Goal: Task Accomplishment & Management: Manage account settings

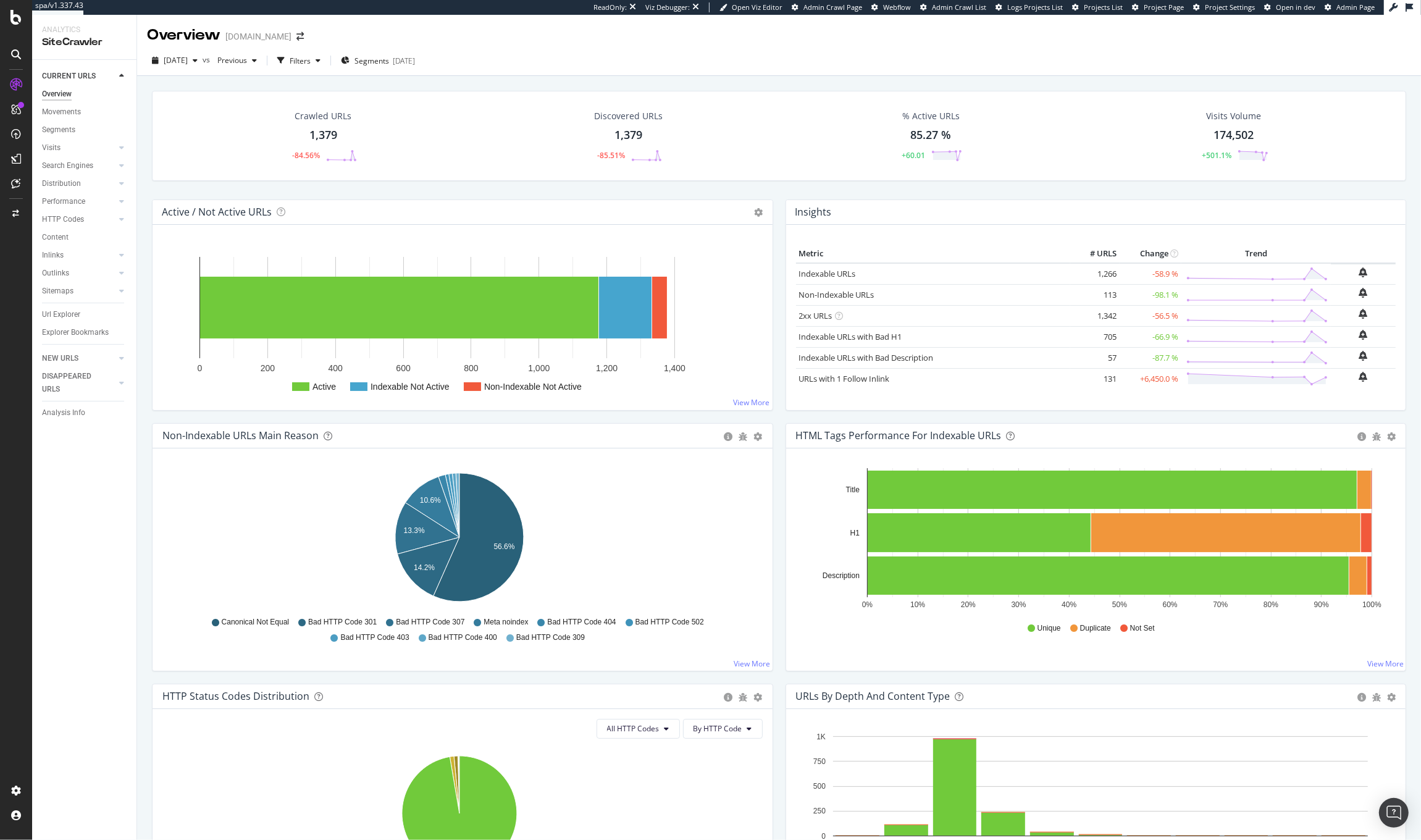
click at [59, 315] on div "Url Explorer" at bounding box center [61, 314] width 38 height 13
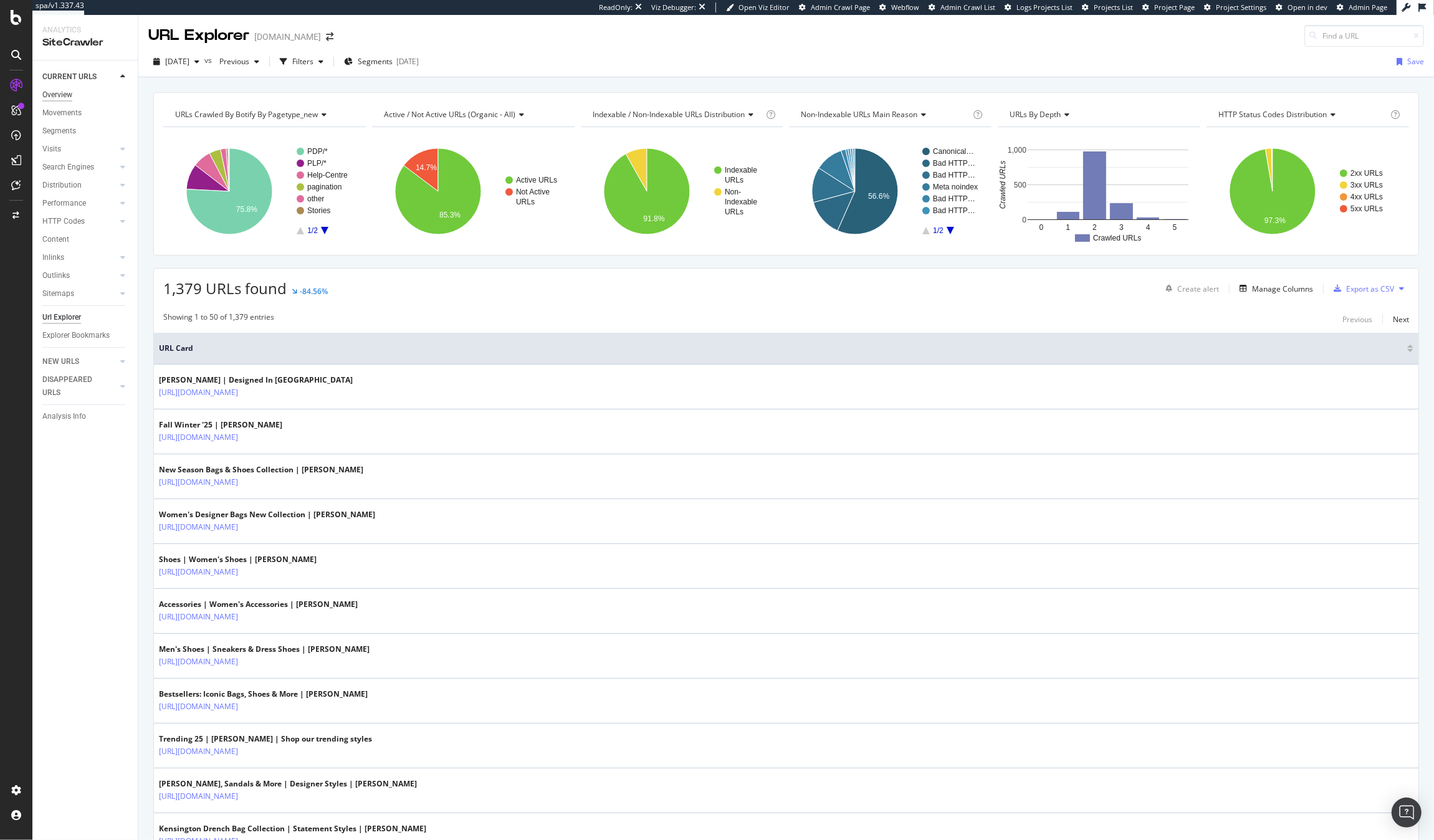
click at [54, 95] on div "Overview" at bounding box center [58, 95] width 30 height 13
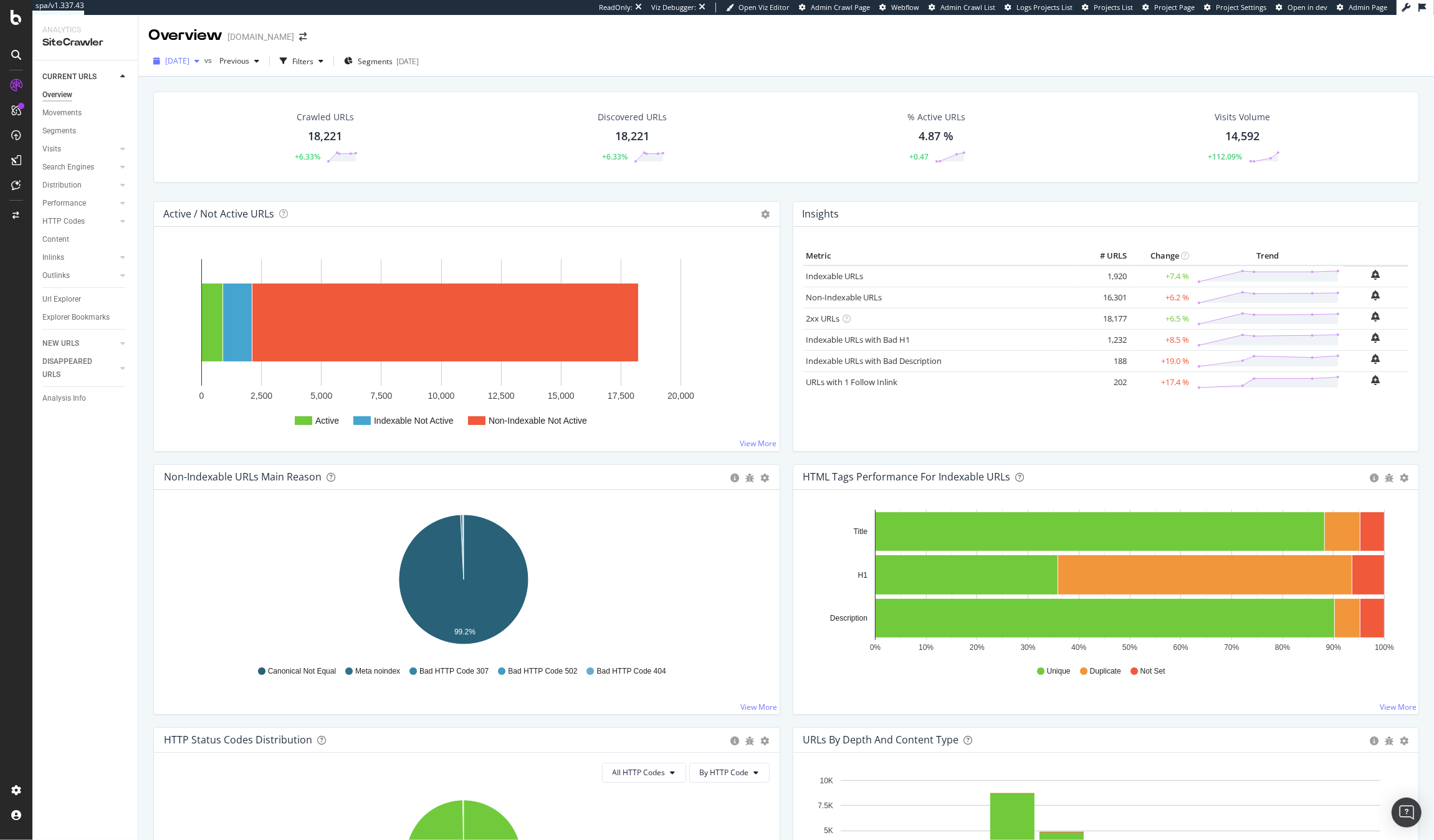
click at [180, 61] on span "2025 Sep. 21st" at bounding box center [178, 61] width 25 height 10
click at [192, 101] on div "2025 Sep. 21st" at bounding box center [198, 105] width 63 height 11
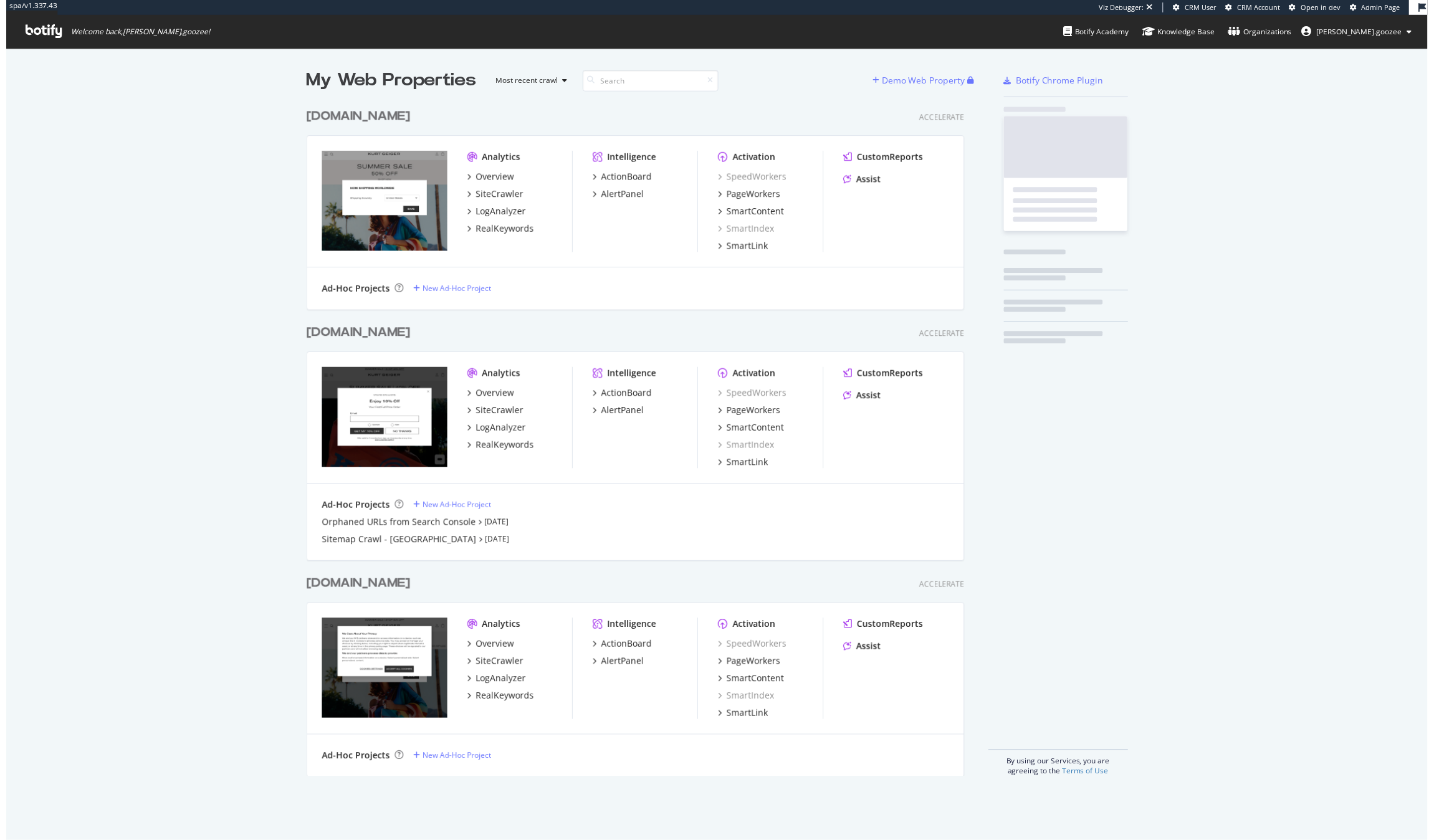
scroll to position [677, 662]
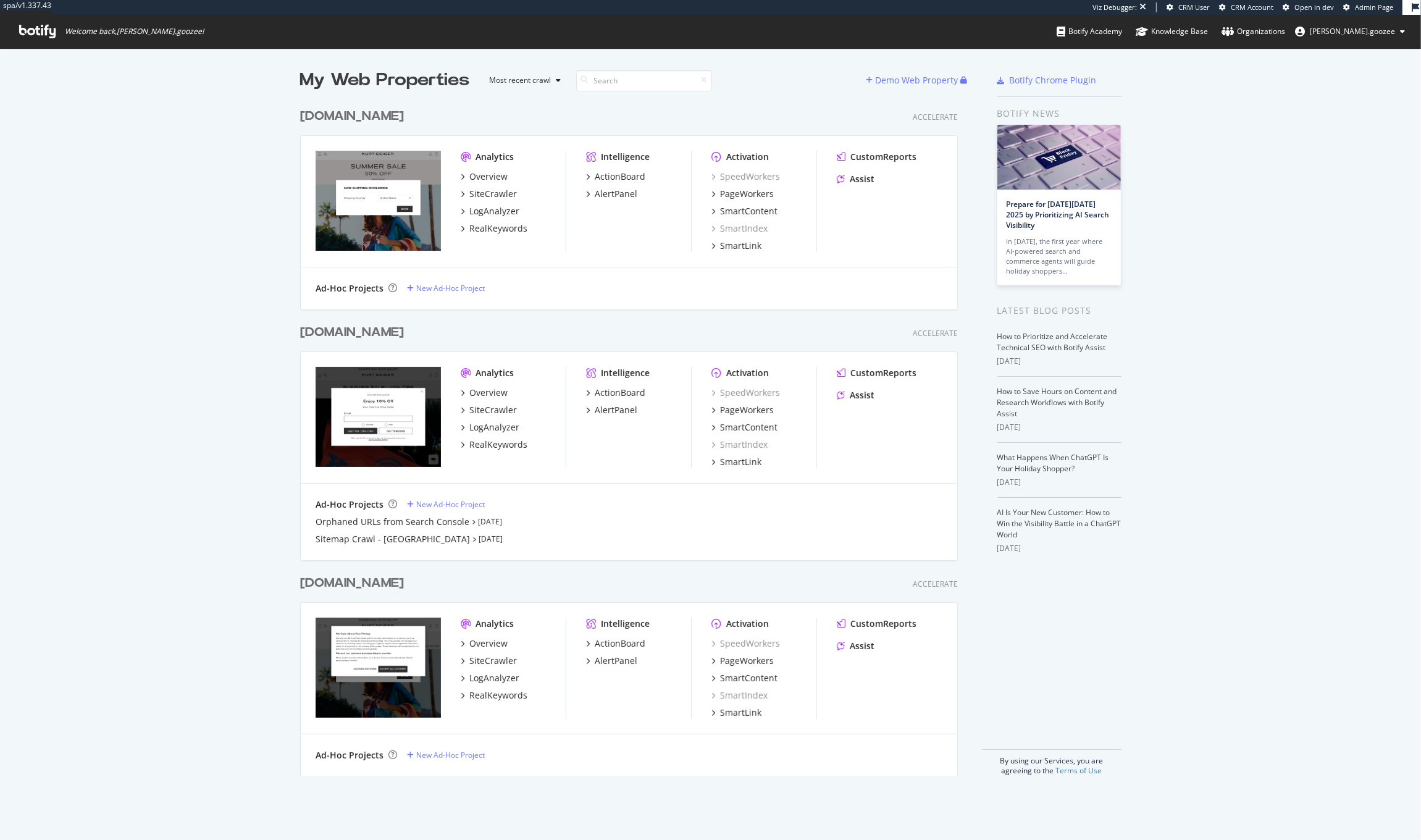
click at [453, 590] on div "www.kurtgeiger.com Accelerate" at bounding box center [629, 583] width 658 height 18
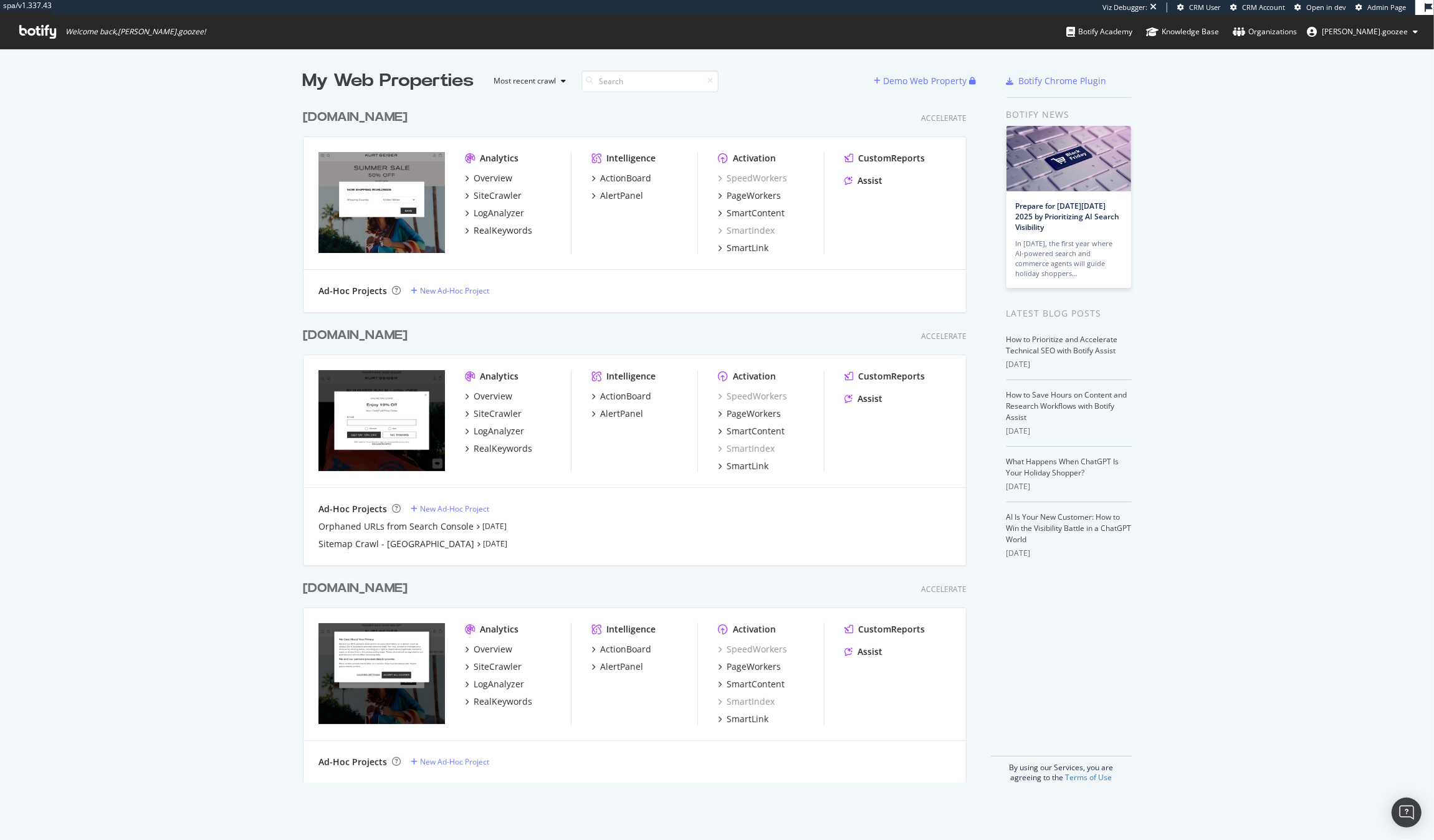
scroll to position [829, 1411]
click at [452, 590] on div "www.kurtgeiger.com Accelerate" at bounding box center [635, 589] width 664 height 18
click at [413, 589] on div "www.kurtgeiger.com" at bounding box center [358, 589] width 110 height 18
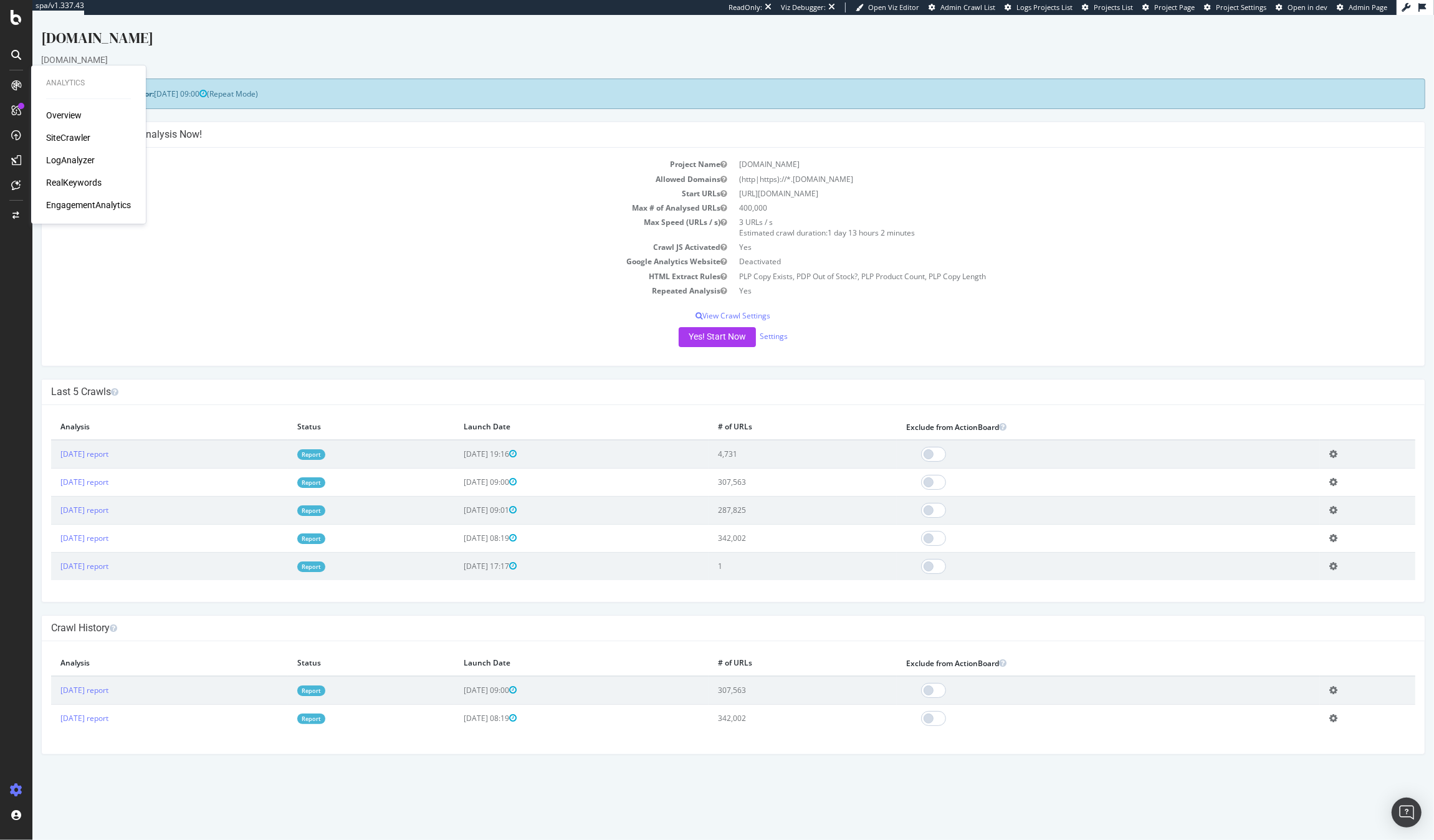
click at [67, 134] on div "SiteCrawler" at bounding box center [68, 138] width 44 height 12
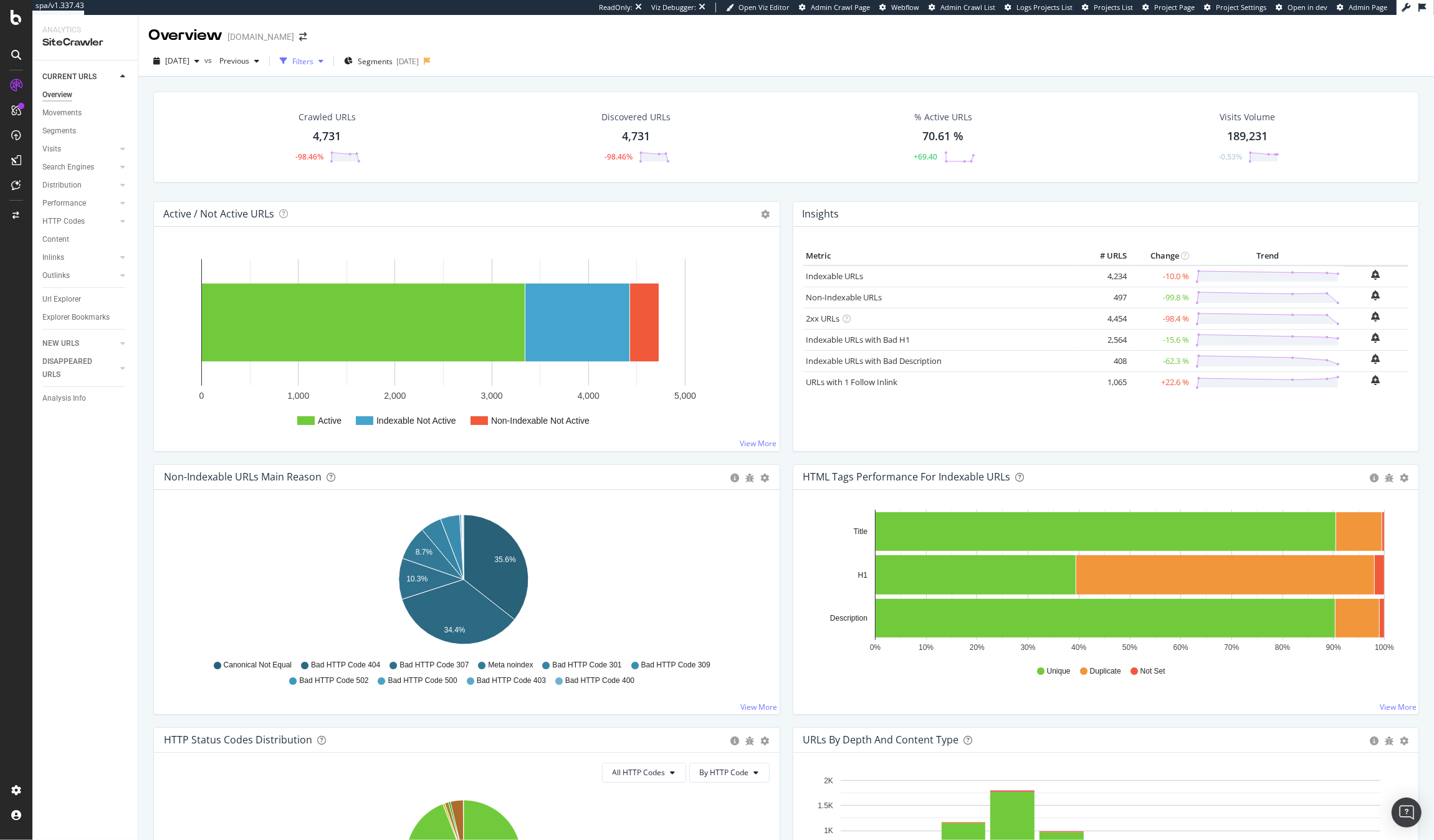
click at [313, 58] on div "Filters" at bounding box center [302, 61] width 21 height 10
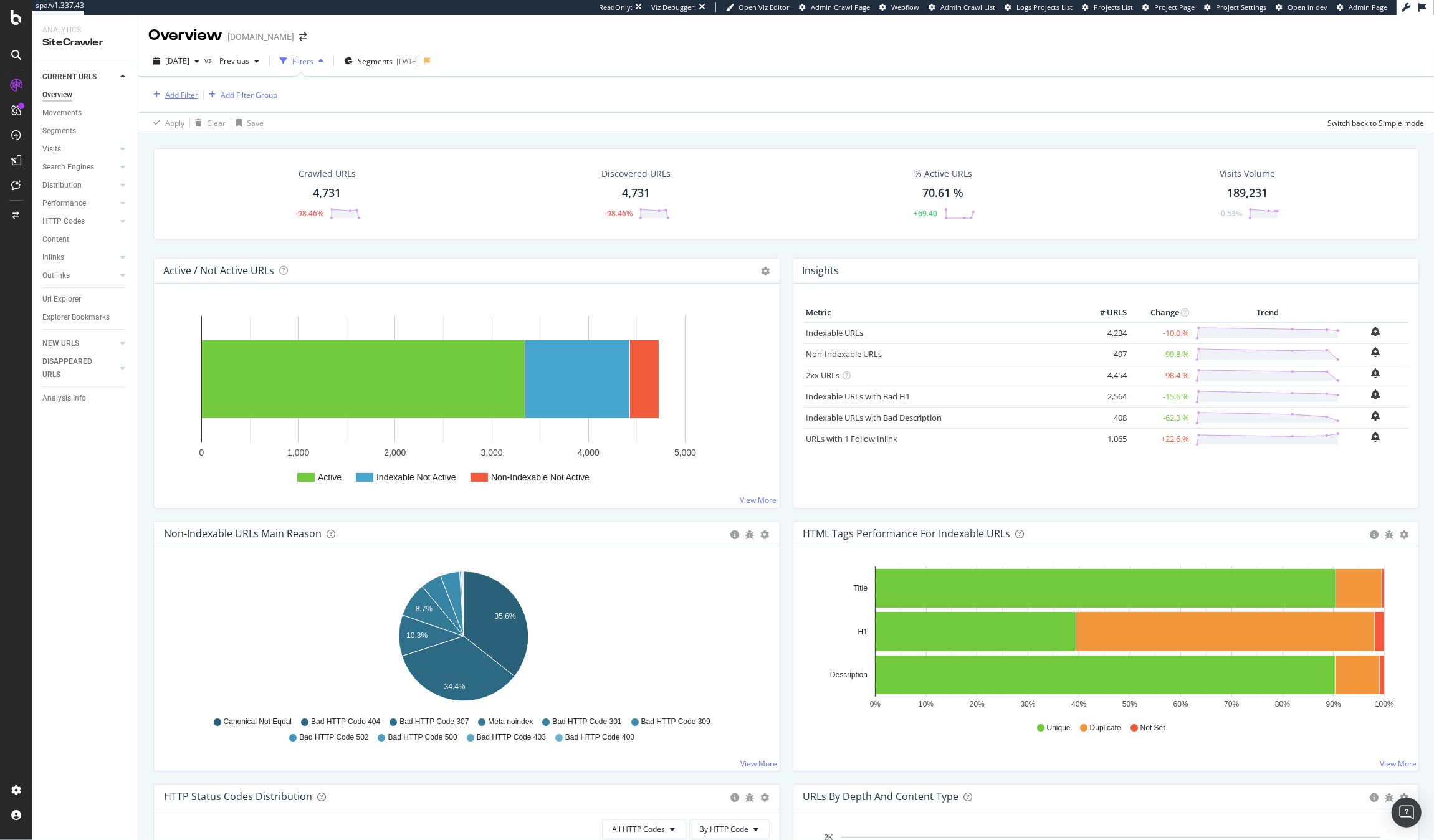
click at [159, 100] on div "Add Filter" at bounding box center [173, 94] width 50 height 14
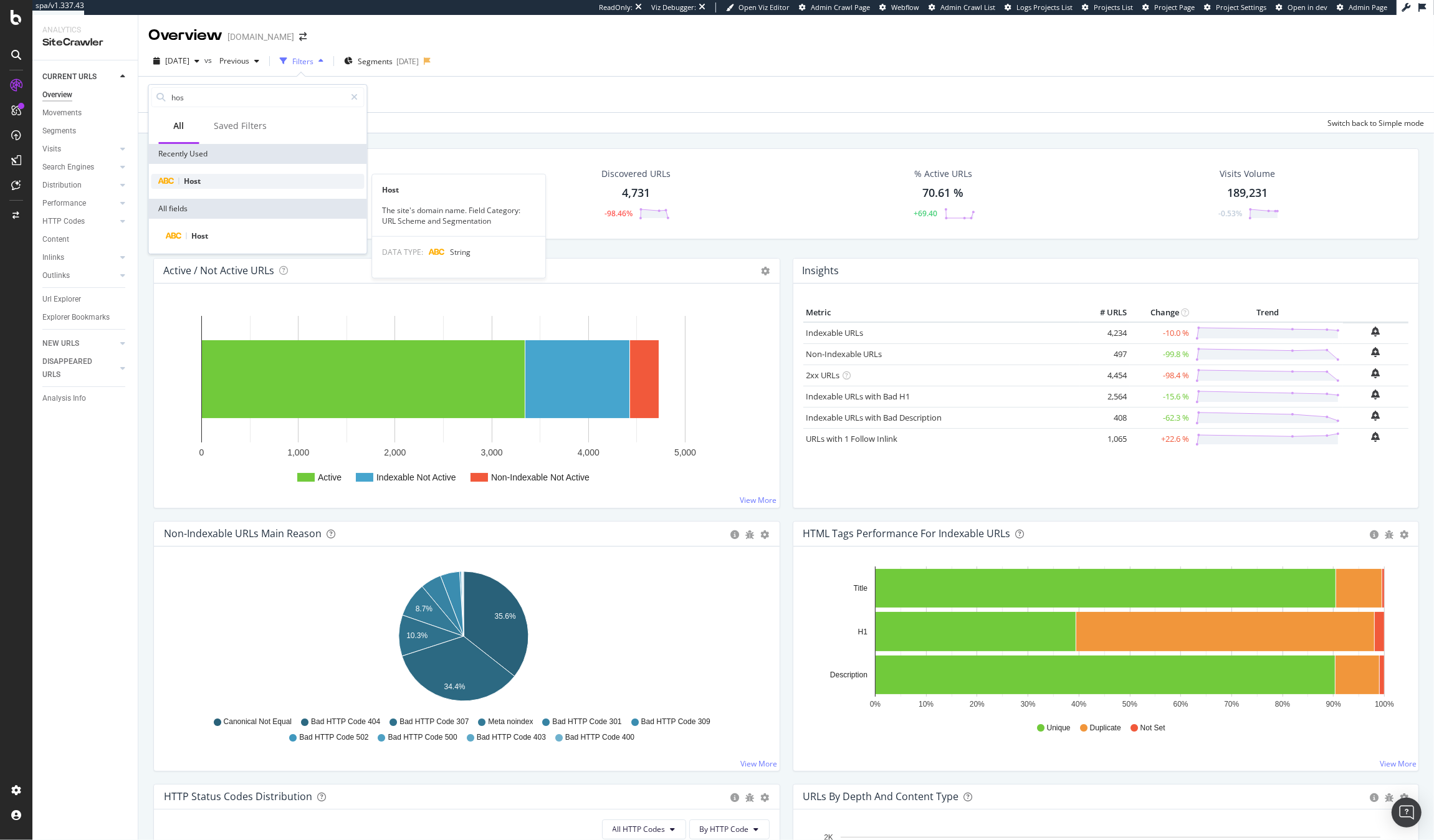
type input "hos"
click at [204, 176] on div "Host" at bounding box center [258, 181] width 213 height 15
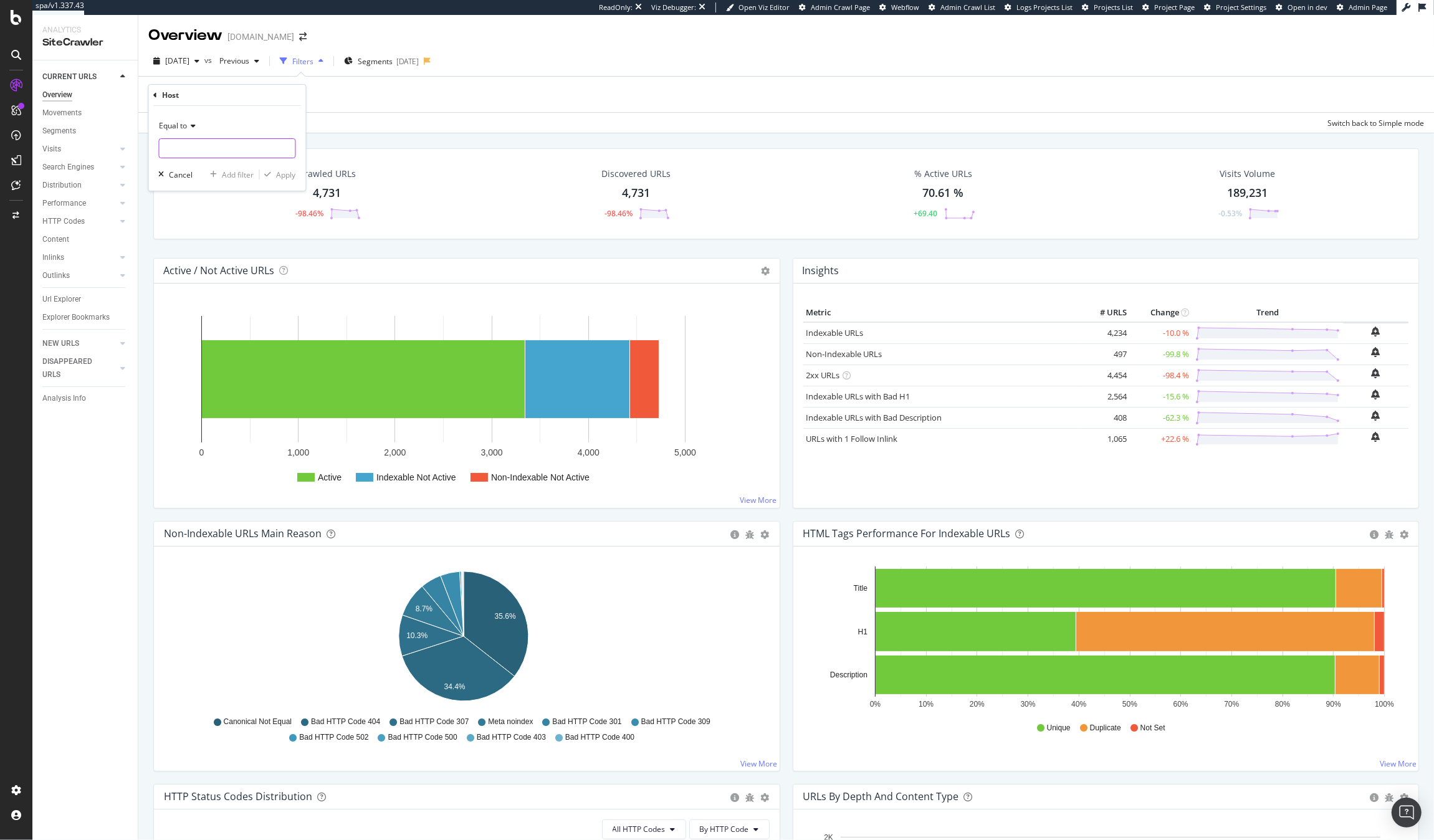
click at [191, 142] on input "text" at bounding box center [227, 148] width 136 height 20
click at [187, 162] on span "[DOMAIN_NAME]" at bounding box center [209, 165] width 92 height 10
type input "[DOMAIN_NAME]"
click at [273, 176] on div "button" at bounding box center [268, 174] width 17 height 8
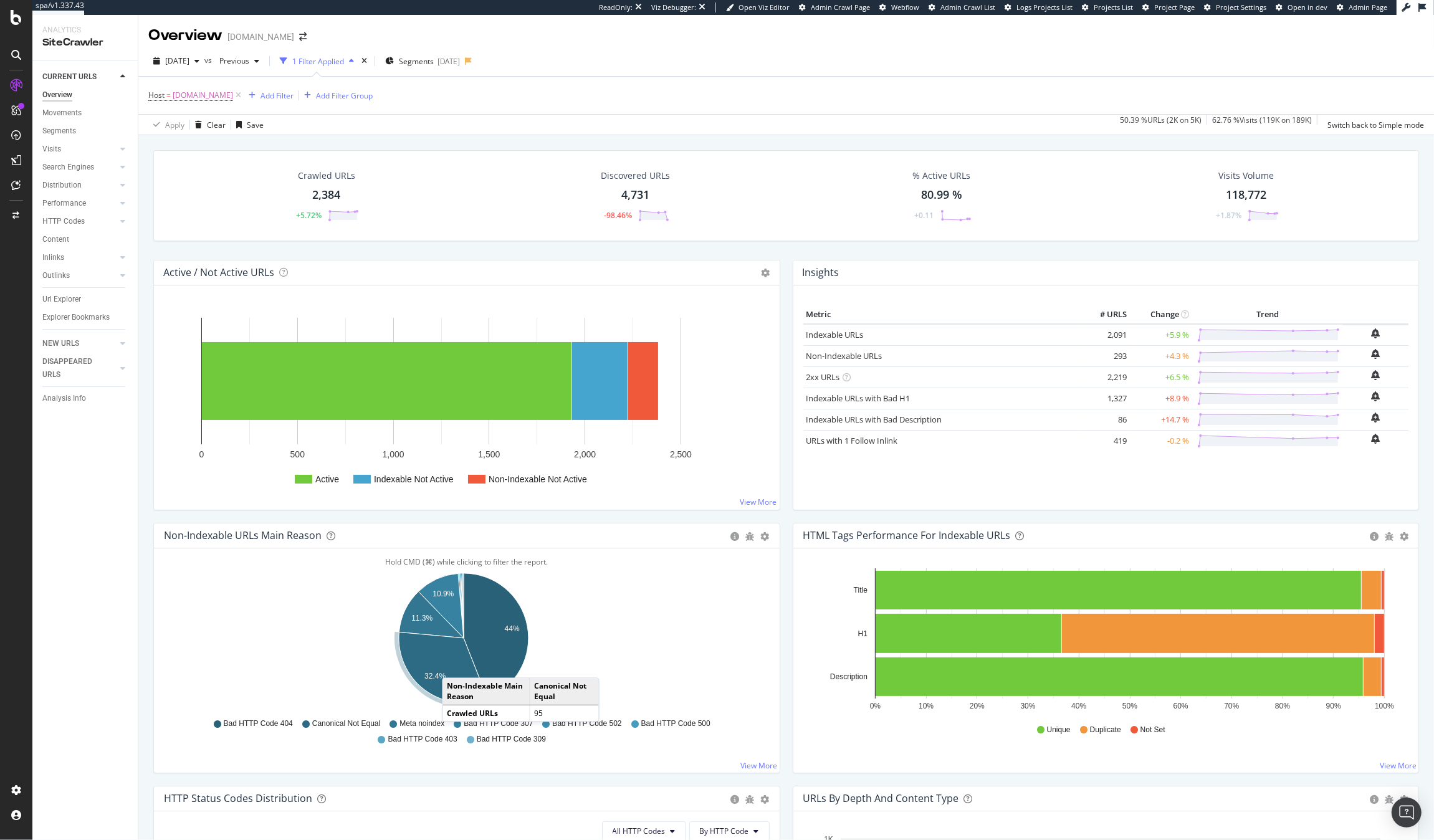
click at [455, 666] on icon "A chart." at bounding box center [443, 667] width 89 height 70
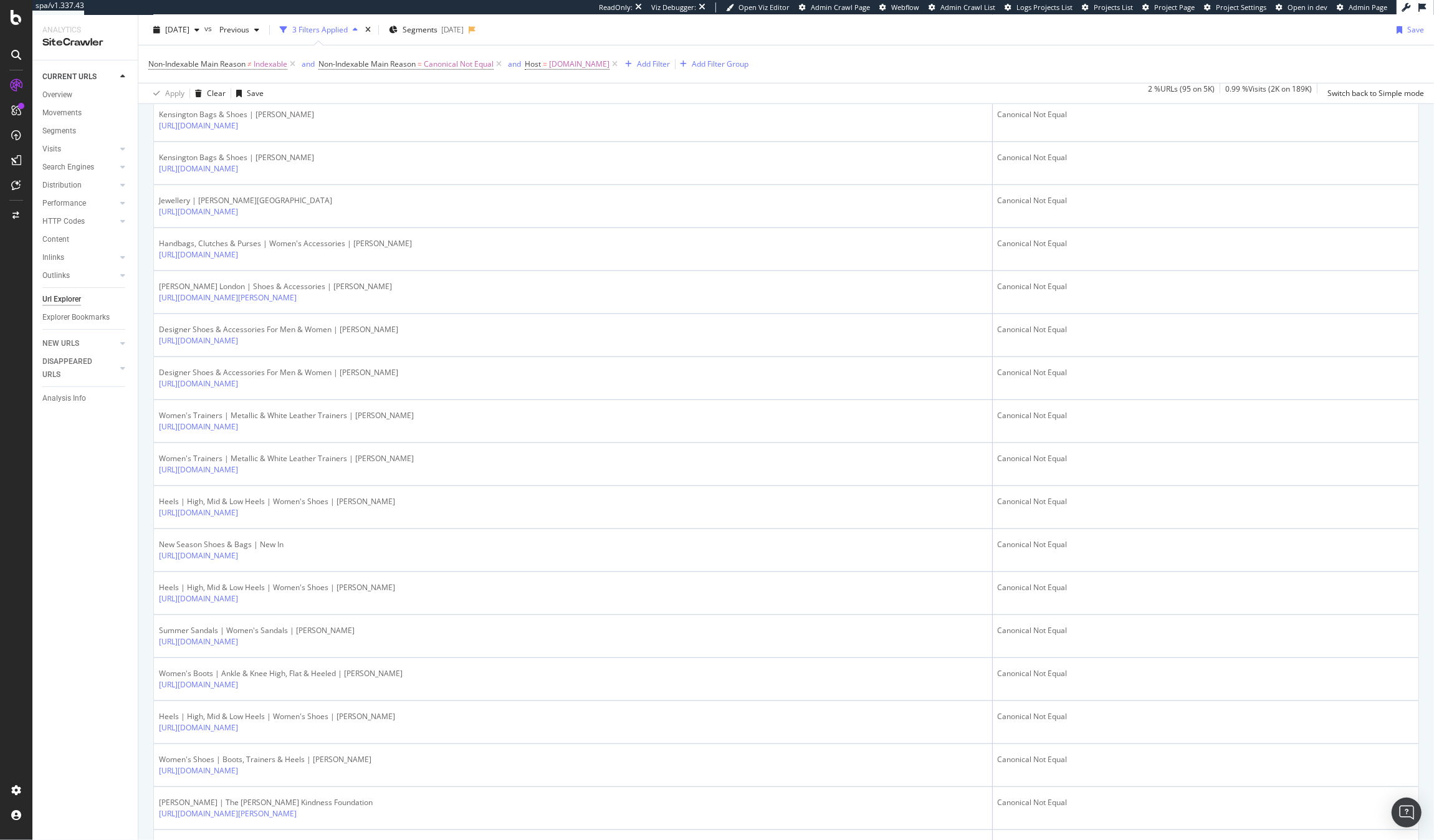
scroll to position [1908, 0]
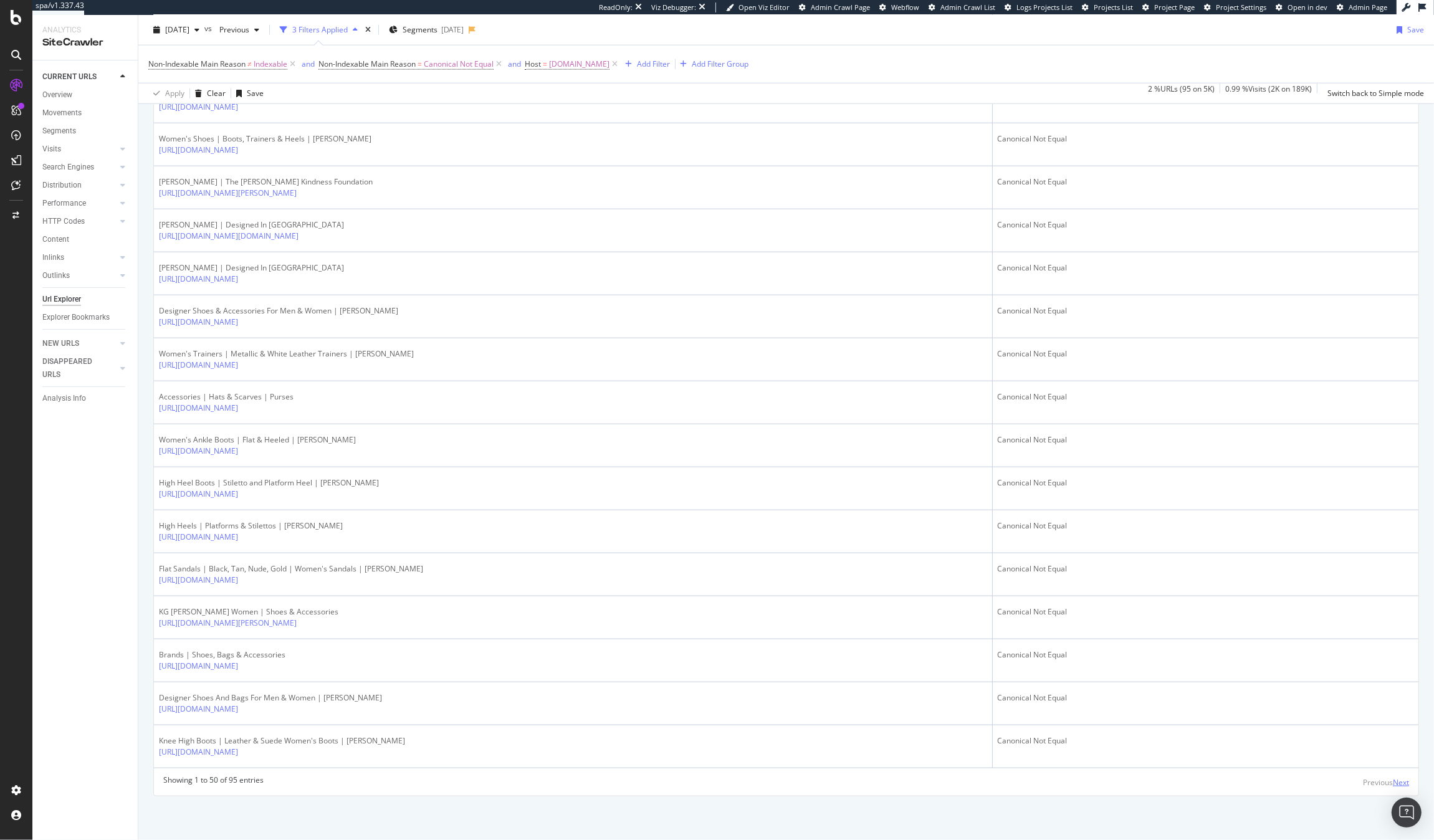
click at [1393, 784] on div "Next" at bounding box center [1401, 782] width 16 height 10
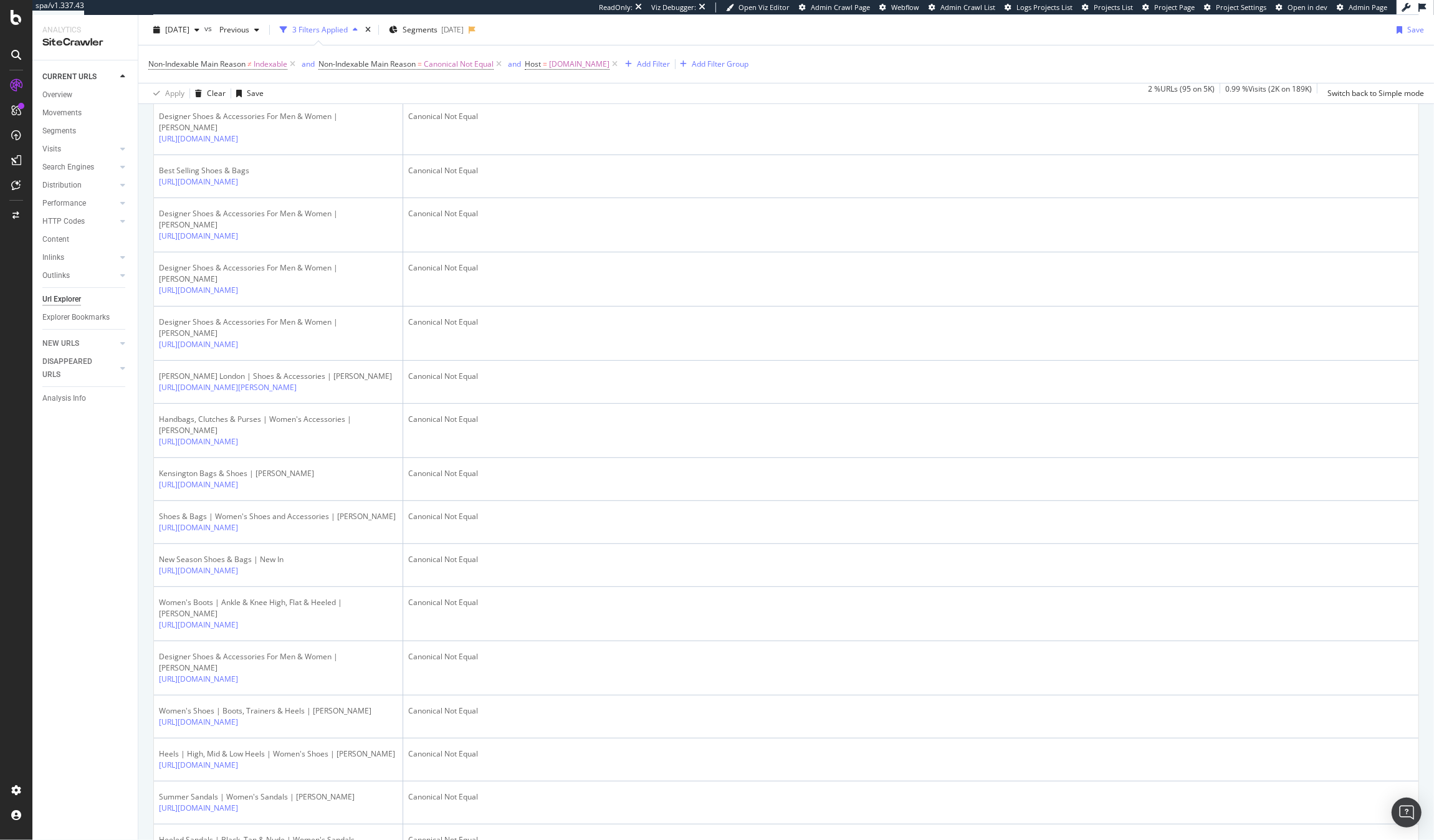
scroll to position [536, 0]
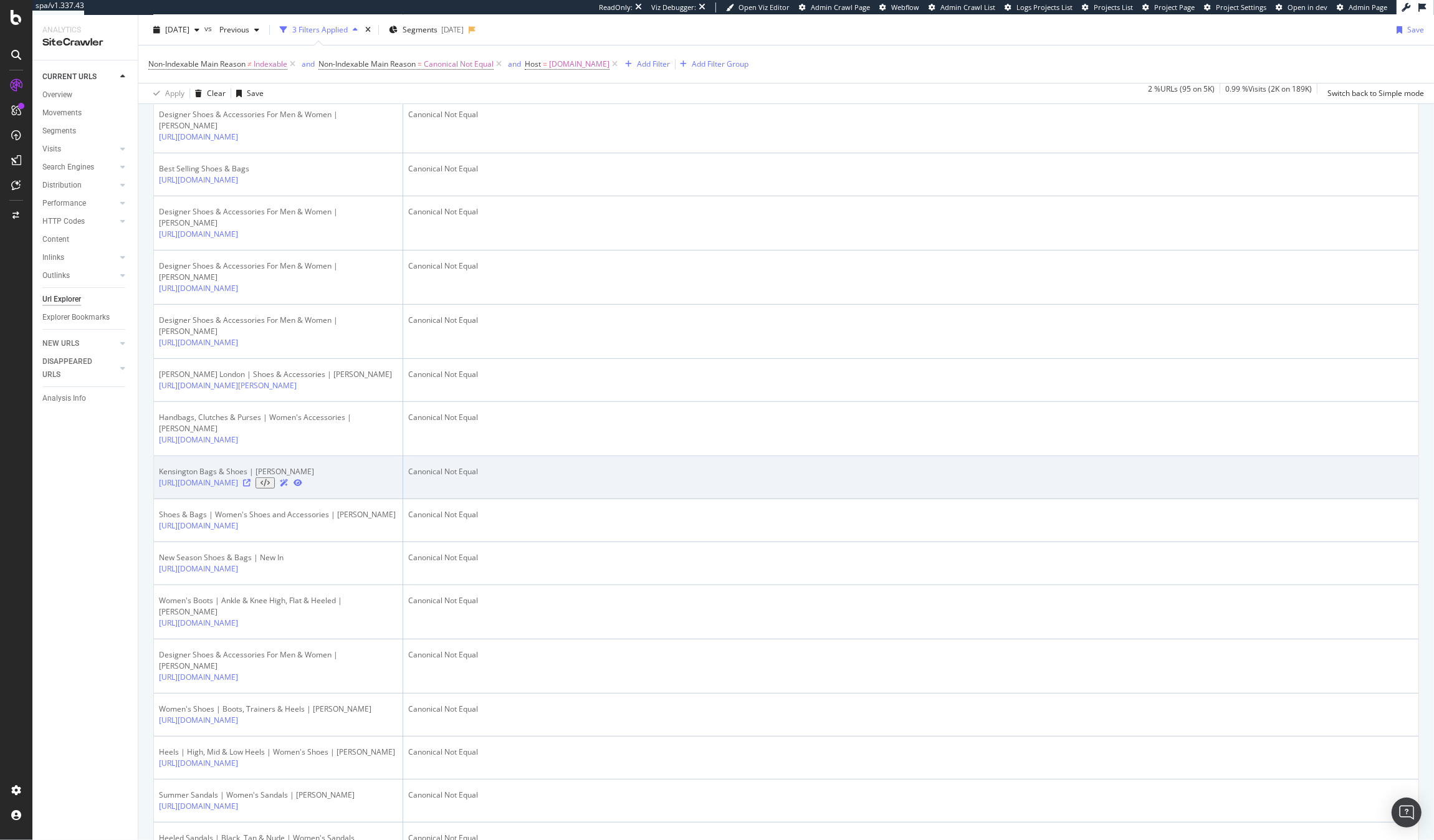
click at [270, 487] on icon at bounding box center [265, 483] width 9 height 8
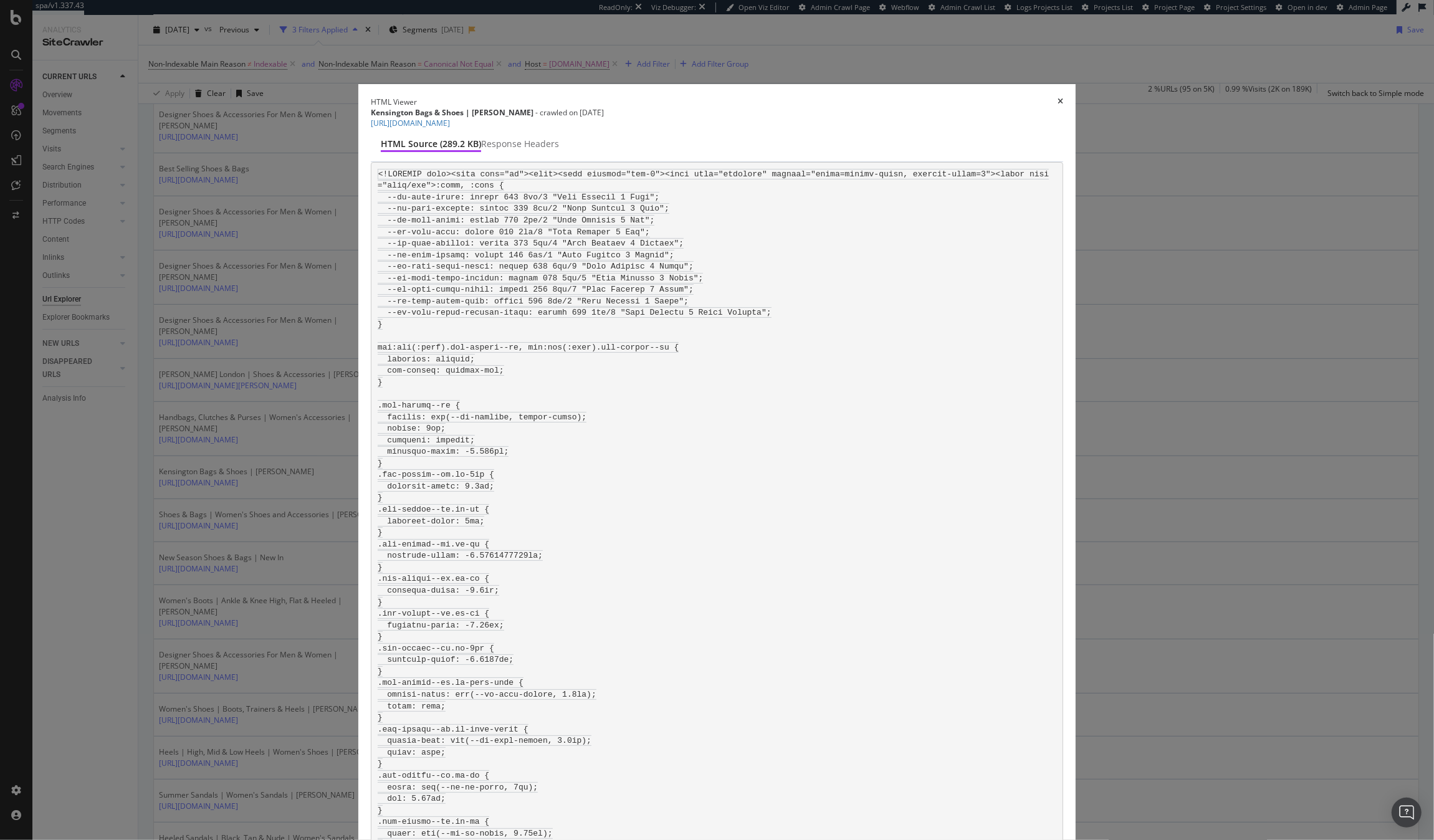
click at [1058, 98] on icon "times" at bounding box center [1060, 101] width 6 height 8
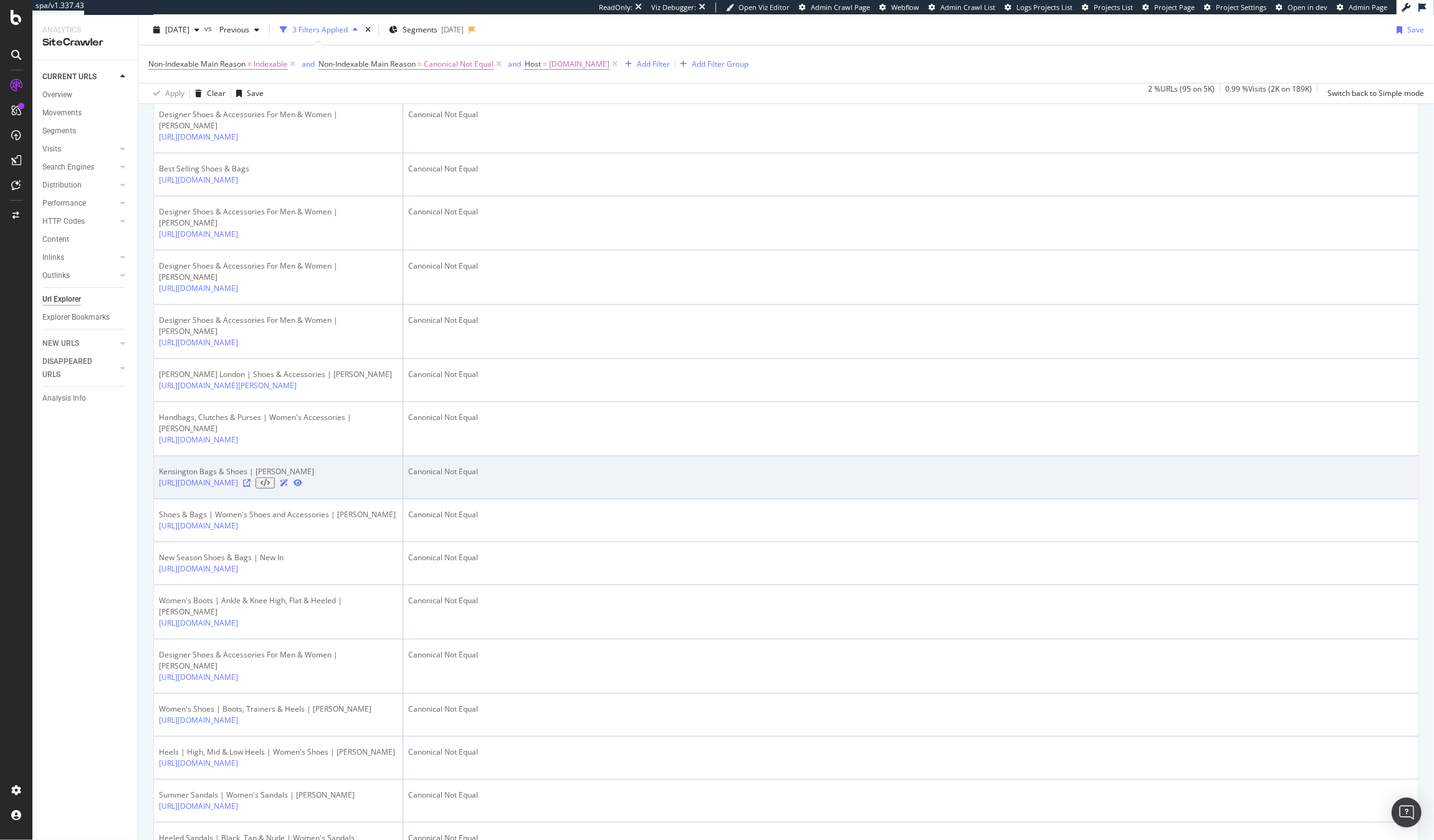
click at [251, 487] on icon at bounding box center [247, 483] width 8 height 8
click at [238, 488] on link "https://www.kurtgeiger.com/trends/kensington?page=4" at bounding box center [198, 483] width 79 height 11
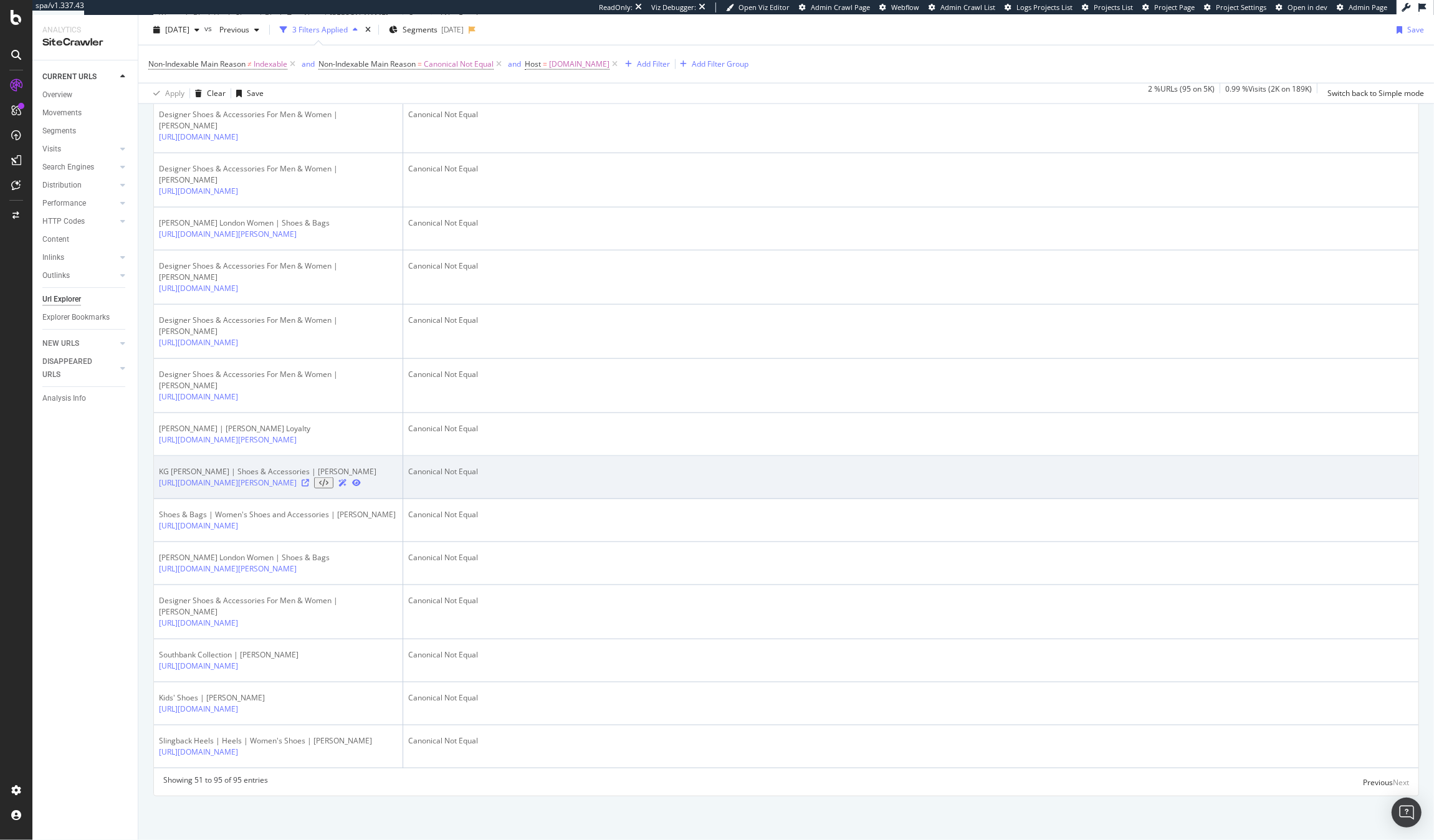
scroll to position [2097, 0]
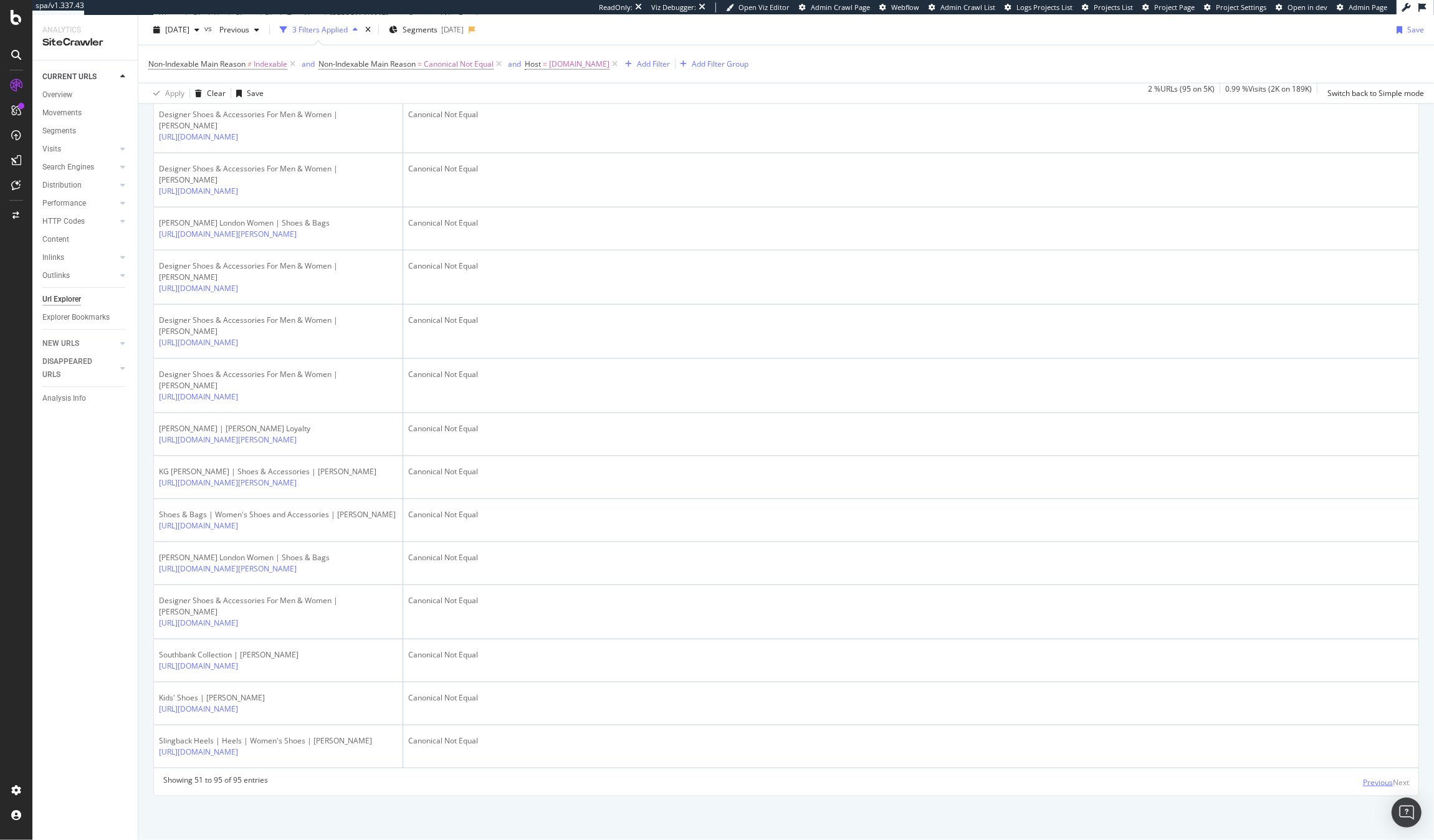
click at [1364, 787] on div "Previous" at bounding box center [1378, 782] width 30 height 10
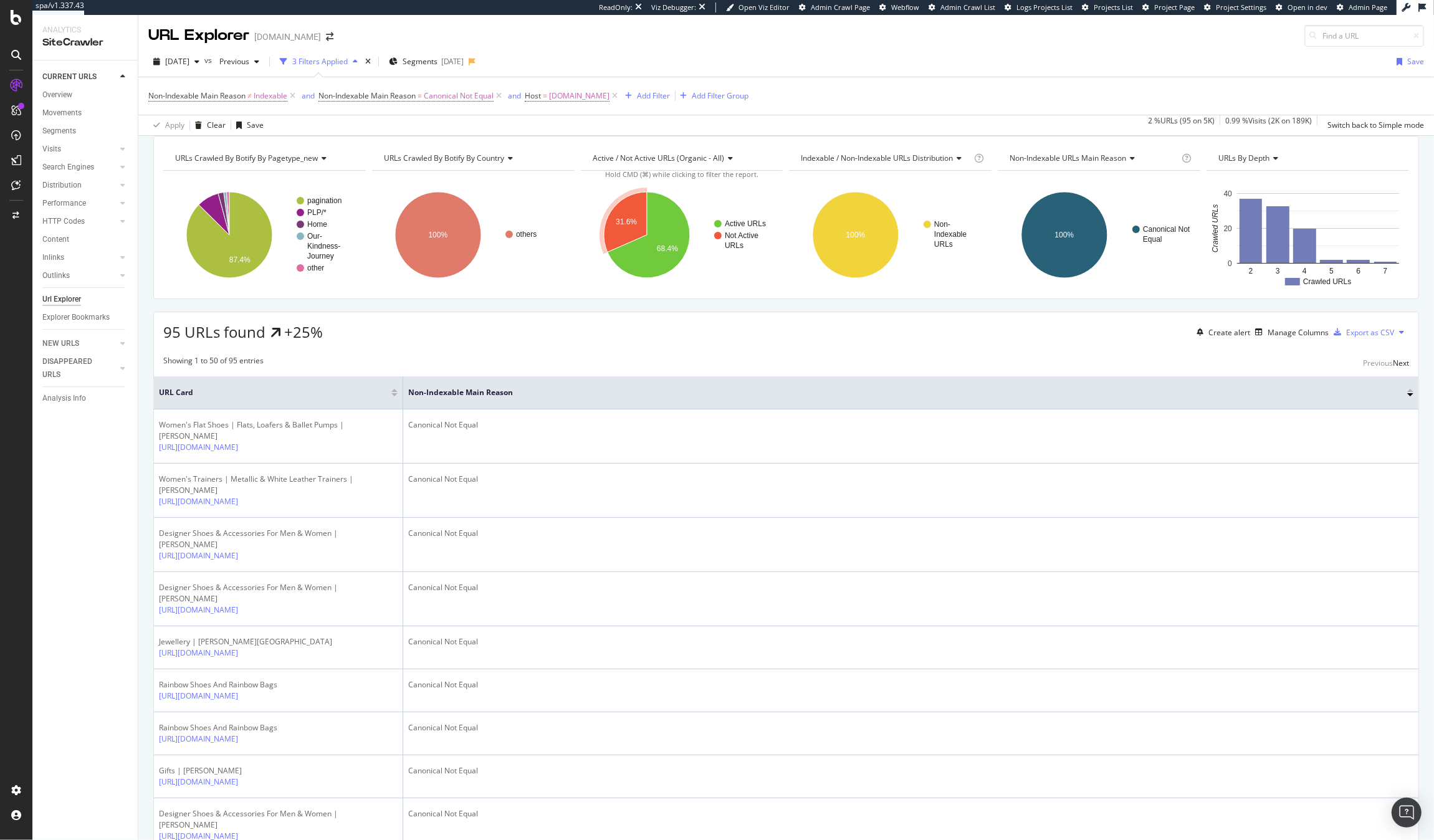
scroll to position [1, 0]
click at [501, 97] on icon at bounding box center [499, 95] width 10 height 12
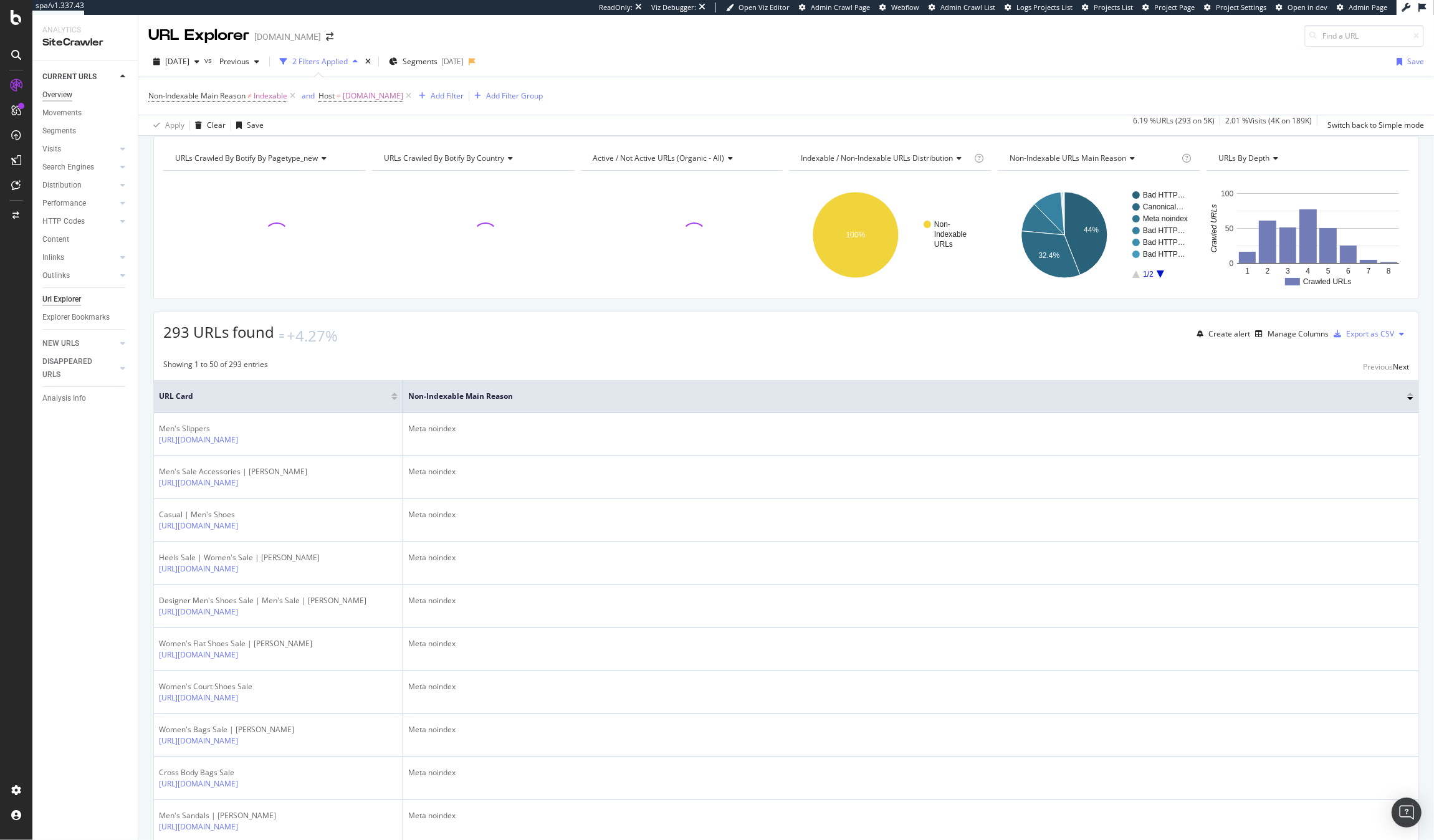
click at [58, 98] on div "Overview" at bounding box center [58, 95] width 30 height 13
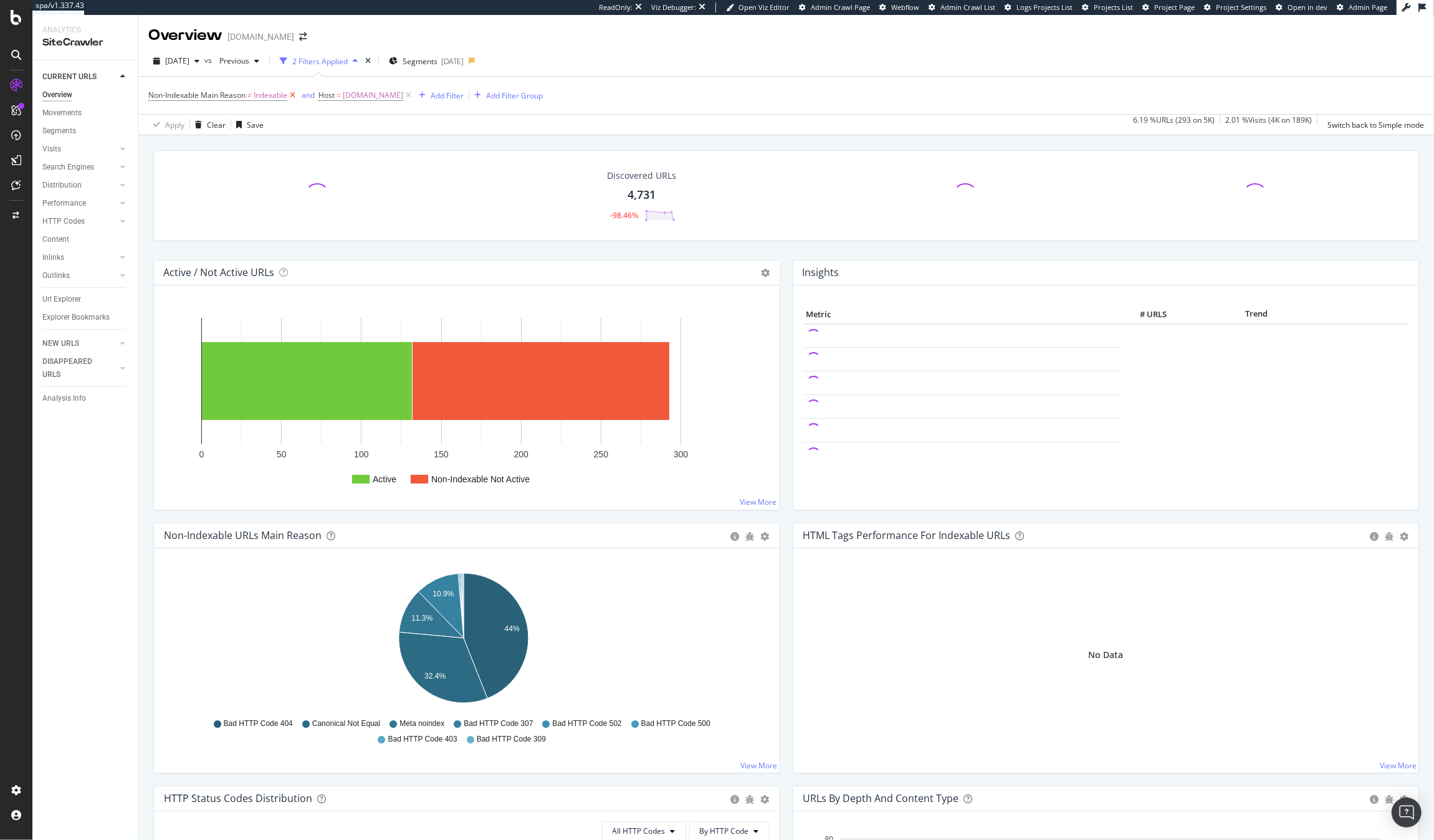
click at [295, 94] on icon at bounding box center [293, 95] width 10 height 12
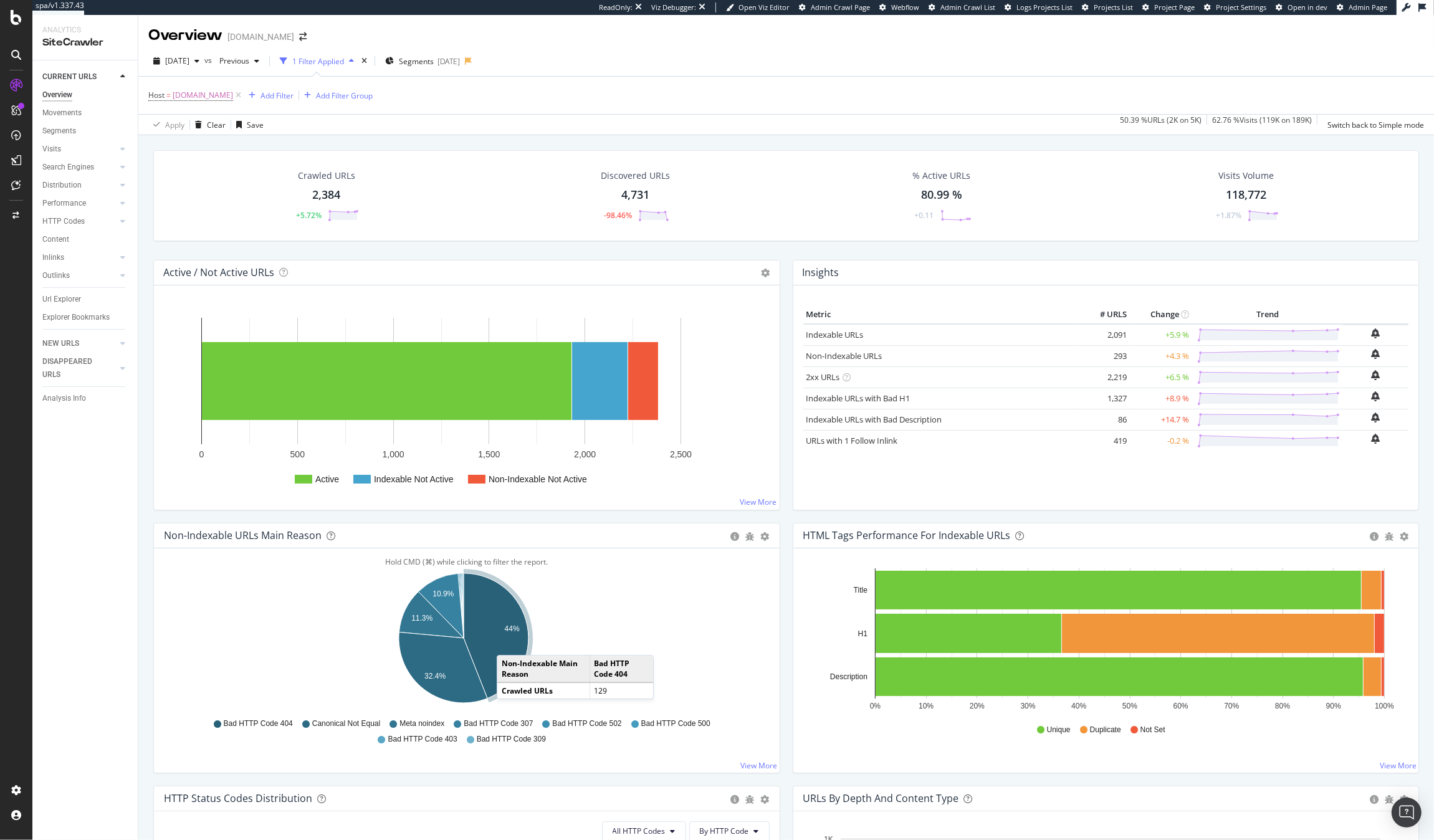
click at [509, 644] on icon "A chart." at bounding box center [496, 636] width 65 height 125
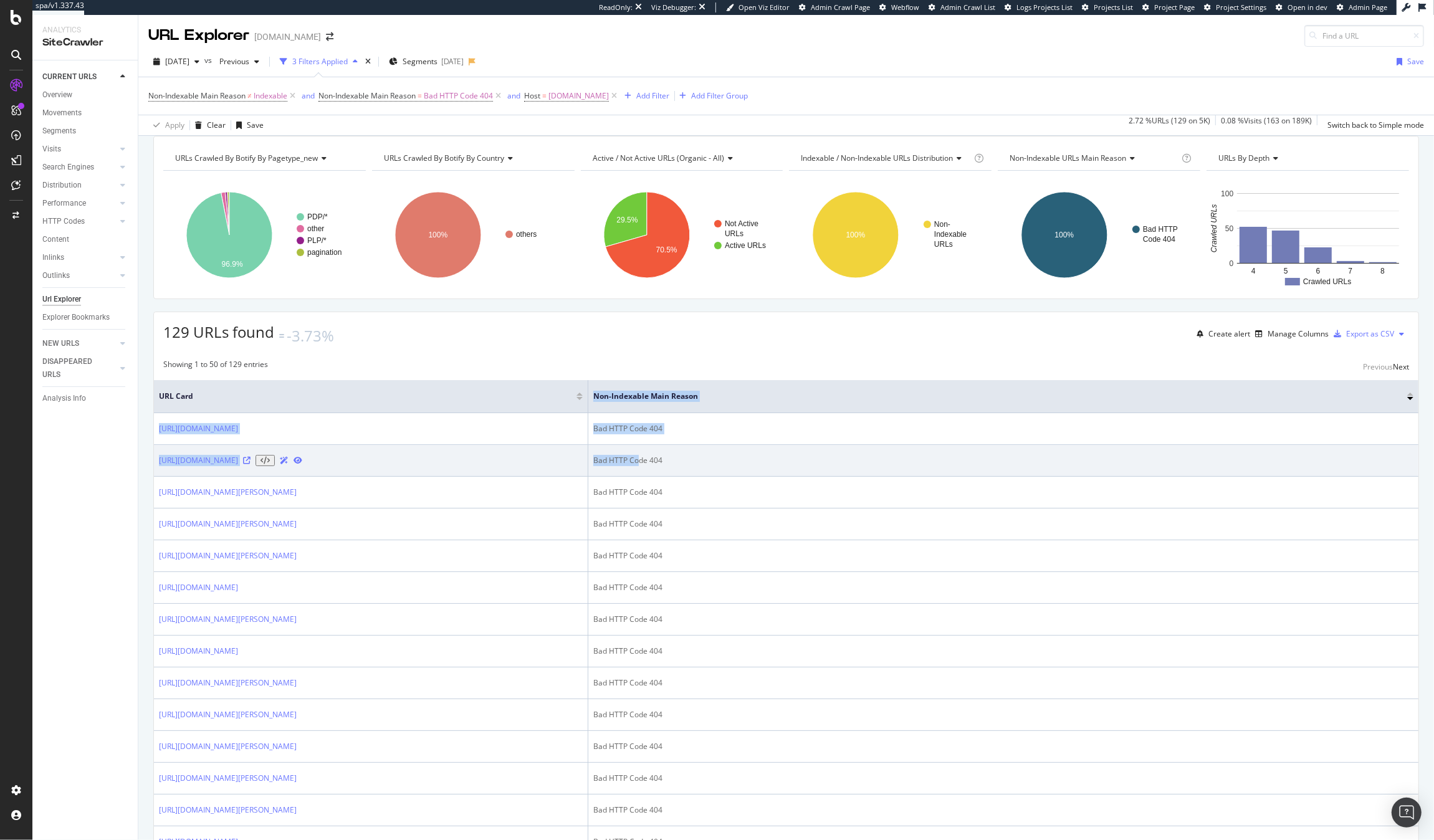
drag, startPoint x: 400, startPoint y: 414, endPoint x: 640, endPoint y: 474, distance: 247.4
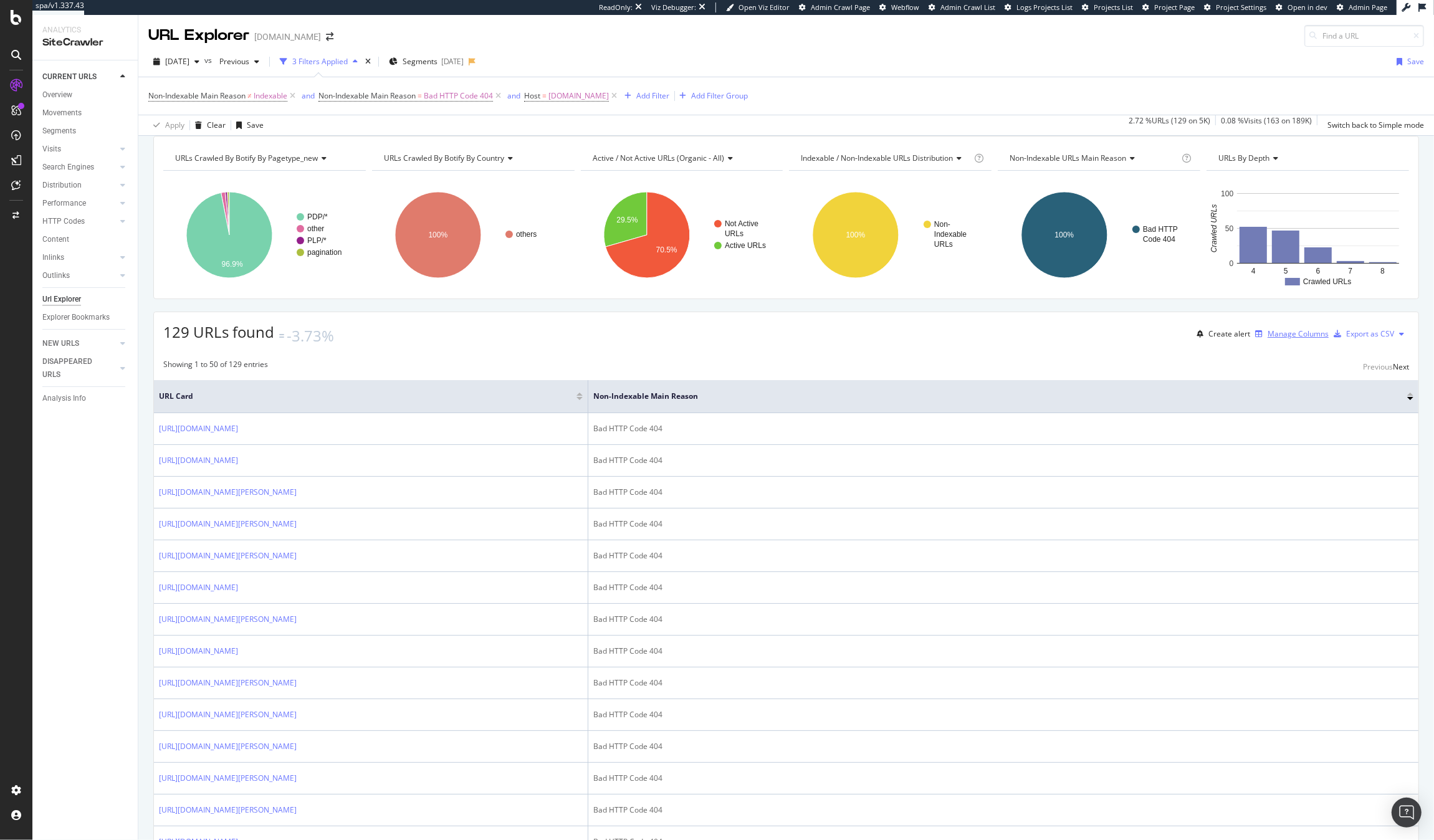
click at [1268, 339] on div "Manage Columns" at bounding box center [1298, 333] width 61 height 10
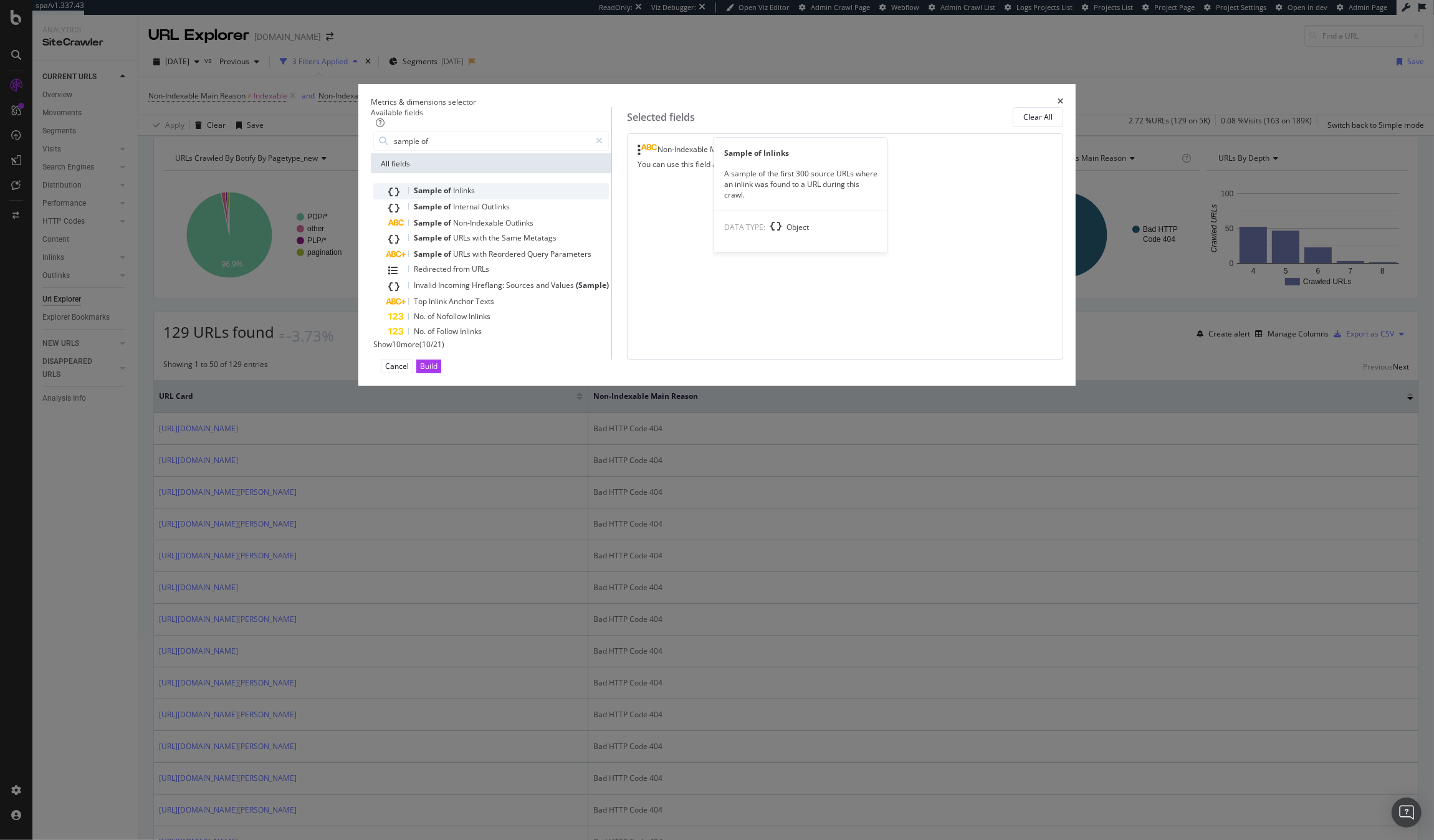
type input "sample of"
click at [600, 200] on div "Sample of Inlinks" at bounding box center [498, 191] width 220 height 16
click at [438, 372] on div "Build" at bounding box center [428, 366] width 17 height 10
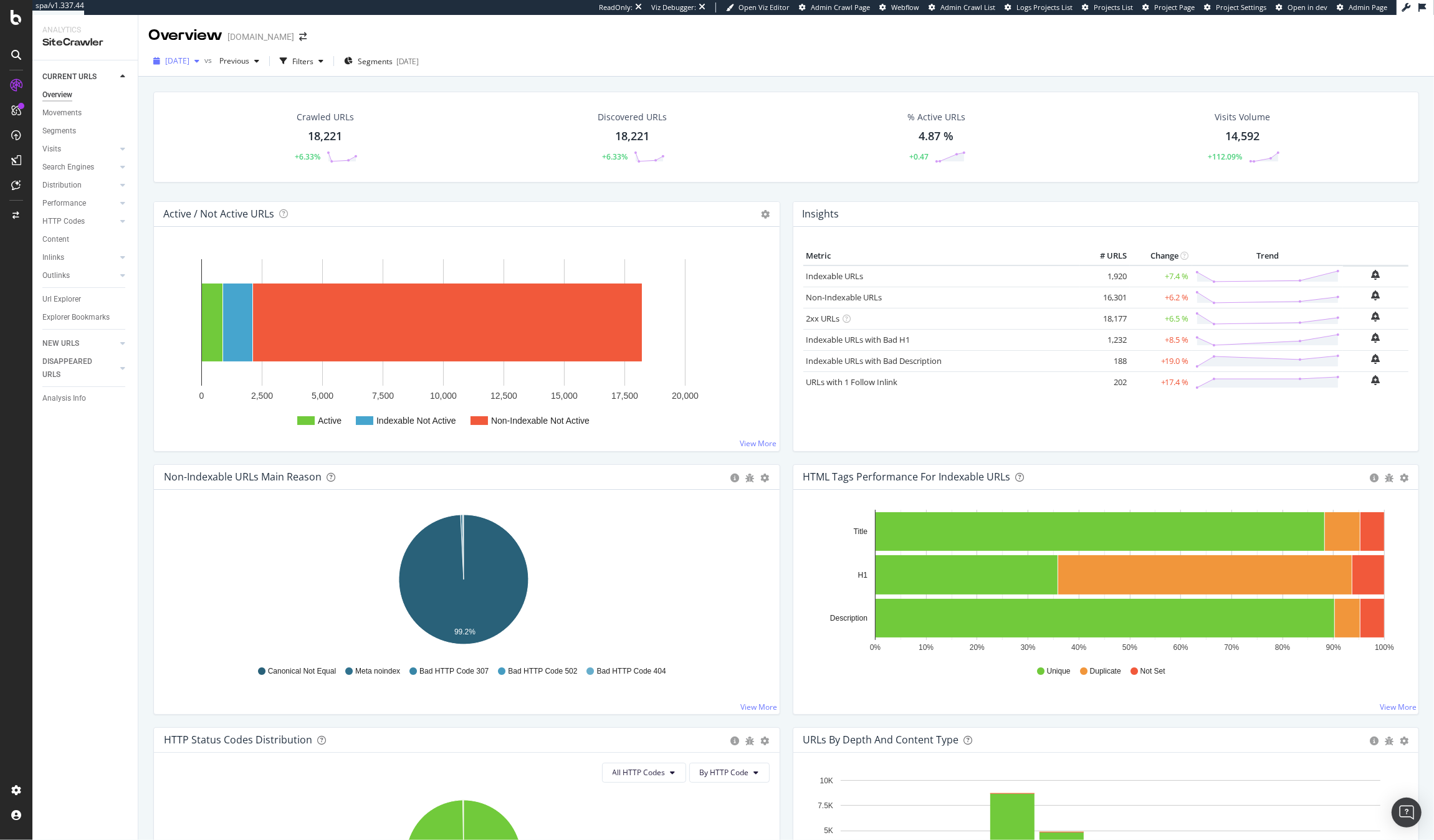
click at [171, 57] on span "2025 Sep. 21st" at bounding box center [178, 61] width 25 height 10
click at [195, 97] on div "2025 Sep. 25th 1.9K URLs" at bounding box center [231, 106] width 149 height 18
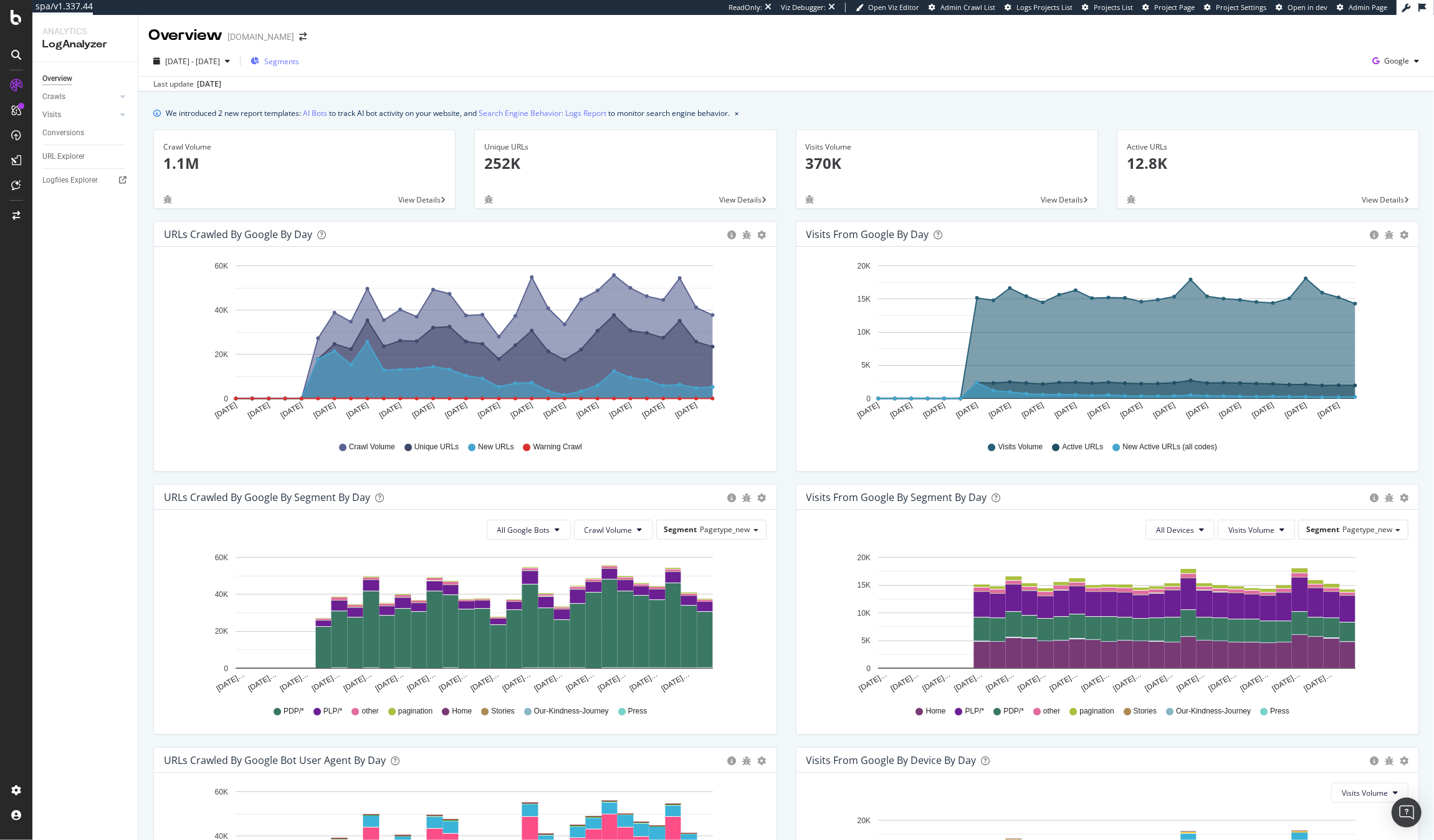
click at [259, 63] on icon "button" at bounding box center [255, 61] width 9 height 8
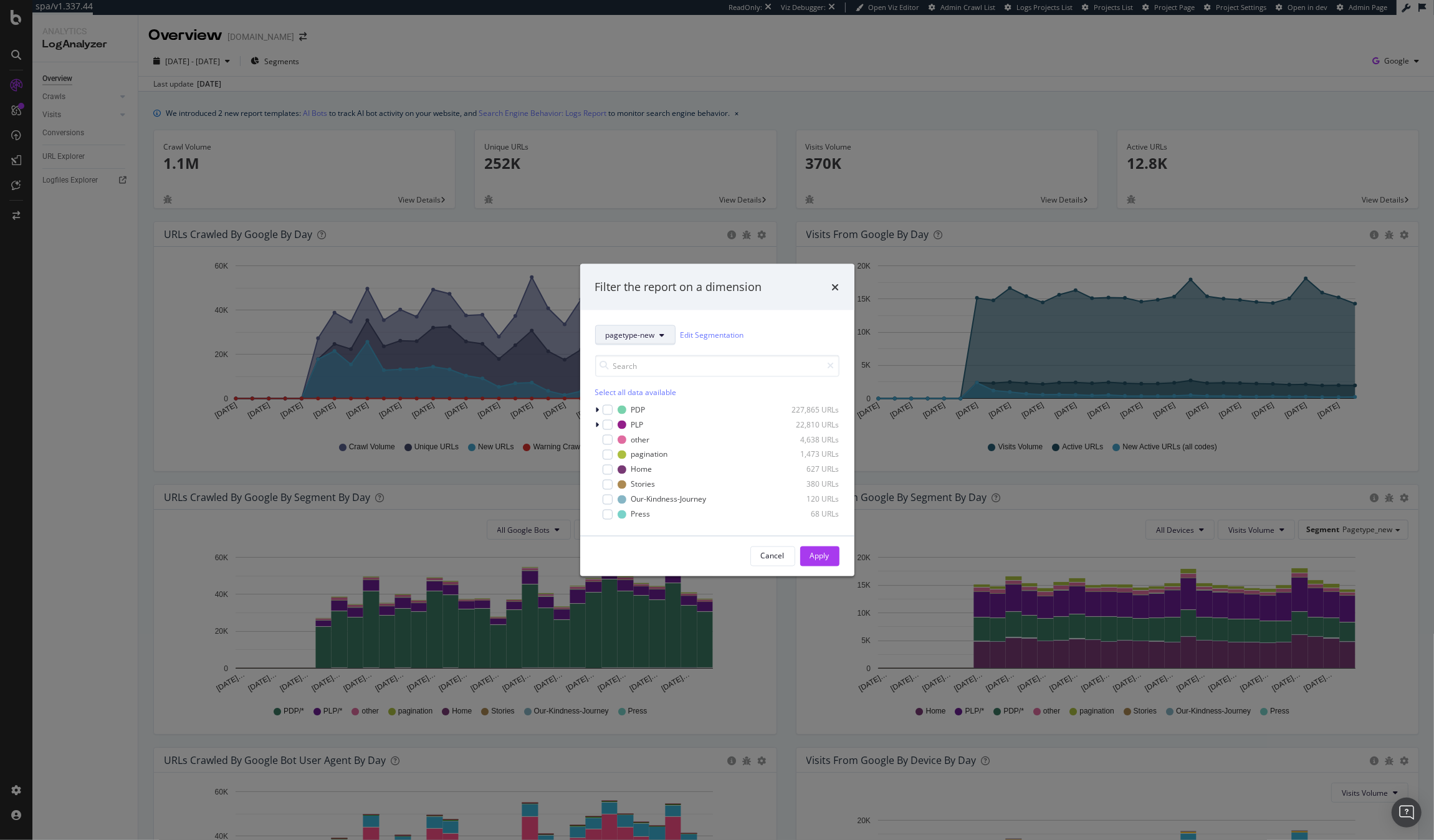
click at [615, 339] on span "pagetype-new" at bounding box center [631, 335] width 49 height 10
click at [630, 432] on div "country-param-checker" at bounding box center [646, 426] width 101 height 18
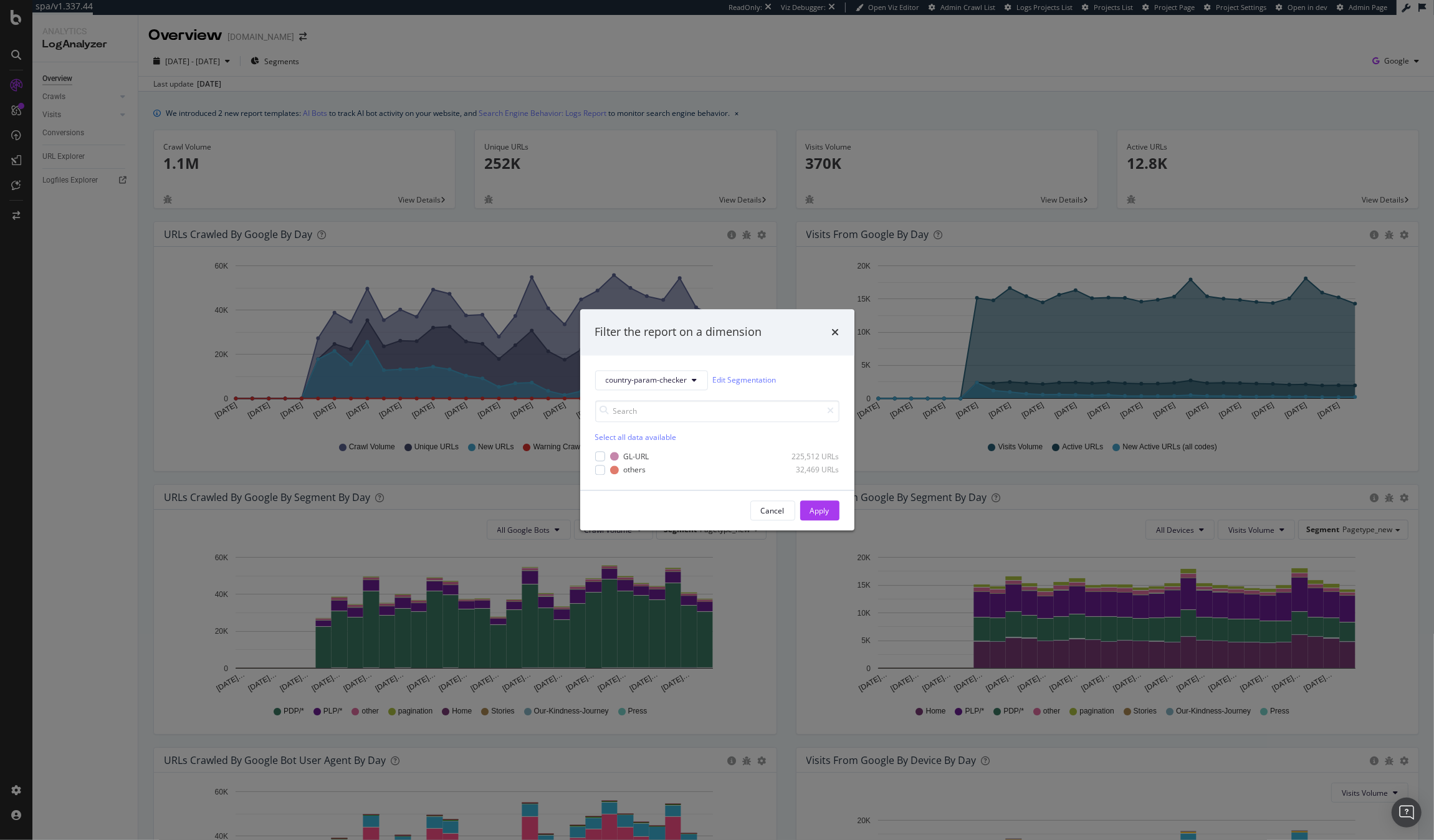
click at [591, 462] on div "country-param-checker Edit Segmentation Select all data available GL-URL 225,51…" at bounding box center [717, 423] width 274 height 134
click at [597, 459] on div "modal" at bounding box center [600, 456] width 10 height 10
click at [600, 468] on div "modal" at bounding box center [600, 470] width 10 height 10
click at [828, 505] on div "Apply" at bounding box center [820, 510] width 19 height 19
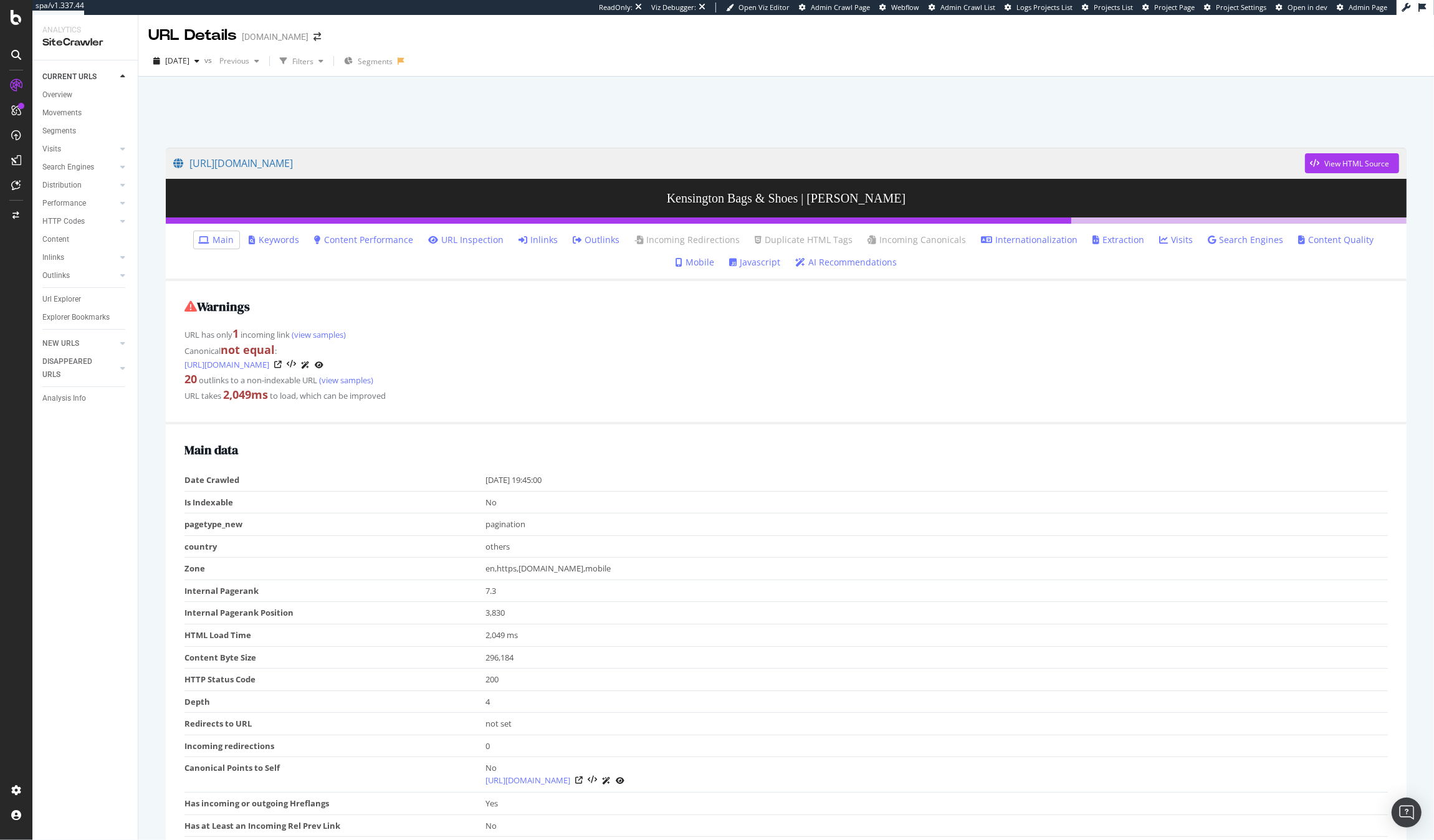
click at [525, 244] on link "Inlinks" at bounding box center [538, 240] width 39 height 12
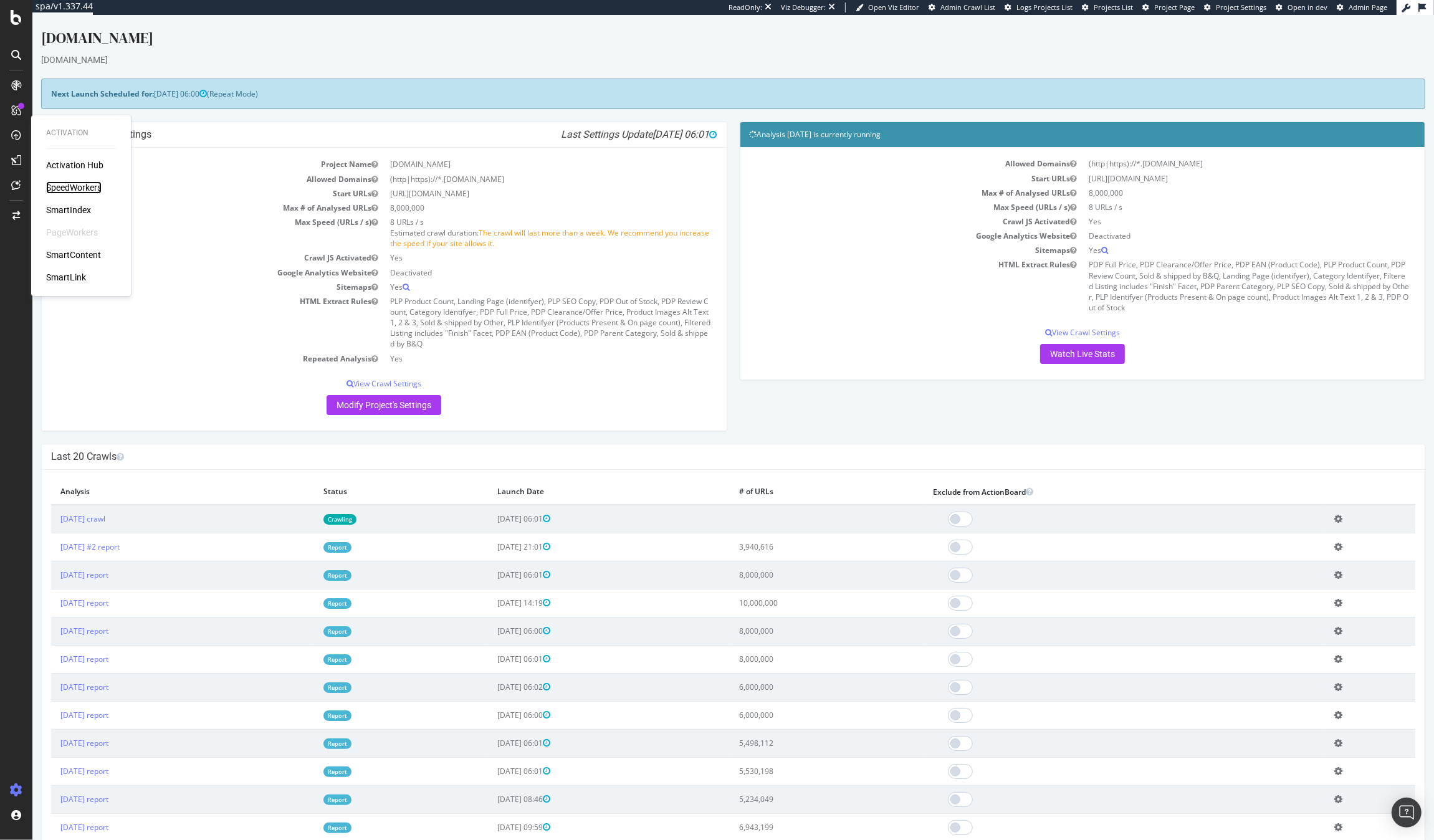
click at [81, 186] on div "SpeedWorkers" at bounding box center [74, 187] width 56 height 12
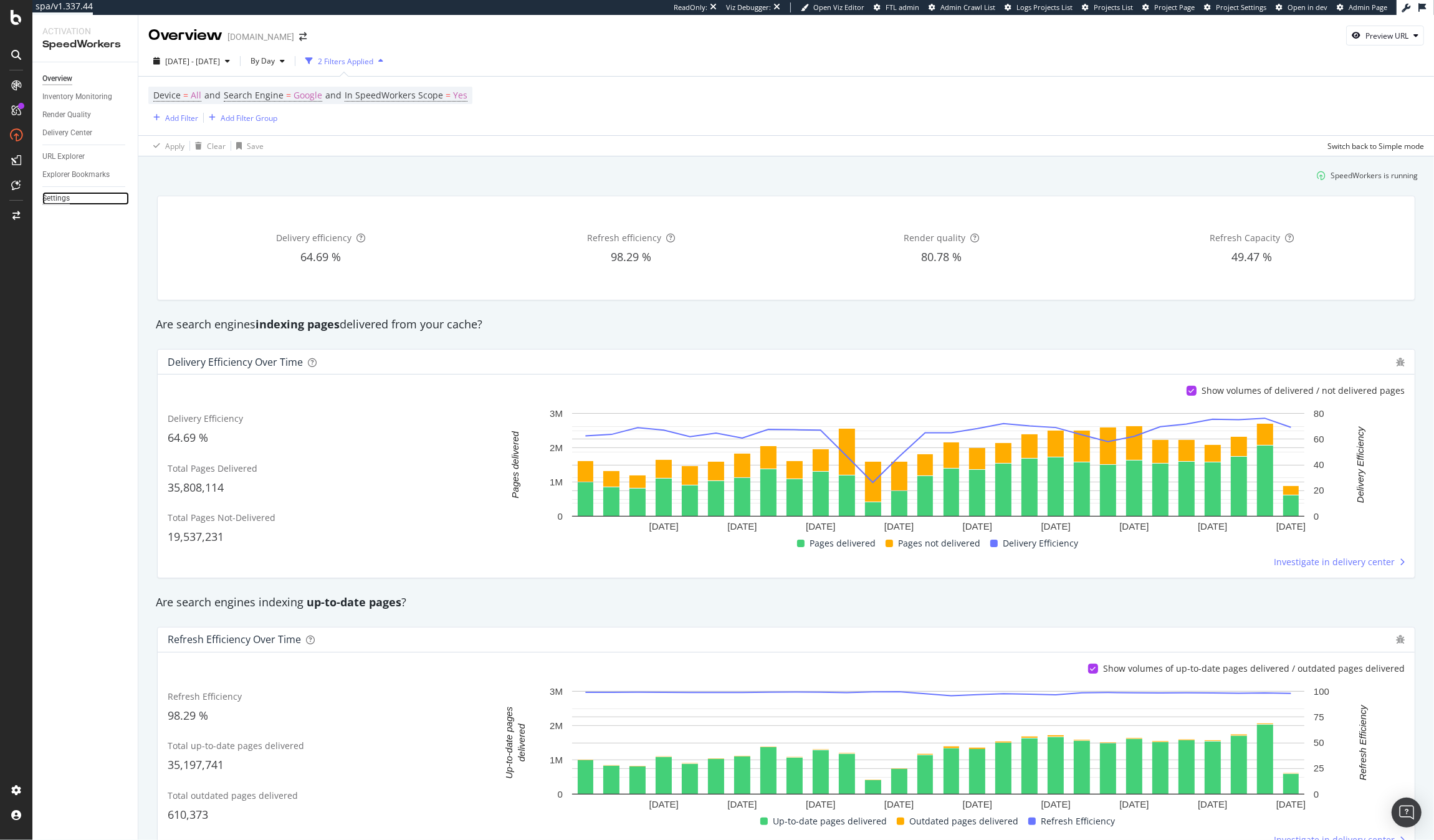
click at [59, 194] on div "Settings" at bounding box center [56, 198] width 27 height 13
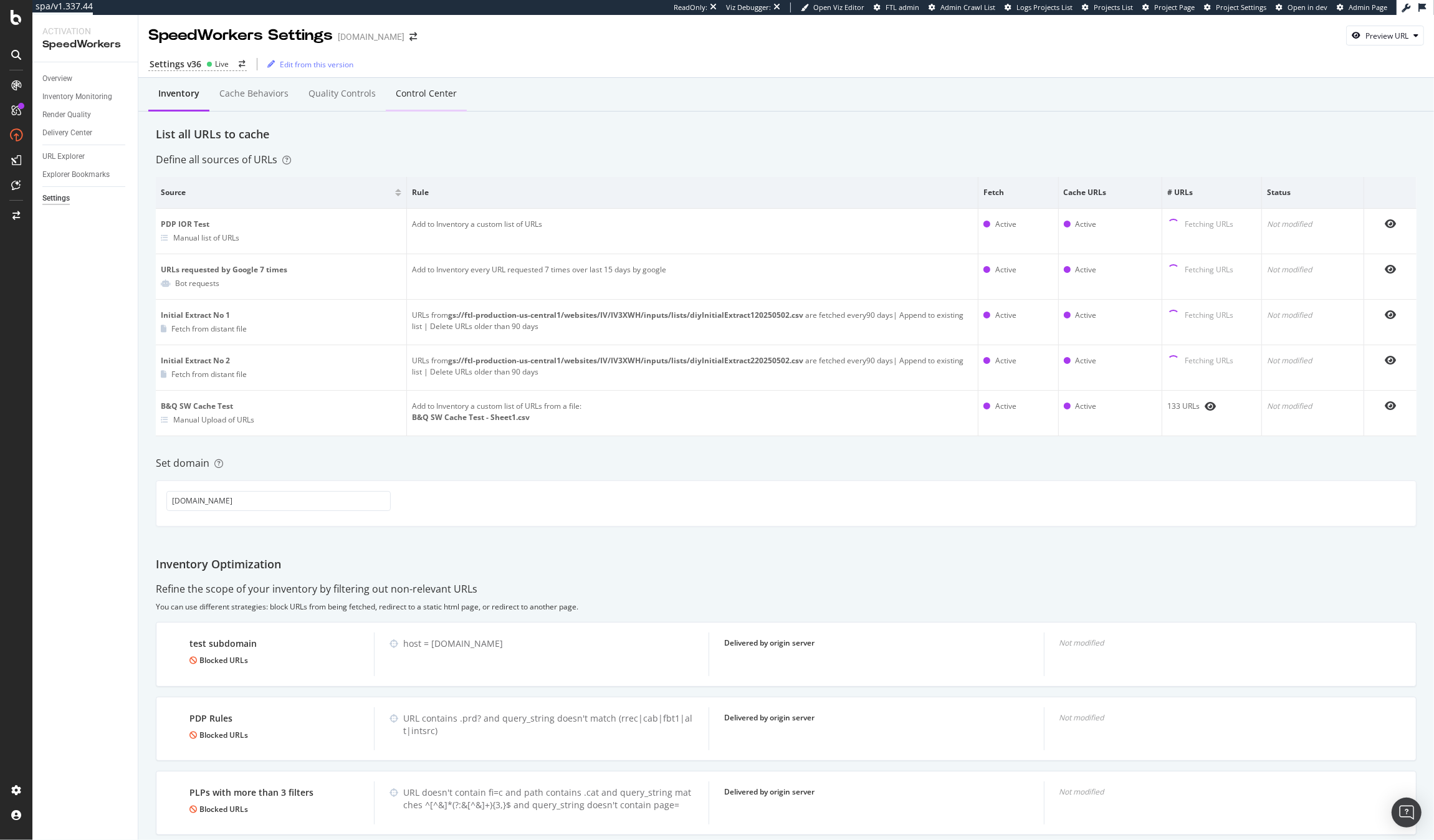
click at [401, 97] on div "Control Center" at bounding box center [427, 93] width 61 height 12
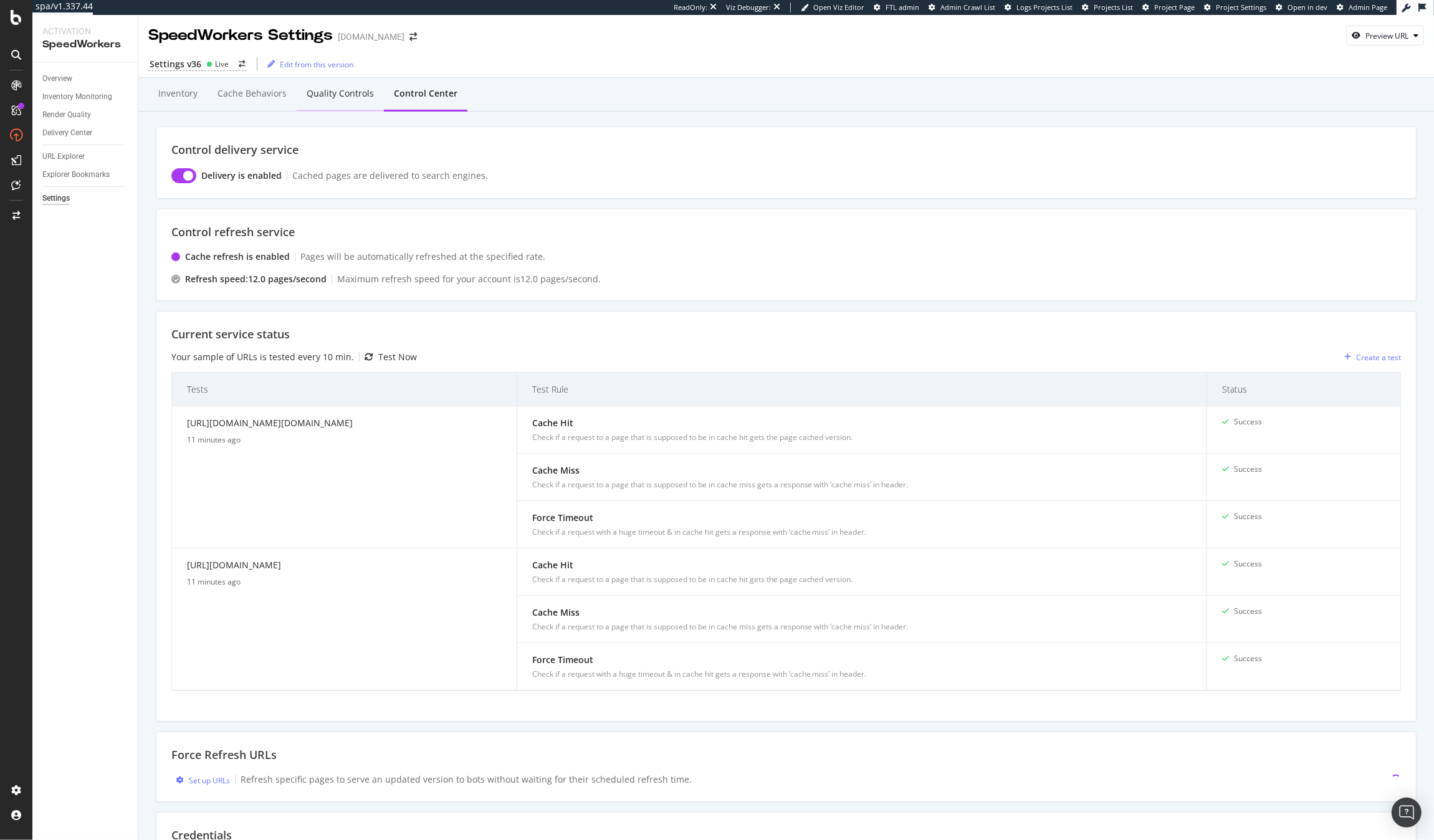
click at [332, 108] on div "Quality Controls" at bounding box center [340, 94] width 87 height 34
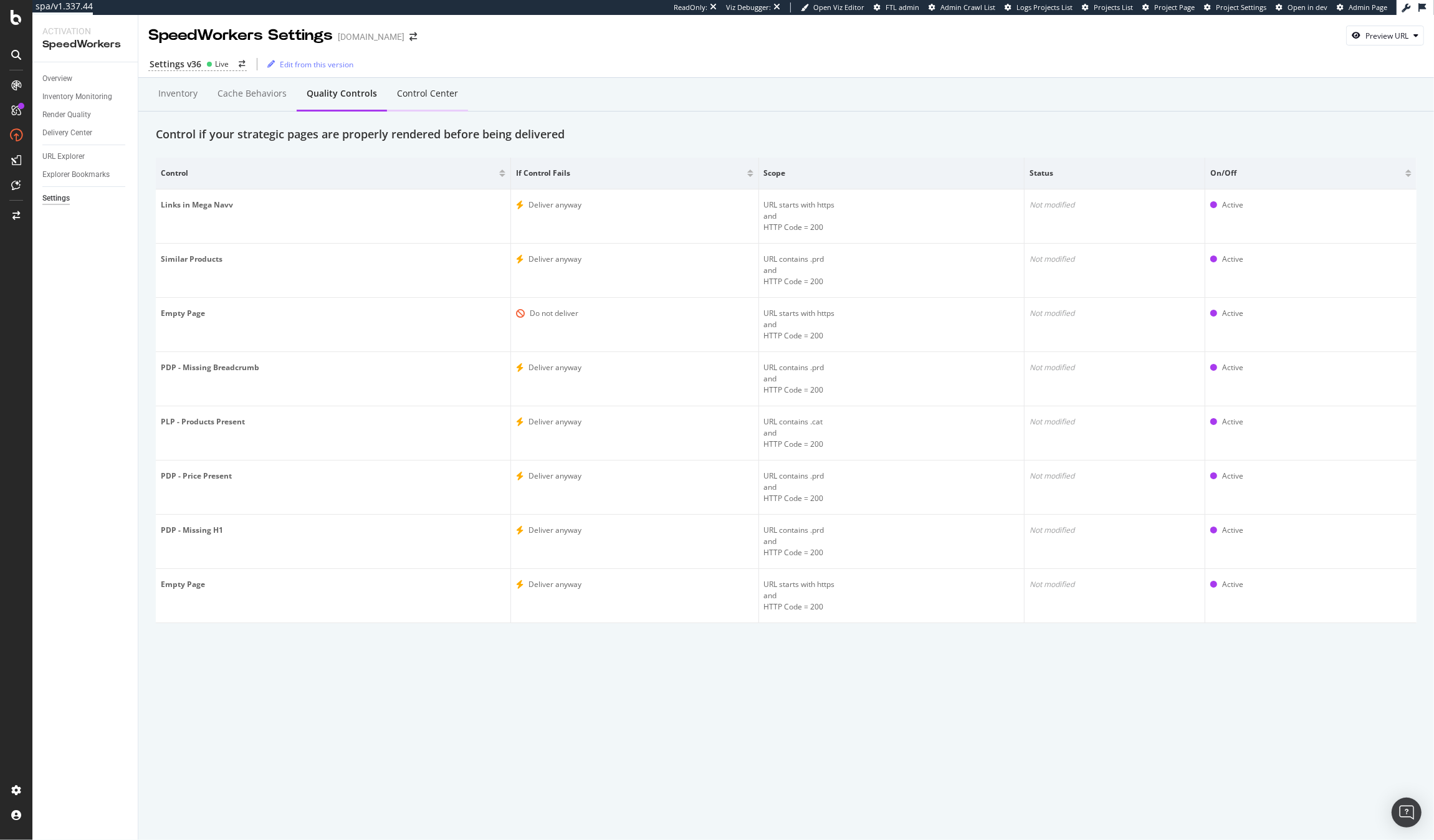
click at [425, 109] on div "Control Center" at bounding box center [427, 94] width 81 height 34
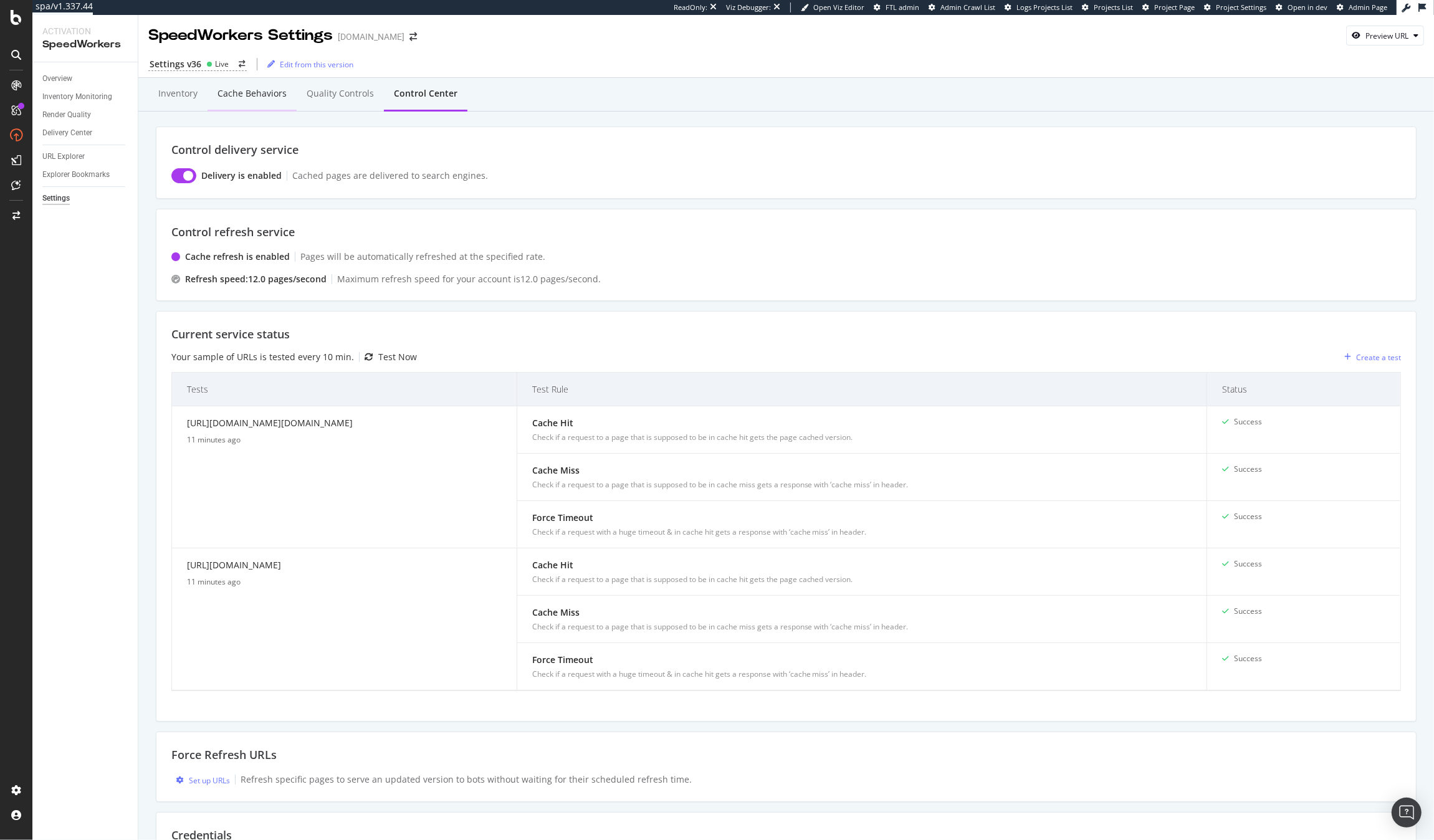
click at [251, 100] on div "Cache behaviors" at bounding box center [252, 93] width 69 height 12
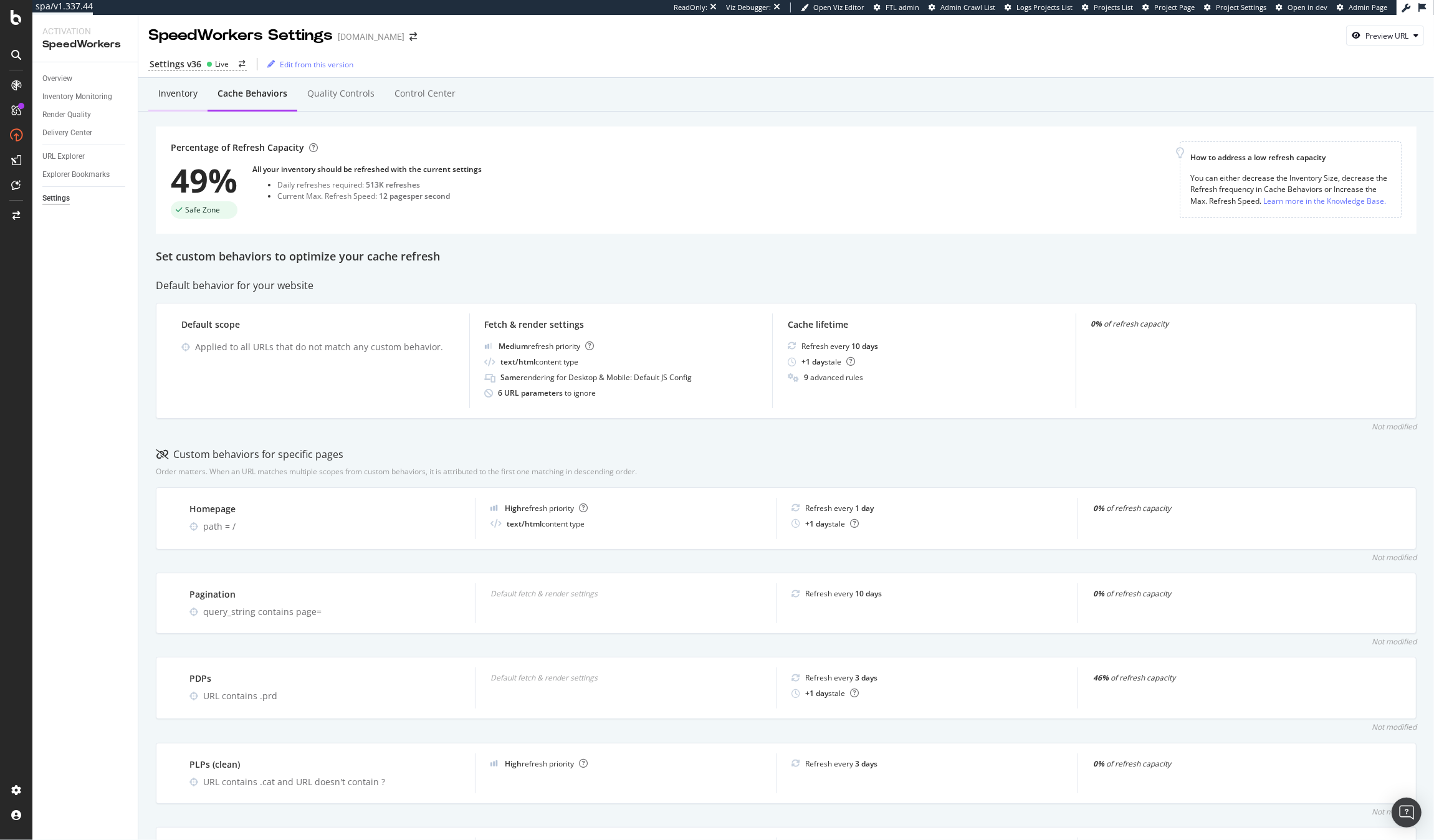
click at [169, 90] on div "Inventory" at bounding box center [178, 93] width 39 height 12
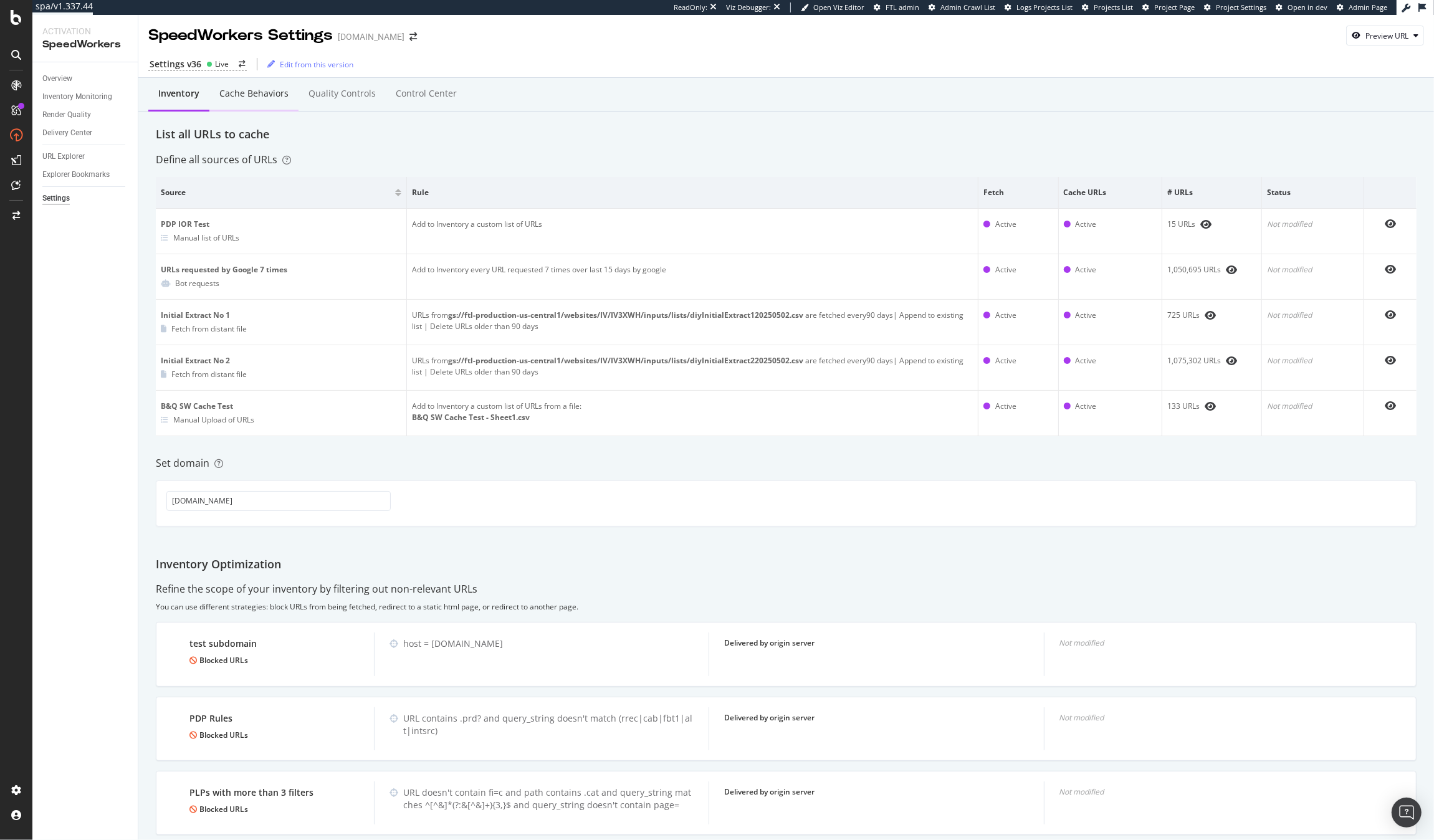
click at [230, 94] on div "Cache behaviors" at bounding box center [254, 93] width 69 height 12
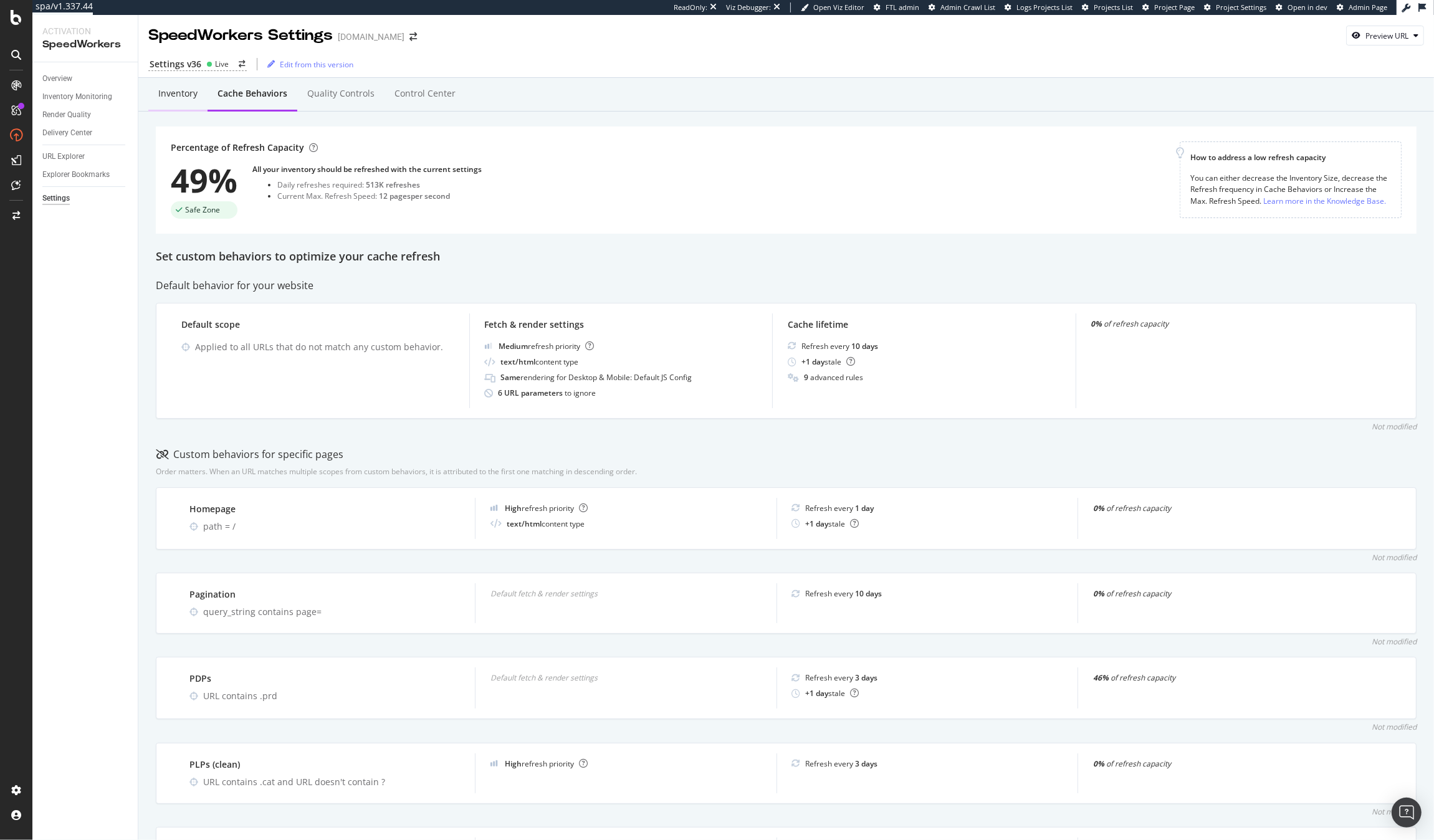
click at [171, 101] on div "Inventory" at bounding box center [178, 94] width 59 height 34
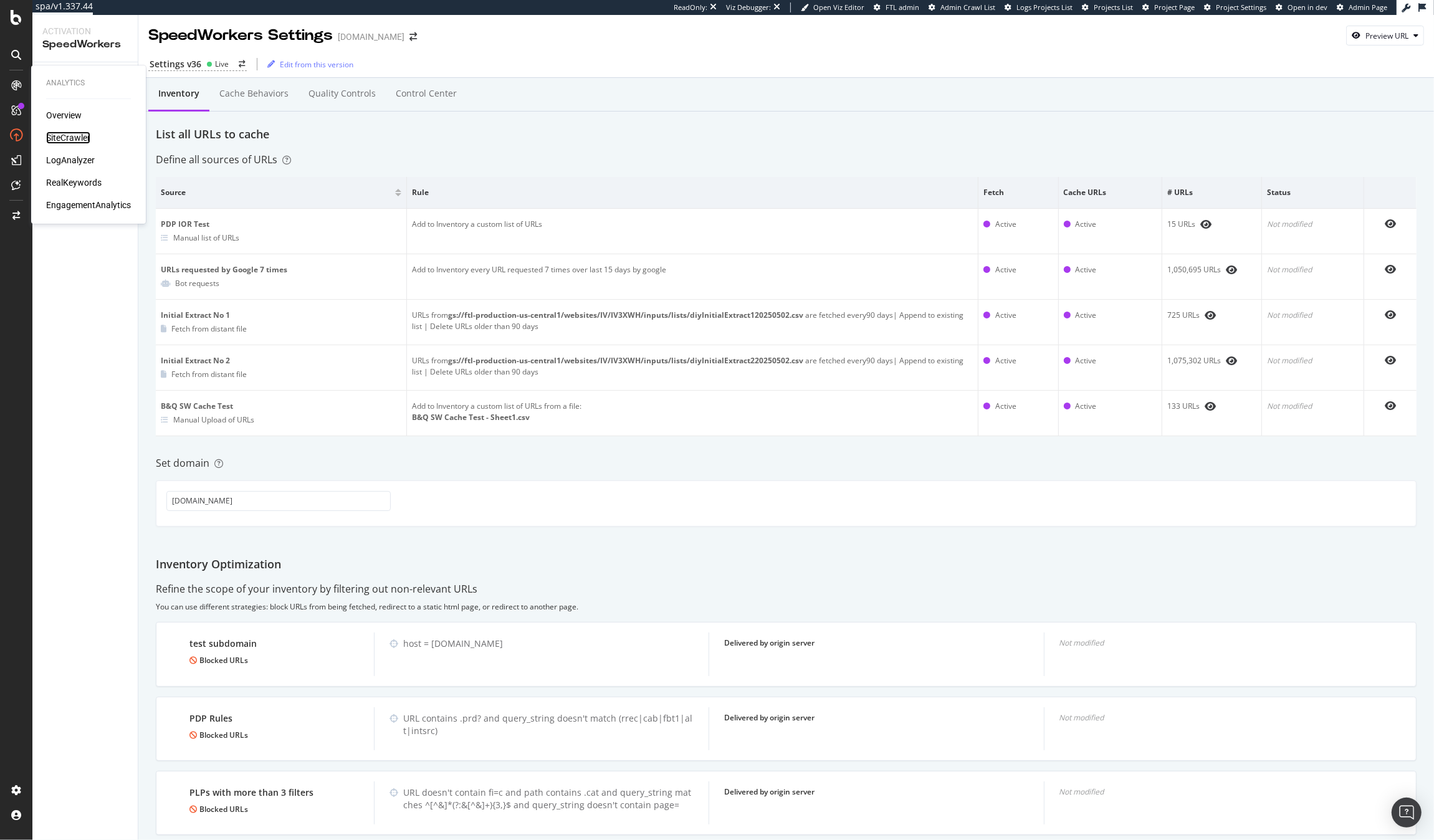
click at [61, 138] on div "SiteCrawler" at bounding box center [68, 138] width 44 height 12
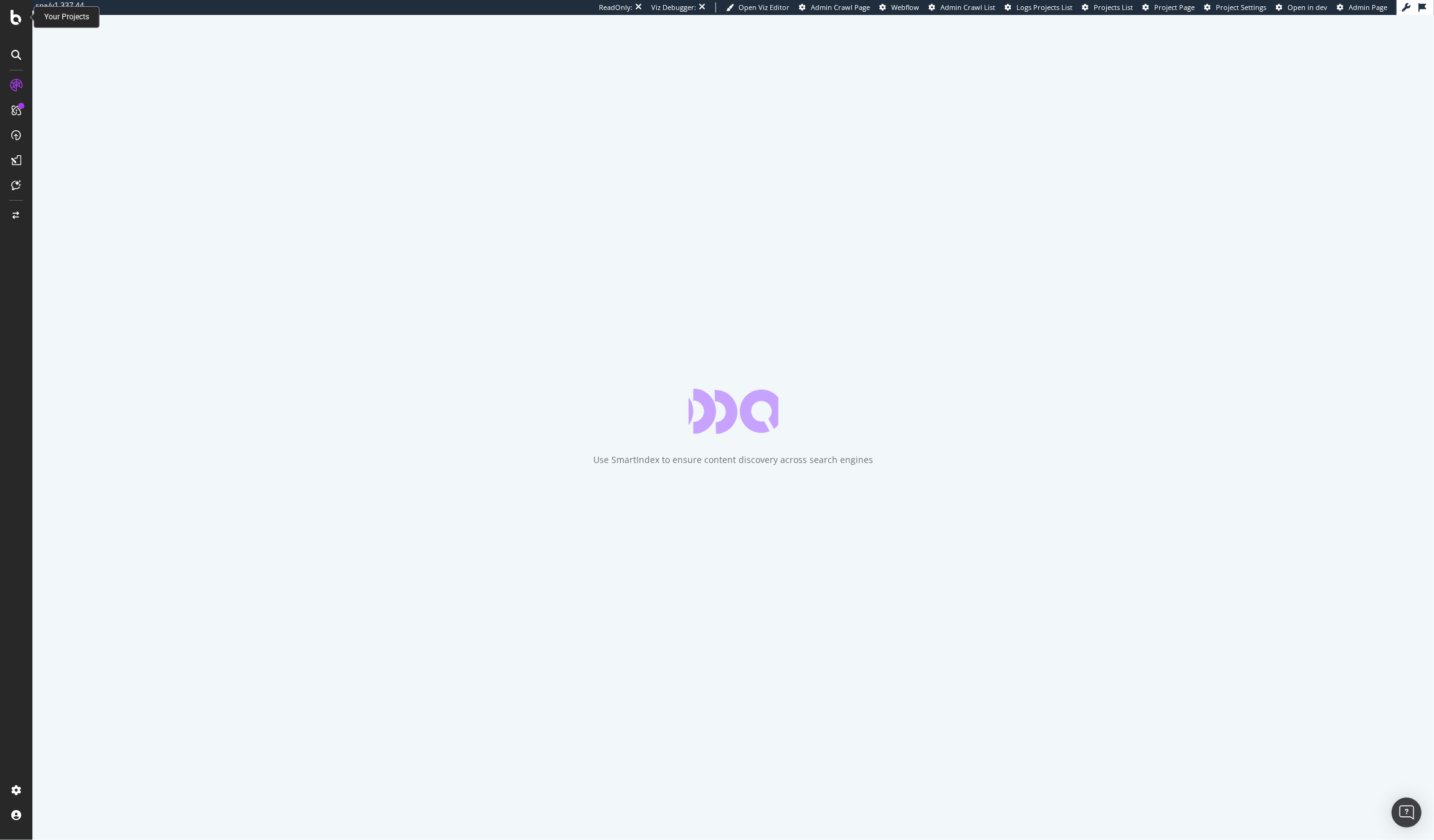
click at [12, 17] on icon at bounding box center [16, 17] width 11 height 15
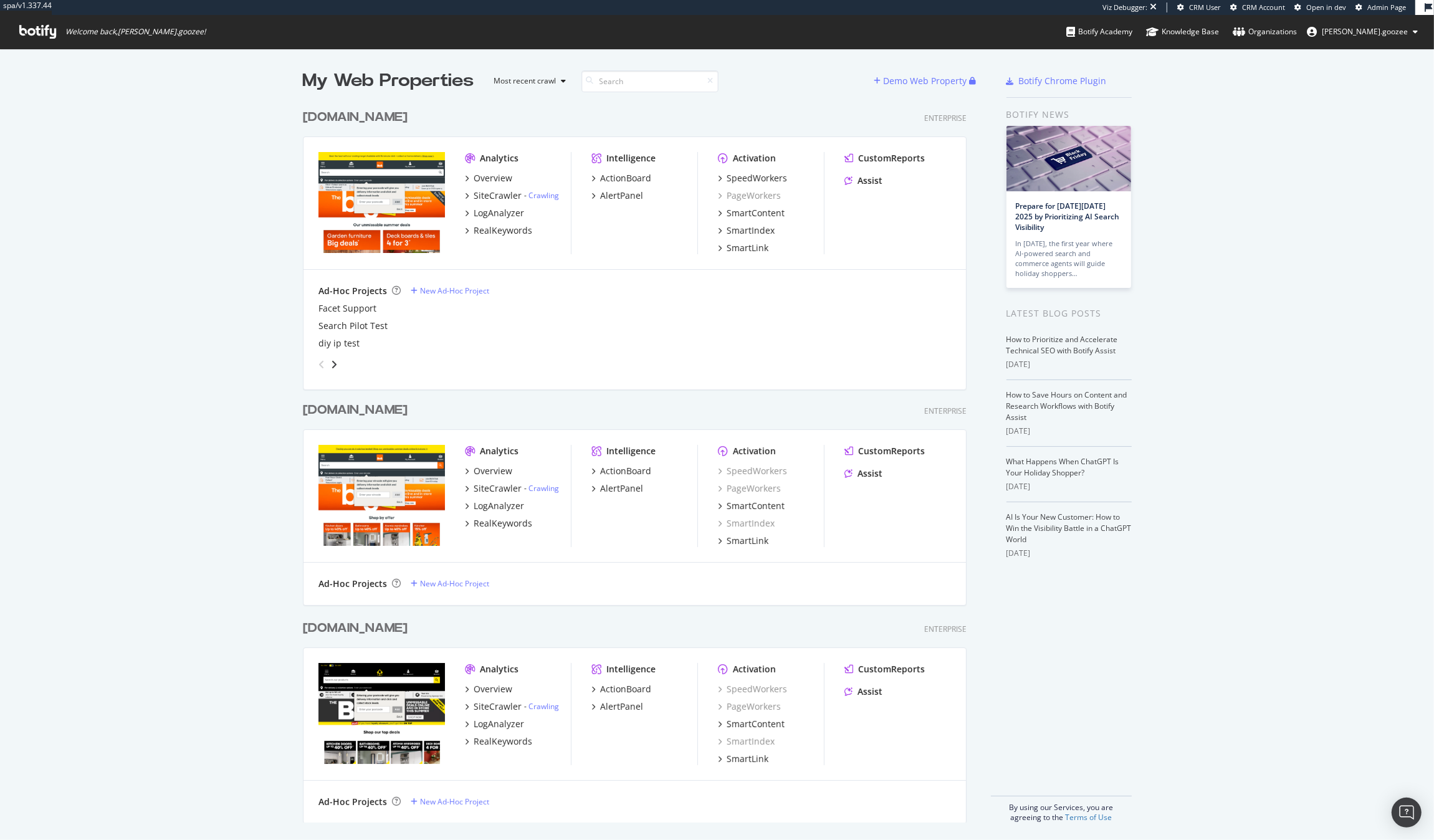
scroll to position [2, 0]
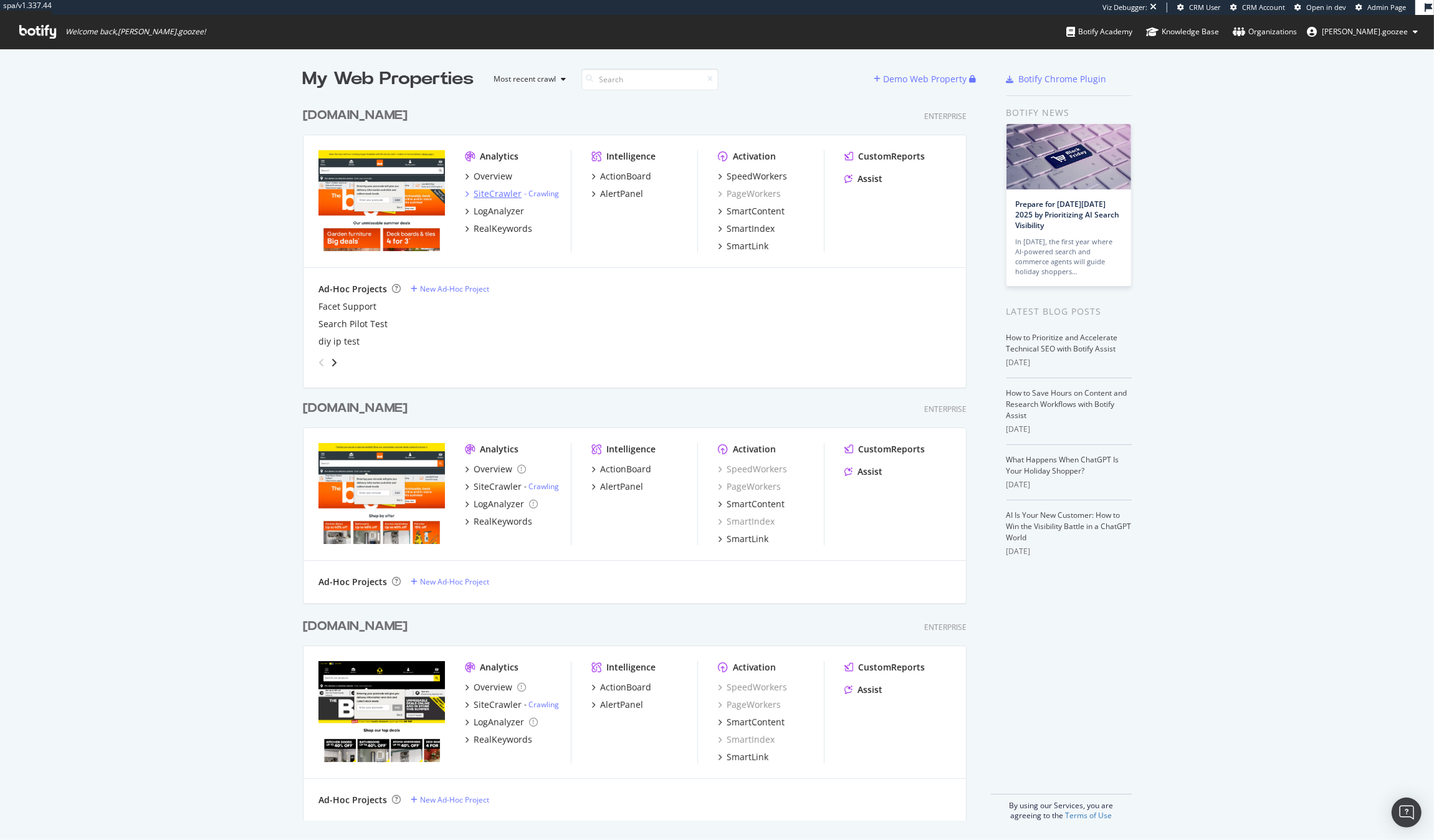
click at [500, 193] on div "SiteCrawler" at bounding box center [498, 193] width 48 height 12
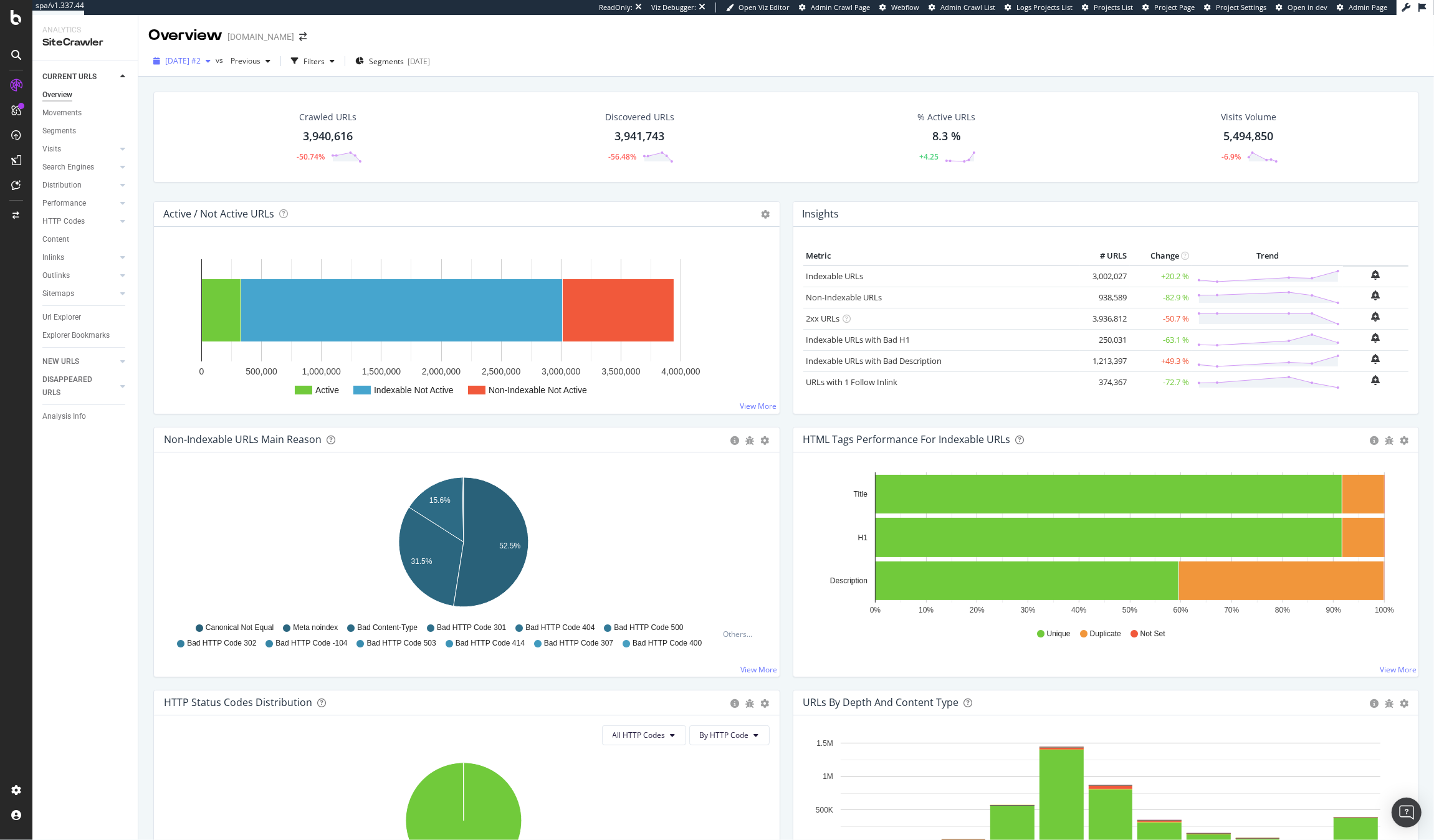
click at [216, 55] on div "2025 Sep. 15th #2" at bounding box center [182, 61] width 67 height 19
click at [474, 156] on div "Crawled URLs 3,940,616 -50.74%" at bounding box center [328, 137] width 311 height 65
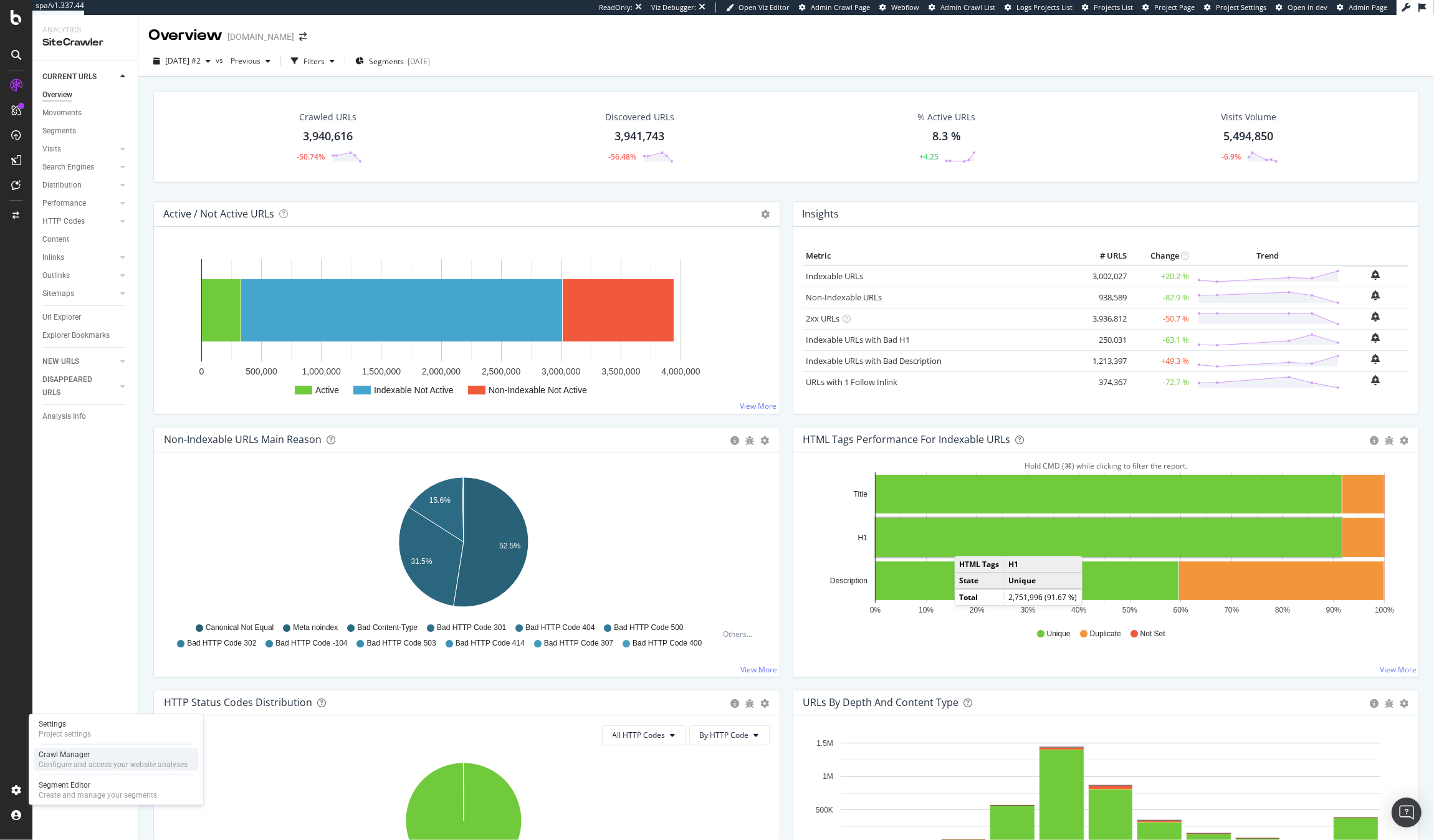
click at [79, 766] on div "Configure and access your website analyses" at bounding box center [113, 764] width 149 height 10
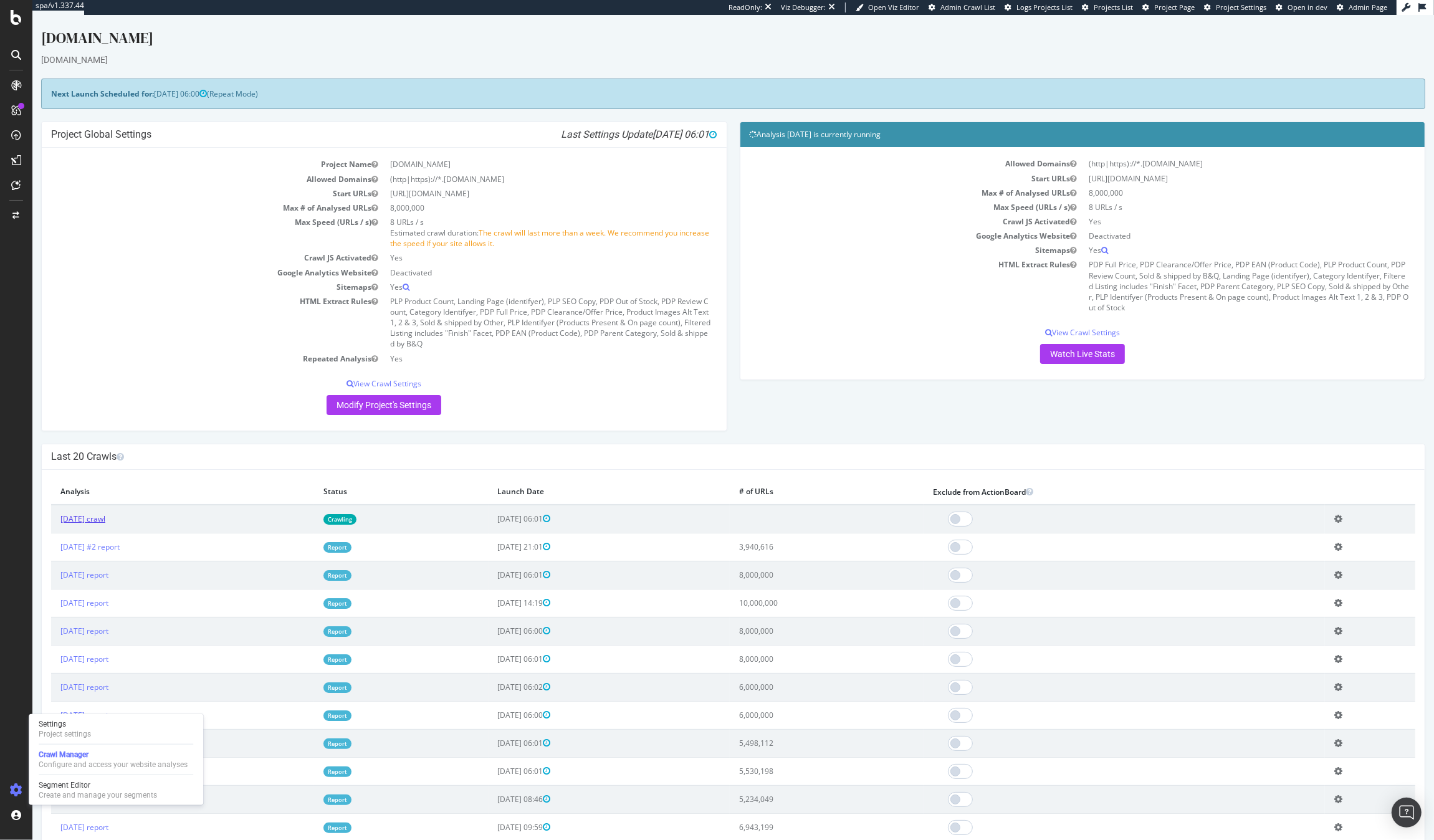
click at [105, 523] on link "2025 Sep. 26th crawl" at bounding box center [83, 519] width 45 height 10
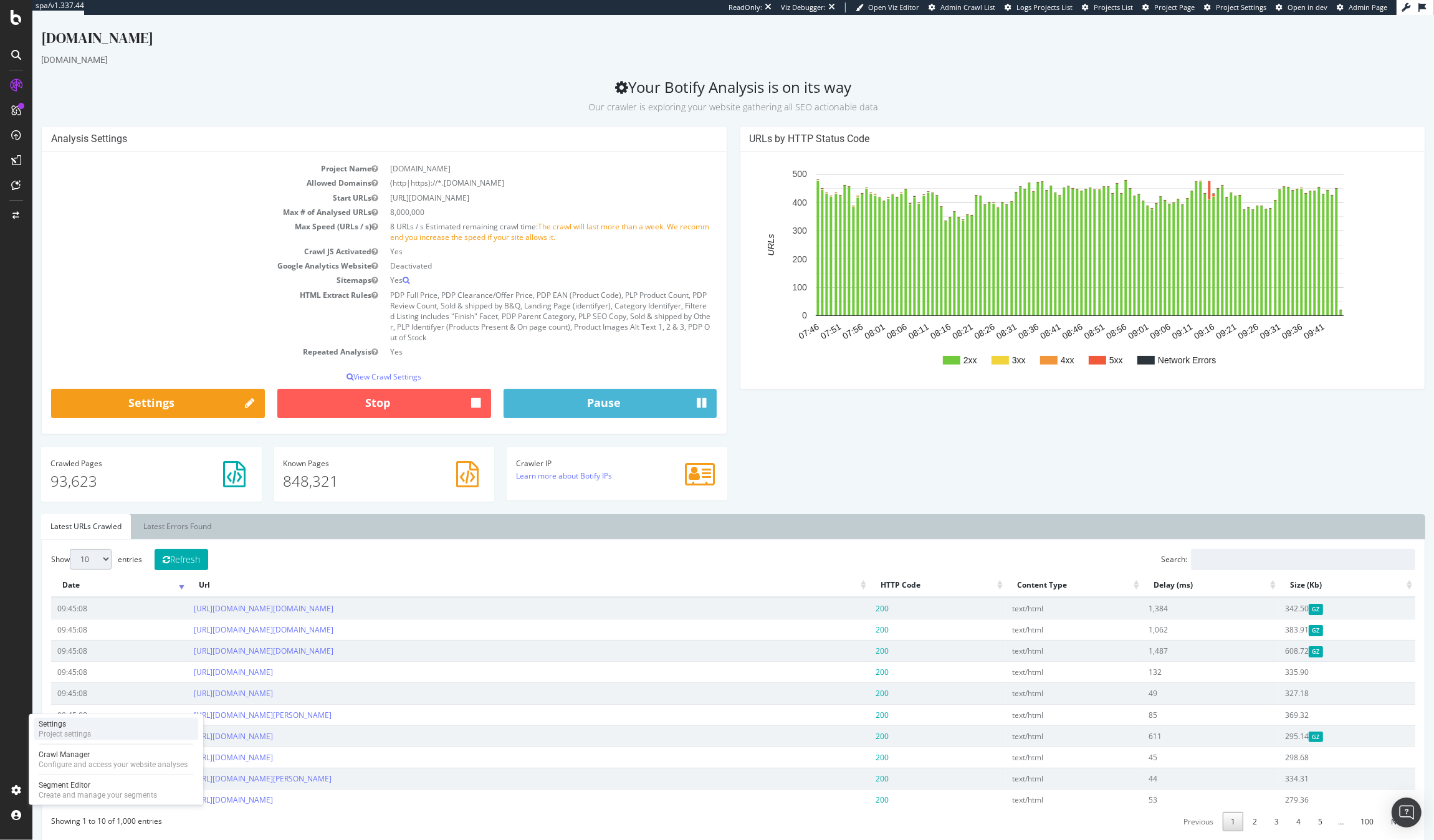
click at [92, 724] on div "Settings Project settings" at bounding box center [116, 729] width 165 height 23
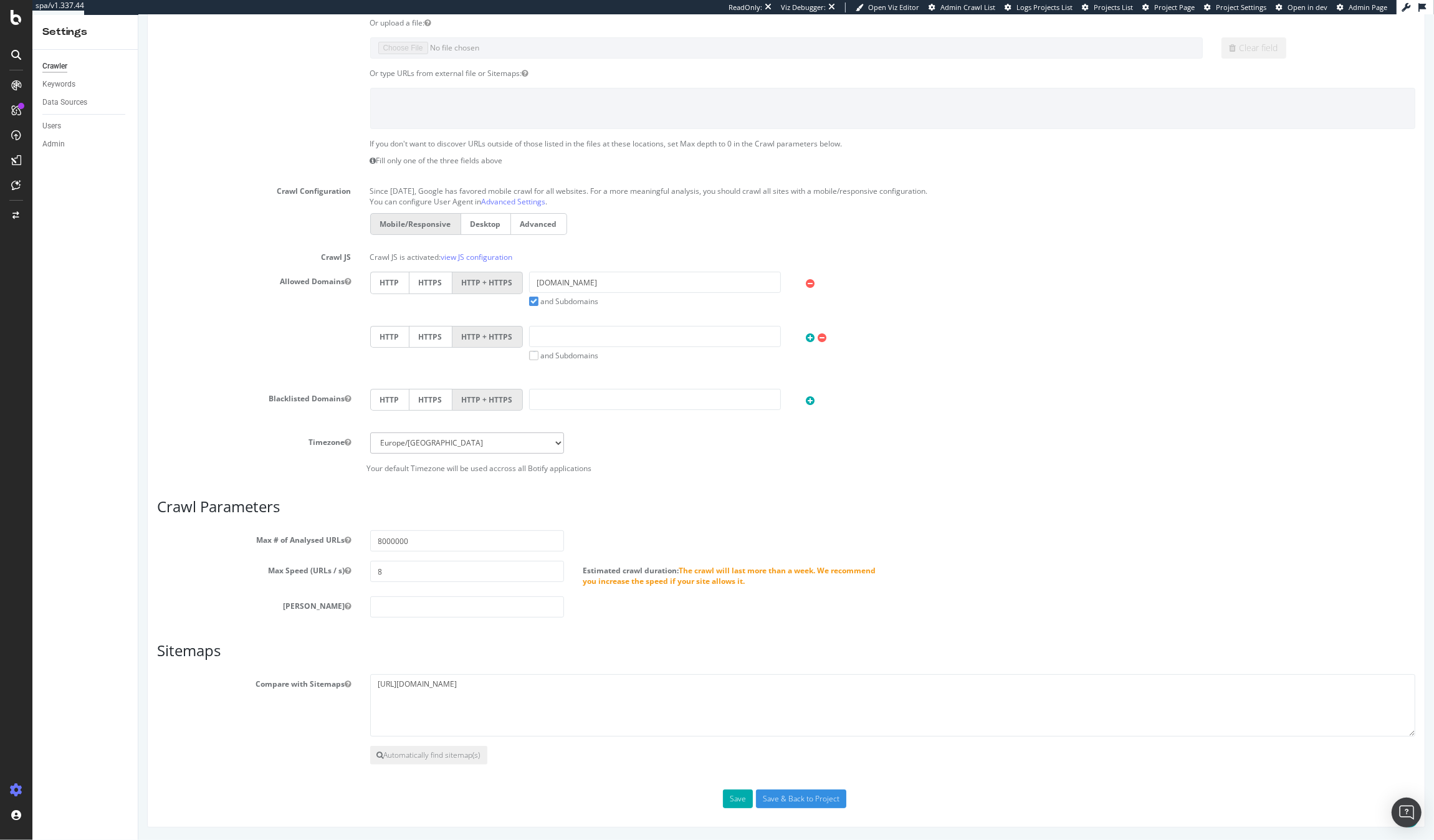
scroll to position [263, 0]
drag, startPoint x: 426, startPoint y: 543, endPoint x: 346, endPoint y: 540, distance: 80.1
click at [346, 540] on div "Max # of Analysed URLs 8000000" at bounding box center [786, 541] width 1277 height 21
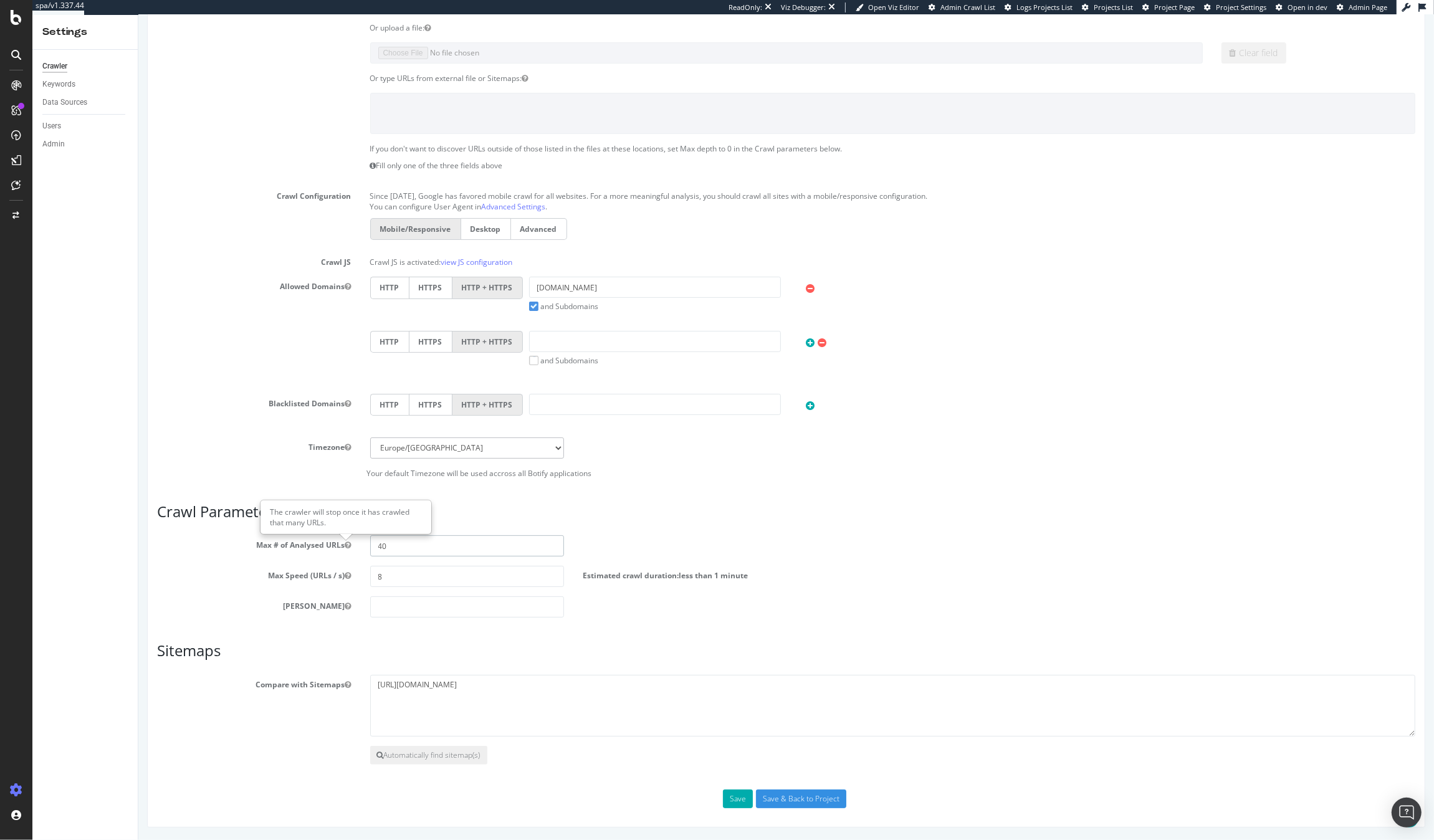
scroll to position [259, 0]
click at [403, 544] on input "4000000" at bounding box center [467, 546] width 195 height 21
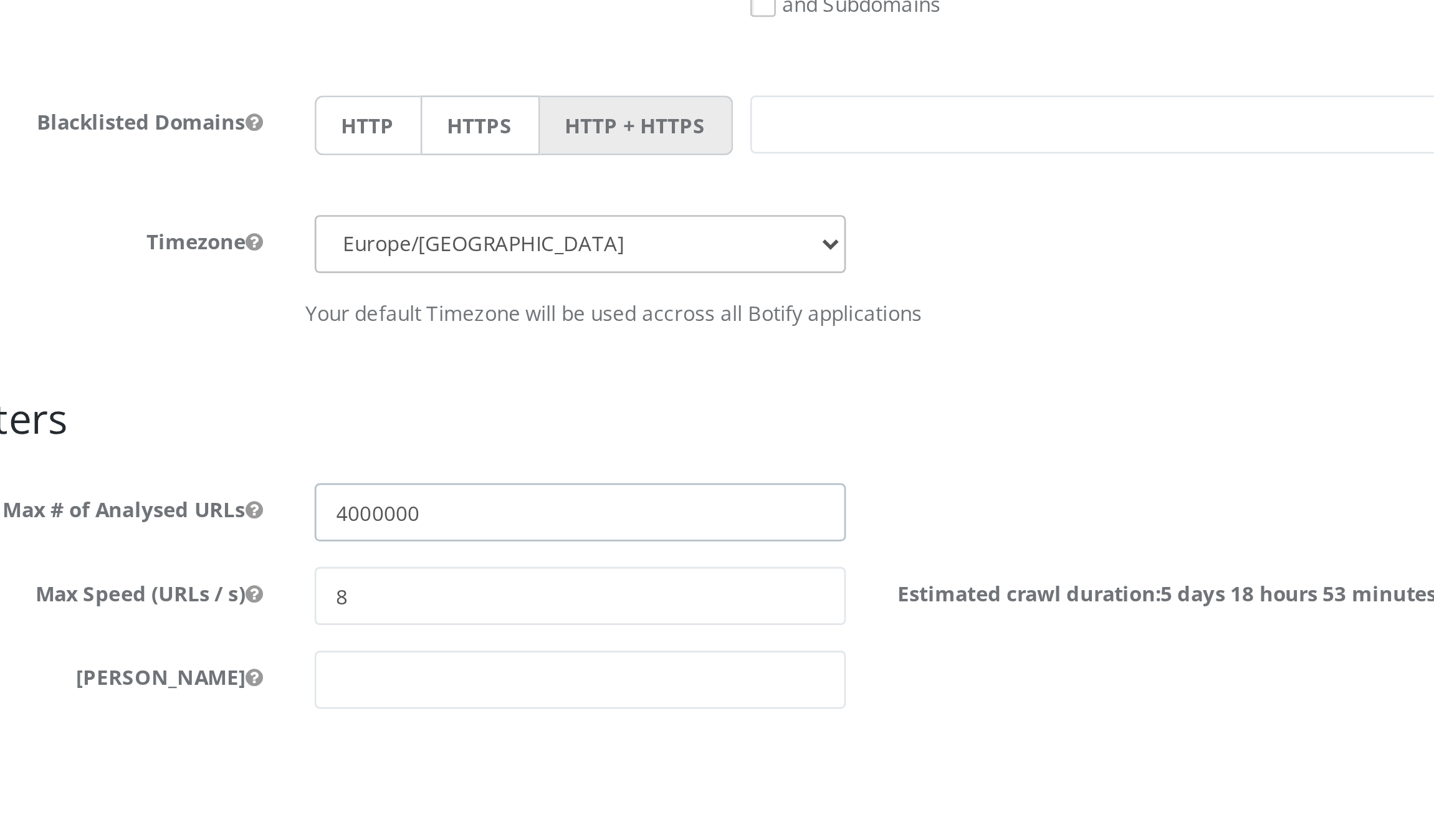
drag, startPoint x: -79, startPoint y: -414, endPoint x: -50, endPoint y: -412, distance: 29.1
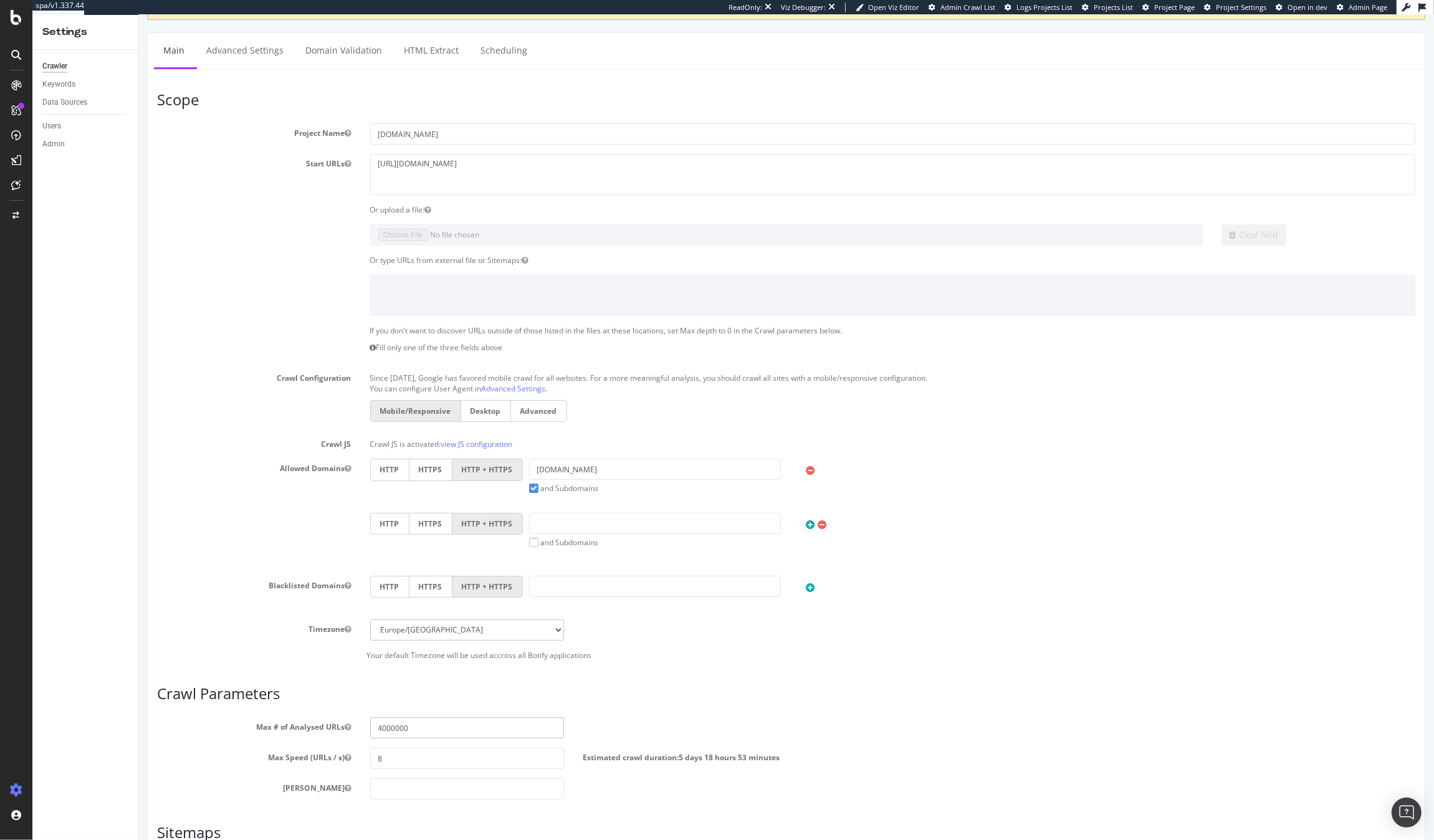
scroll to position [0, 0]
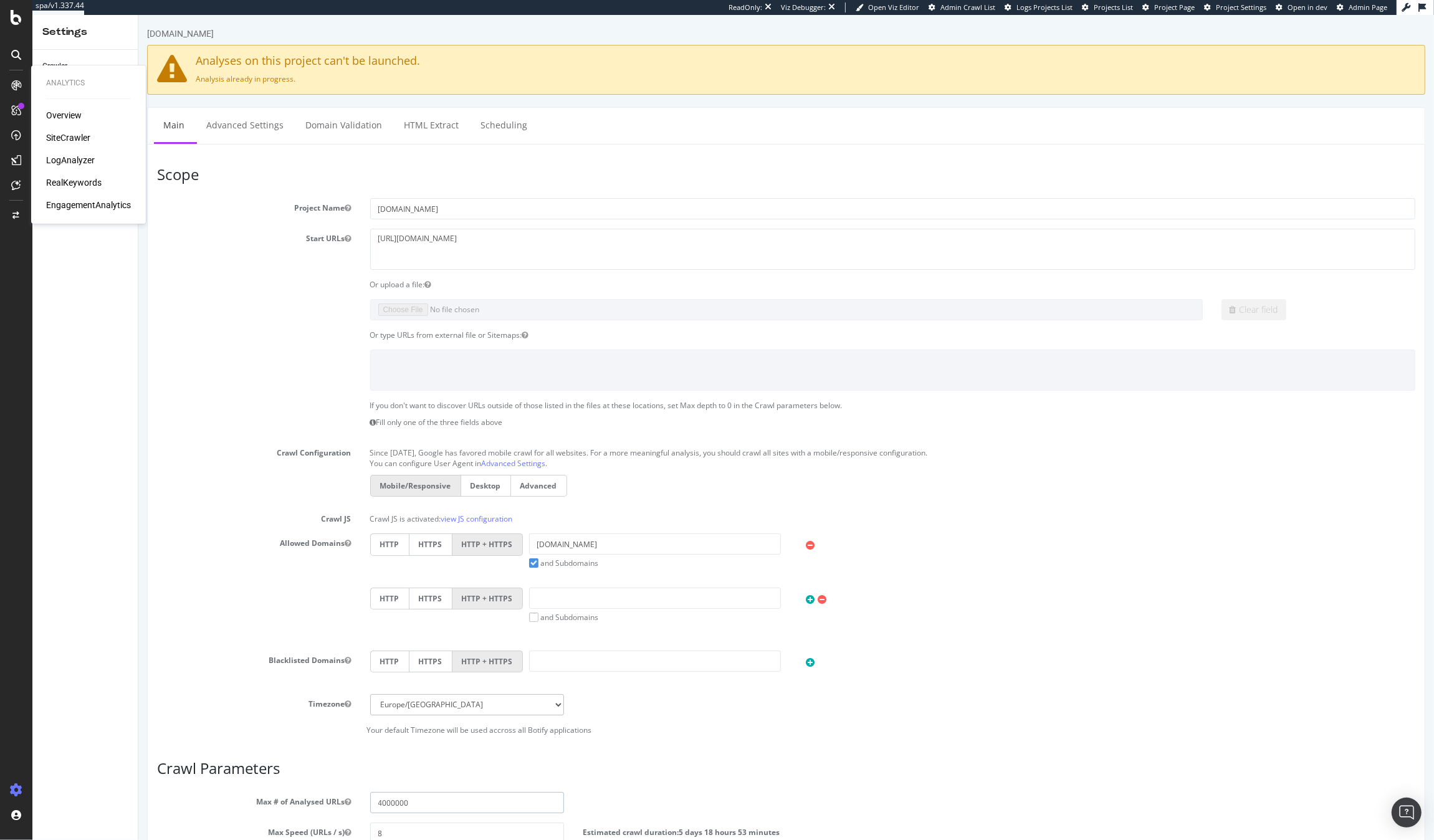
type input "4000000"
click at [70, 138] on div "SiteCrawler" at bounding box center [68, 138] width 44 height 12
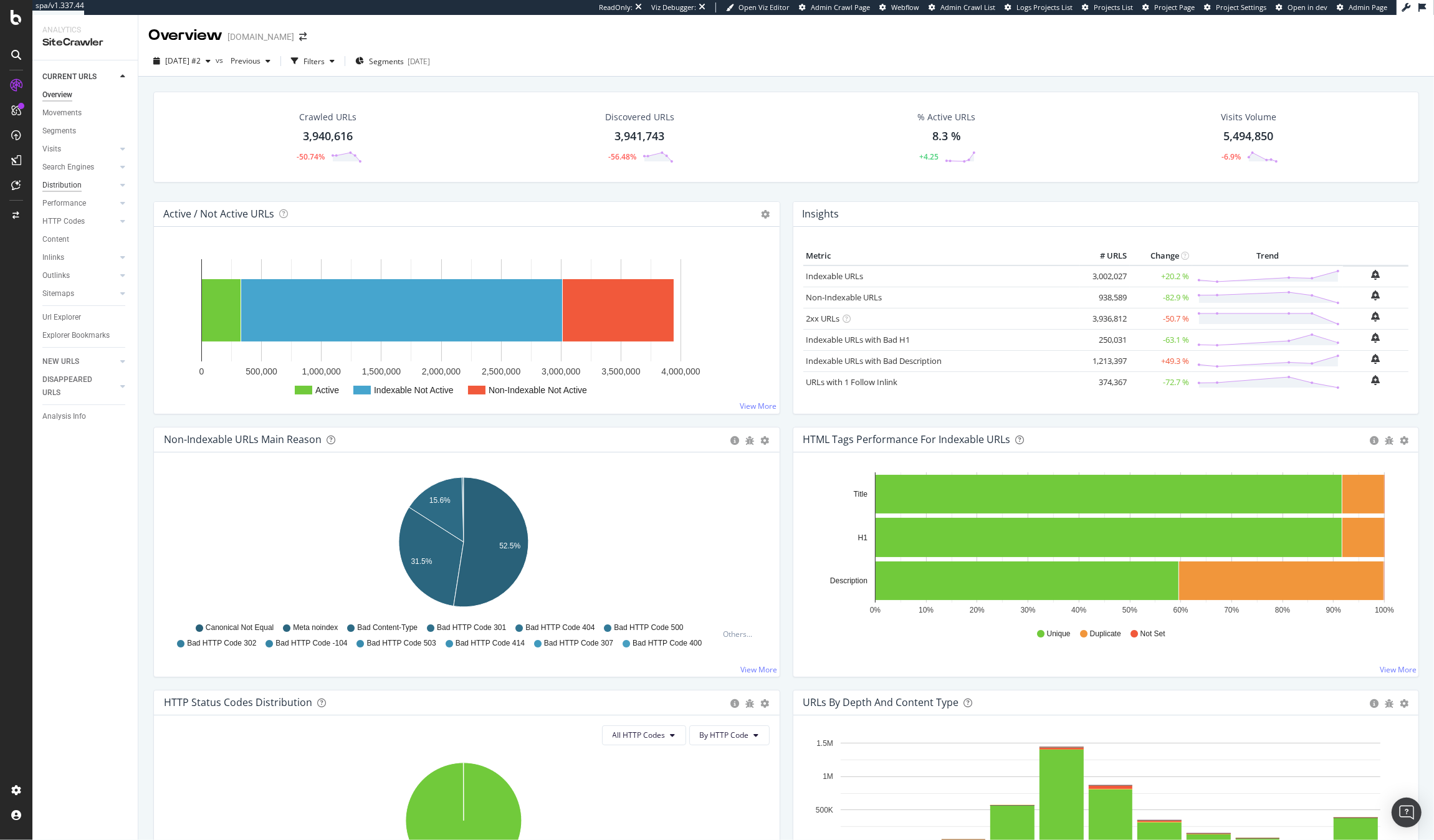
click at [68, 188] on div "Distribution" at bounding box center [62, 185] width 39 height 13
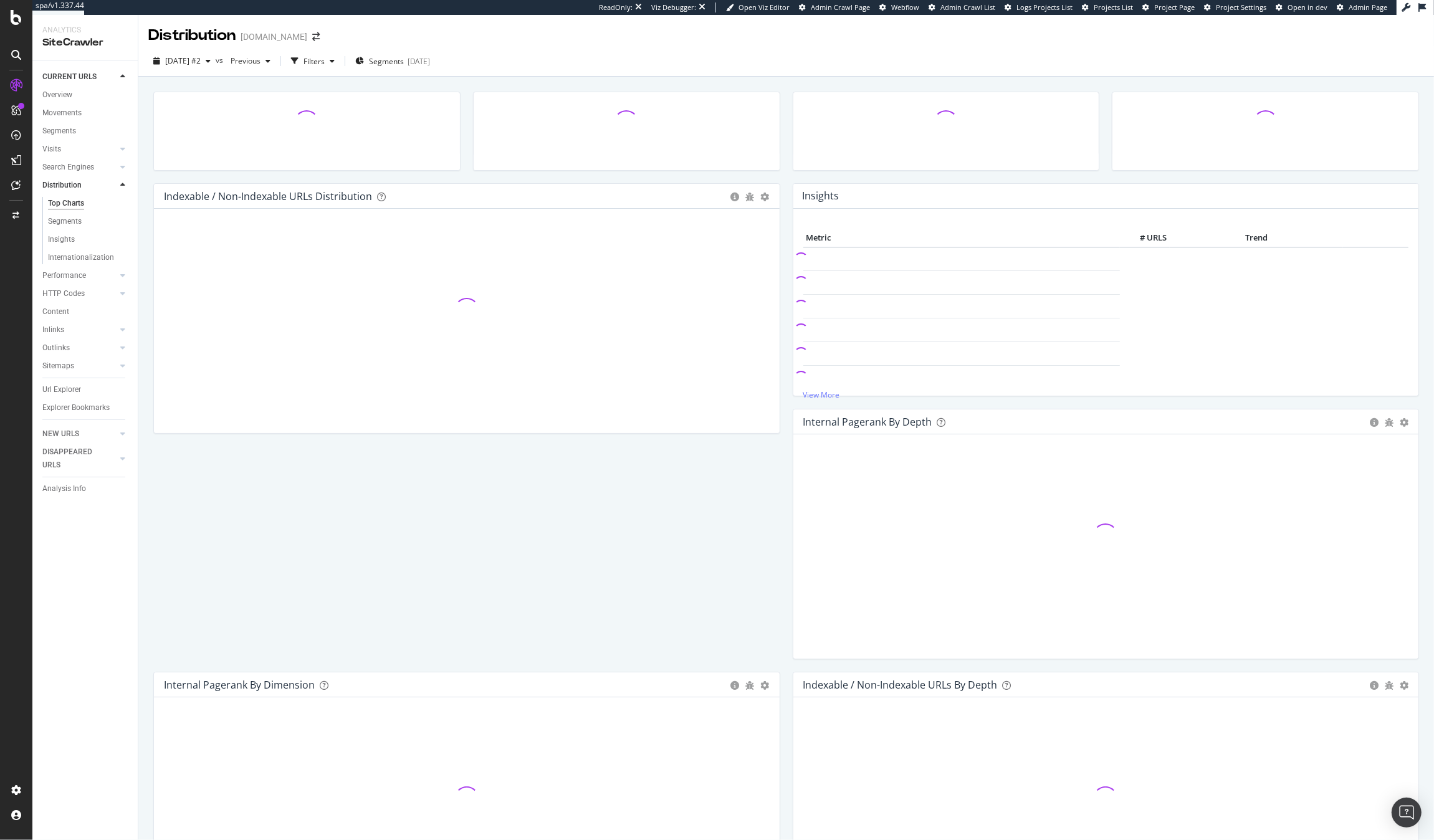
click at [63, 123] on div "Segments" at bounding box center [90, 131] width 96 height 18
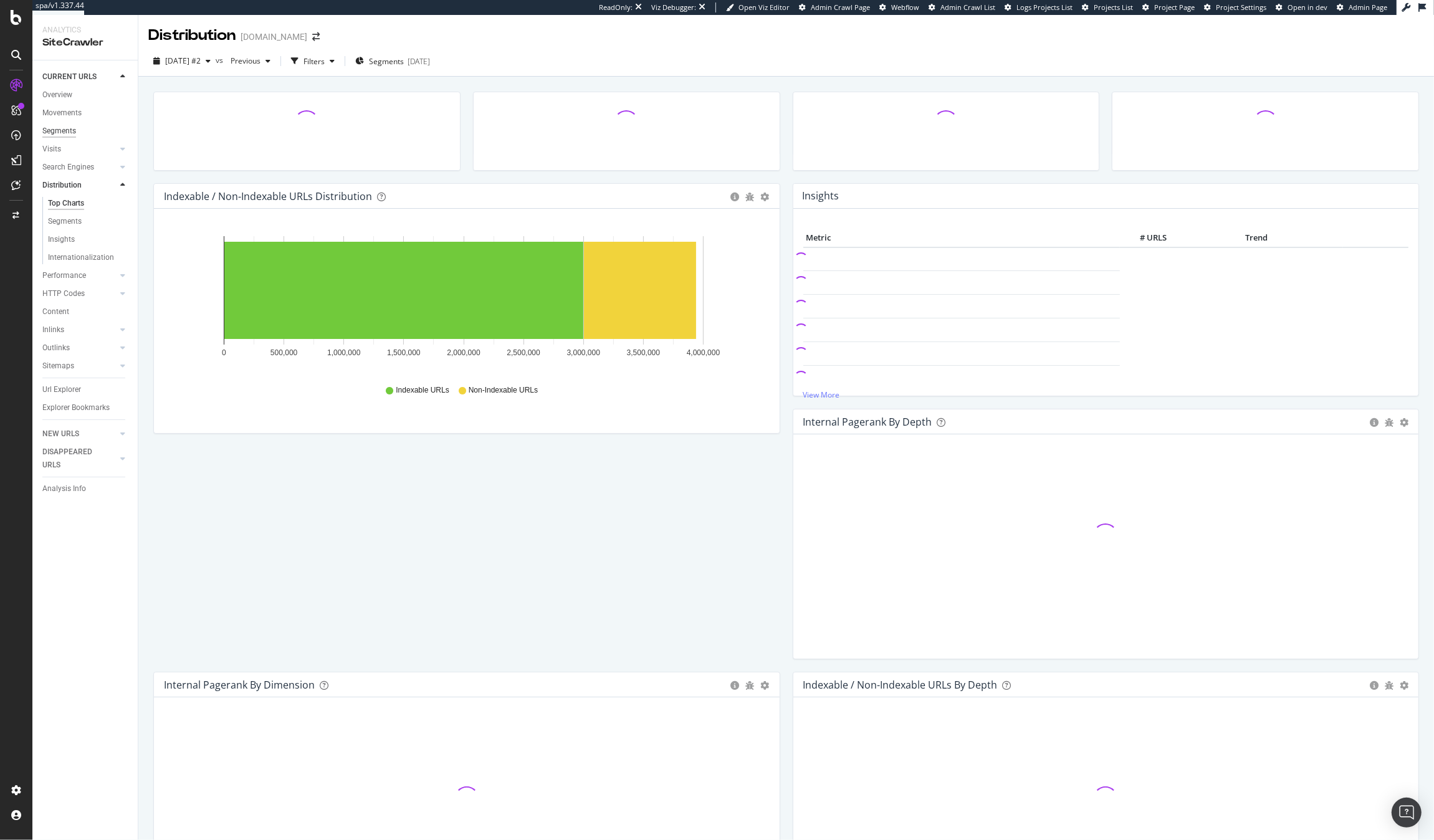
click at [59, 131] on div "Segments" at bounding box center [59, 131] width 34 height 13
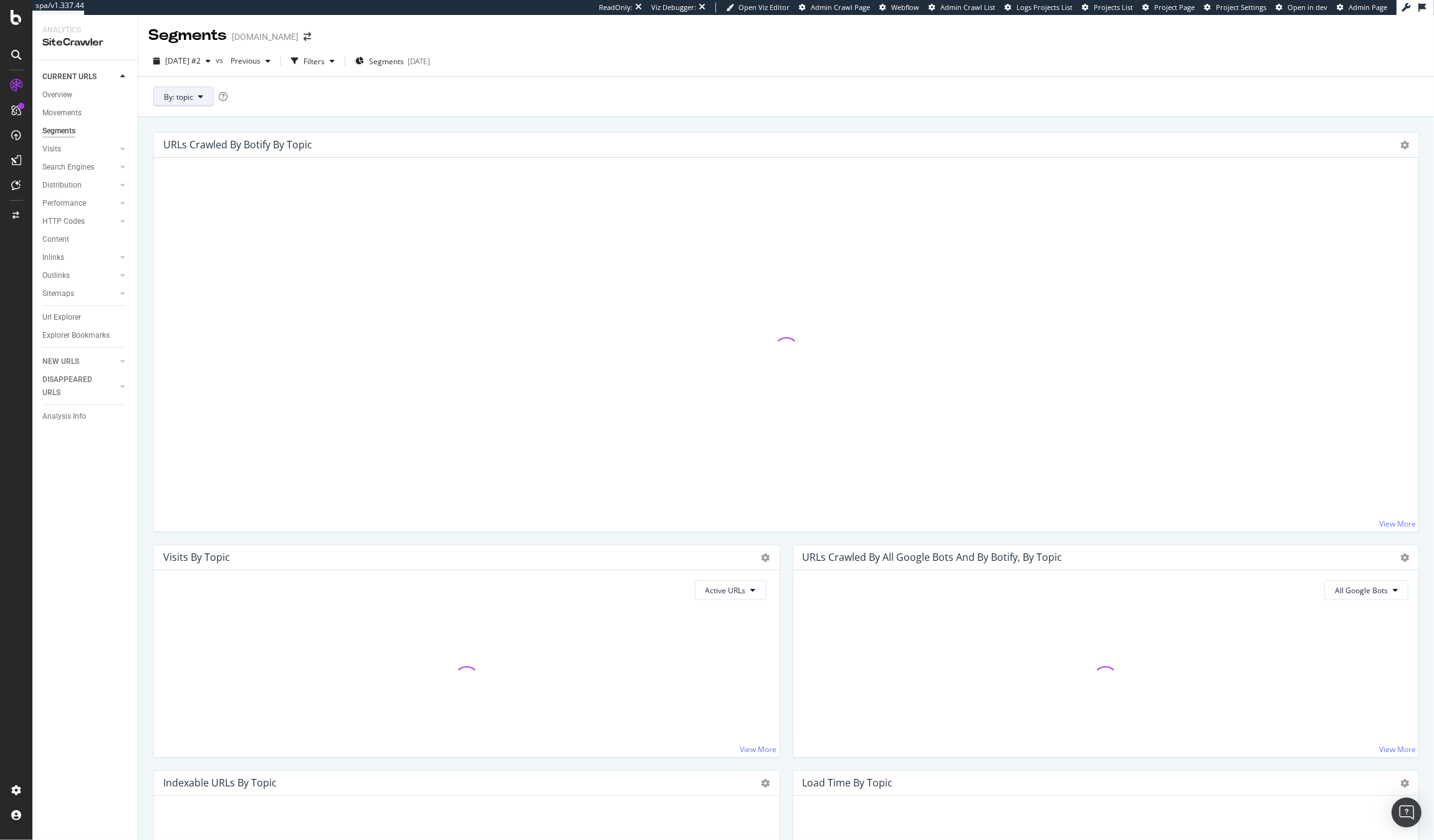
click at [184, 90] on button "By: topic" at bounding box center [184, 96] width 61 height 20
click at [187, 162] on span "pagetype" at bounding box center [231, 164] width 134 height 11
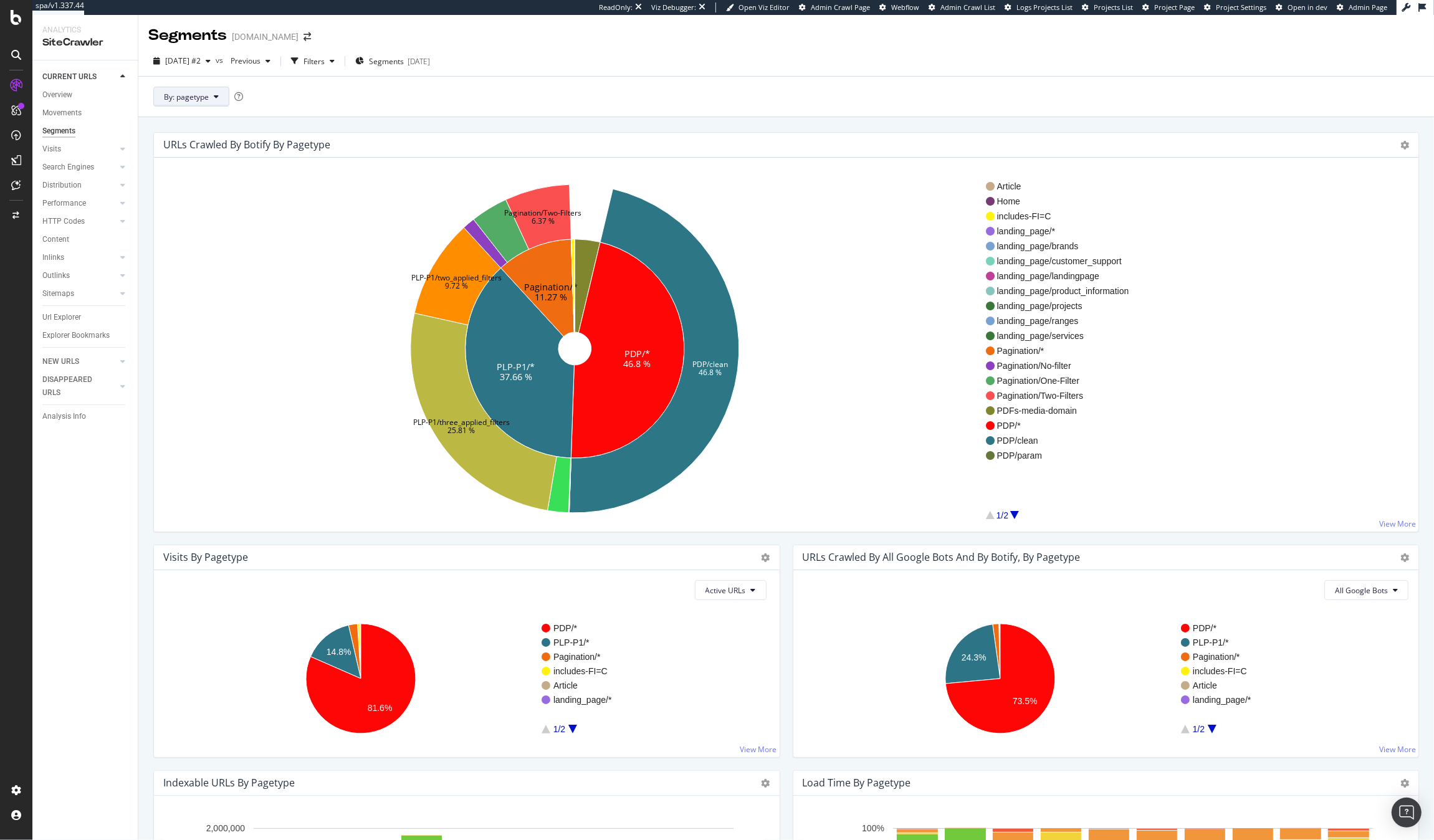
click at [184, 99] on span "By: pagetype" at bounding box center [186, 97] width 45 height 10
click at [339, 103] on div "By: pagetype" at bounding box center [786, 96] width 1296 height 41
click at [226, 72] on div "2025 Sep. 15th #2 vs Previous Filters Segments 2025-08-12" at bounding box center [786, 63] width 1296 height 25
click at [201, 65] on span "2025 Sep. 15th #2" at bounding box center [183, 61] width 36 height 10
click at [240, 133] on div "8.0M URLs" at bounding box center [258, 128] width 37 height 11
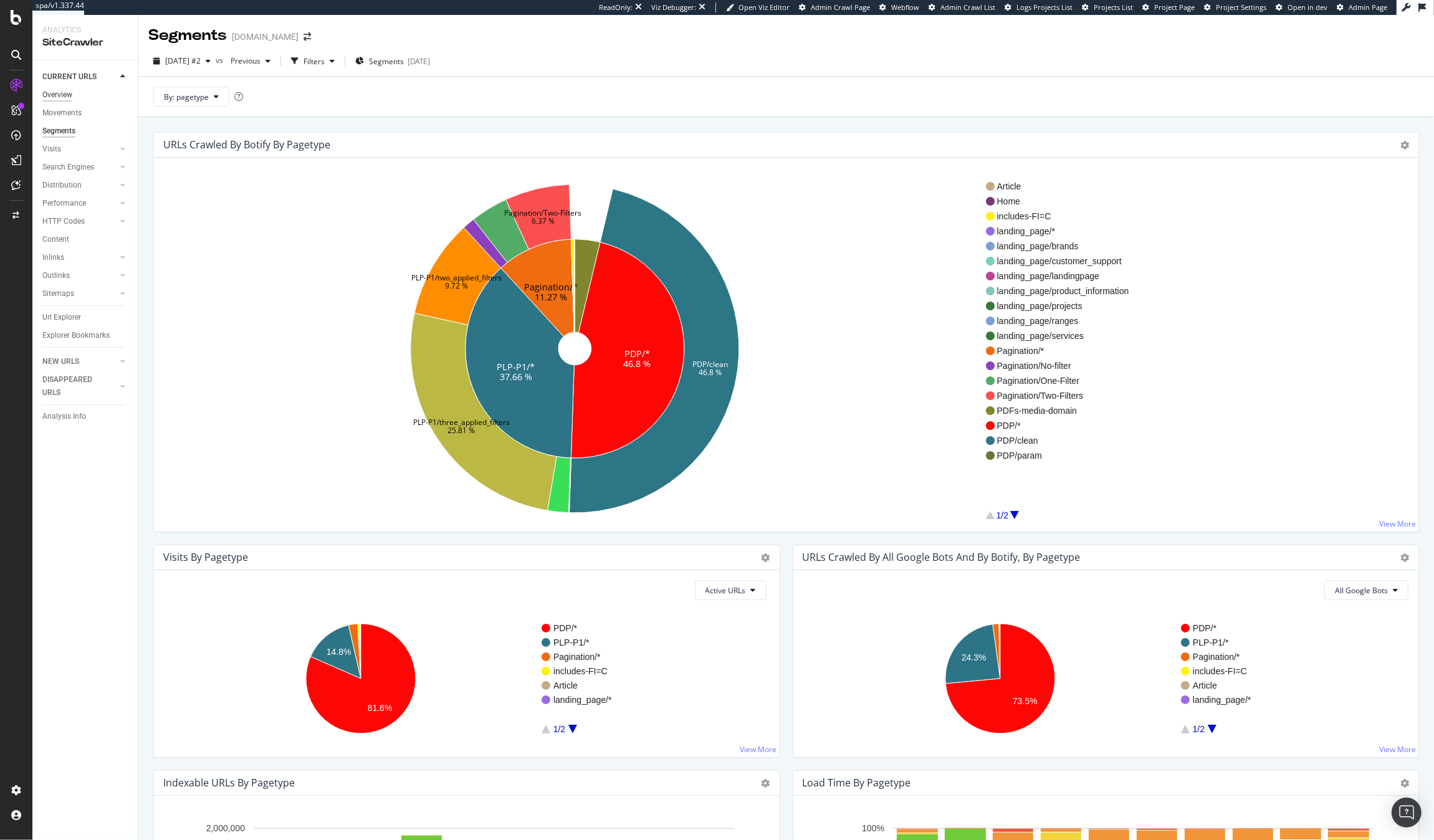
click at [59, 101] on div "Overview" at bounding box center [58, 95] width 30 height 13
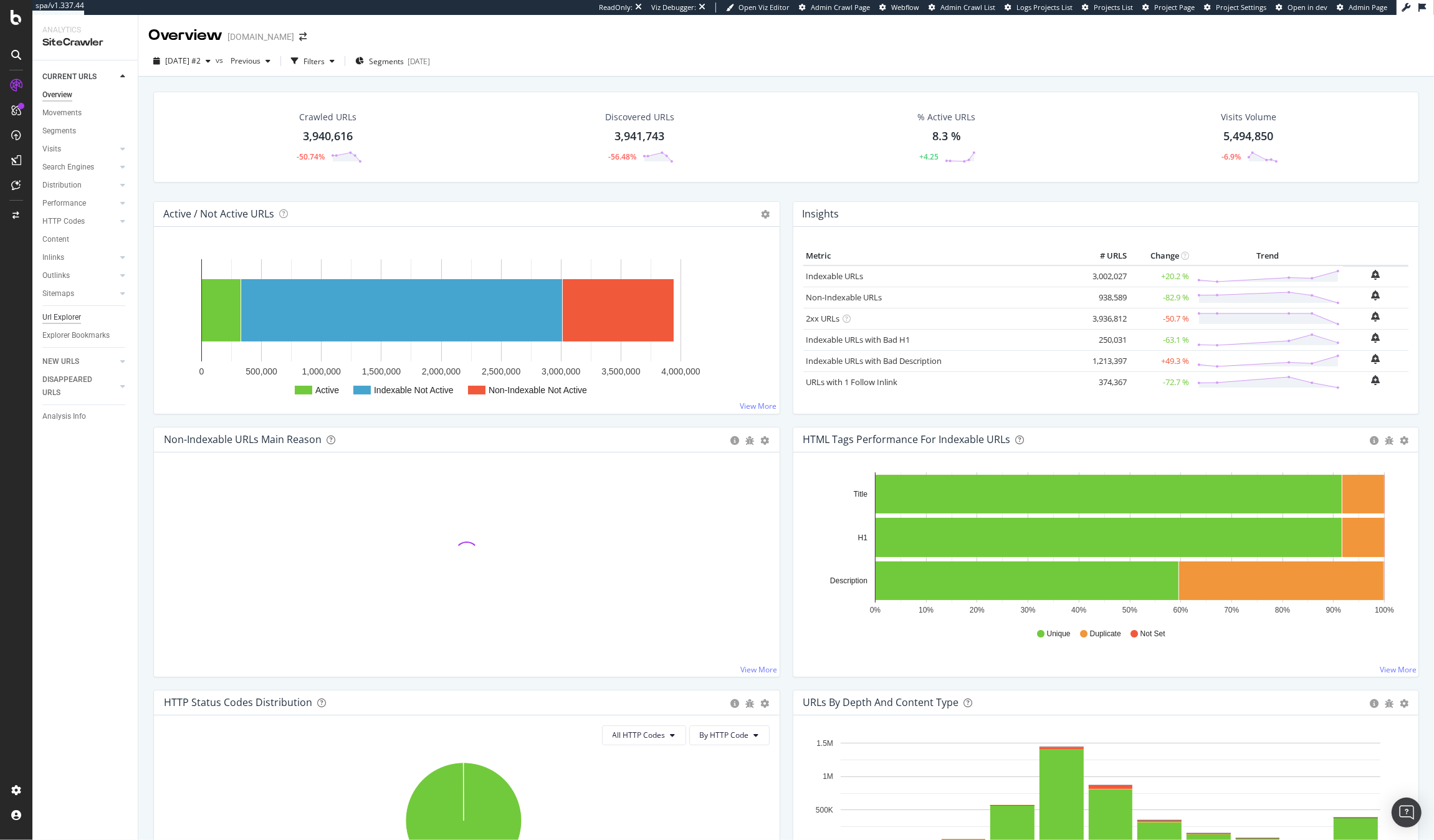
click at [72, 319] on div "Url Explorer" at bounding box center [62, 317] width 39 height 13
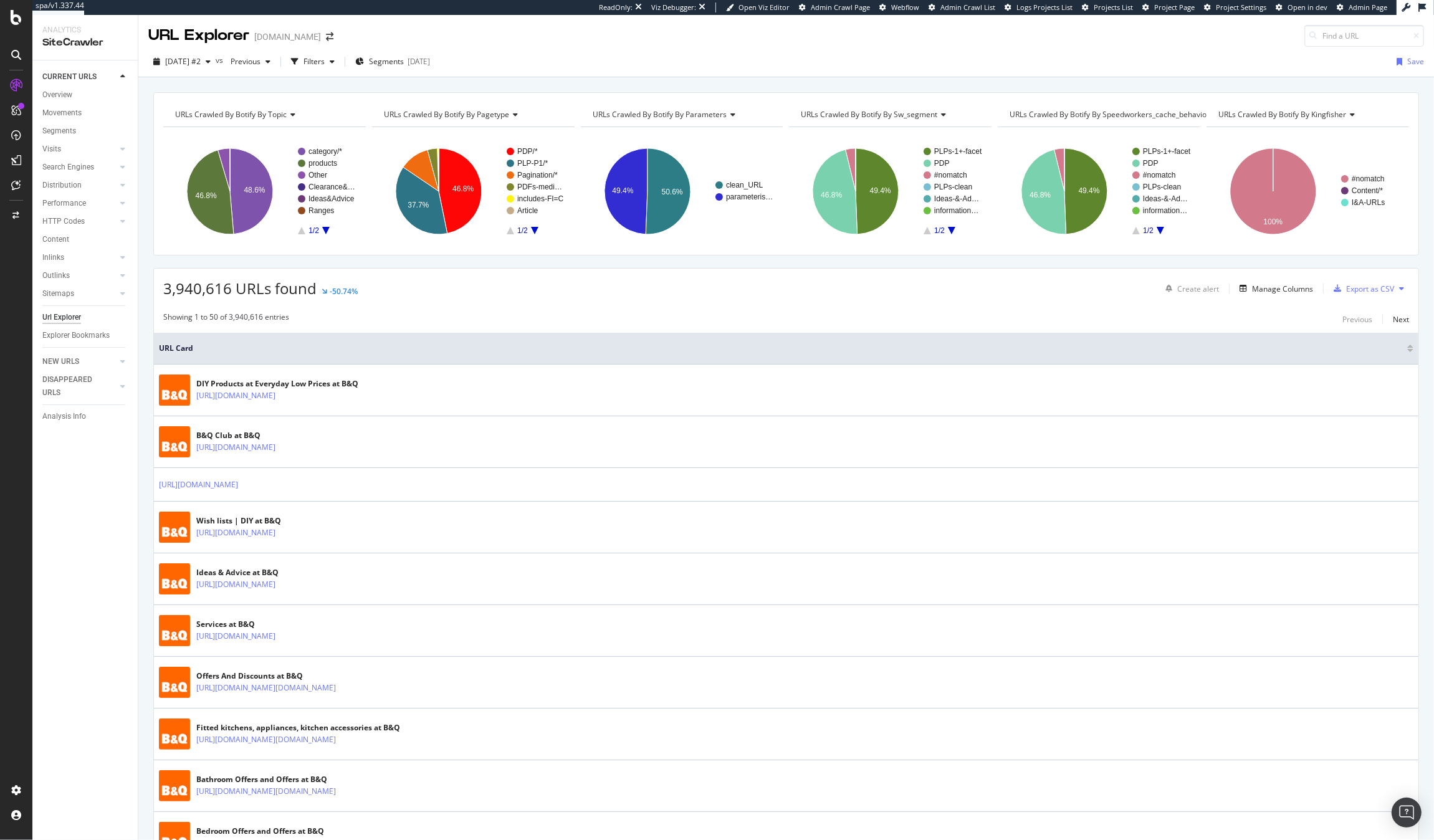
click at [343, 72] on div "2025 Sep. 15th #2 vs Previous Filters Segments 2025-08-12 Save" at bounding box center [786, 64] width 1296 height 25
click at [325, 67] on div "Filters" at bounding box center [314, 61] width 21 height 10
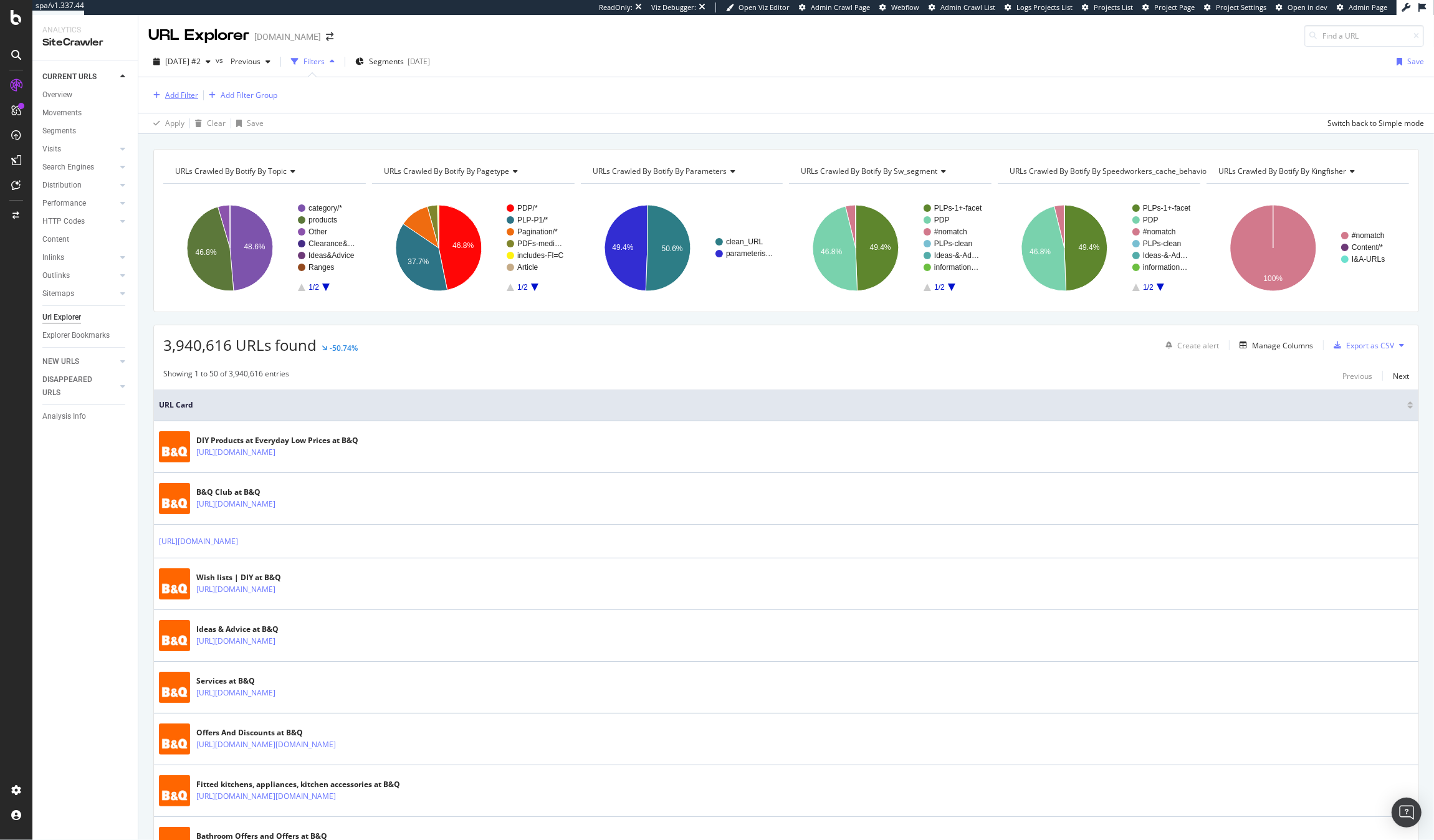
click at [187, 98] on div "Add Filter" at bounding box center [182, 95] width 33 height 10
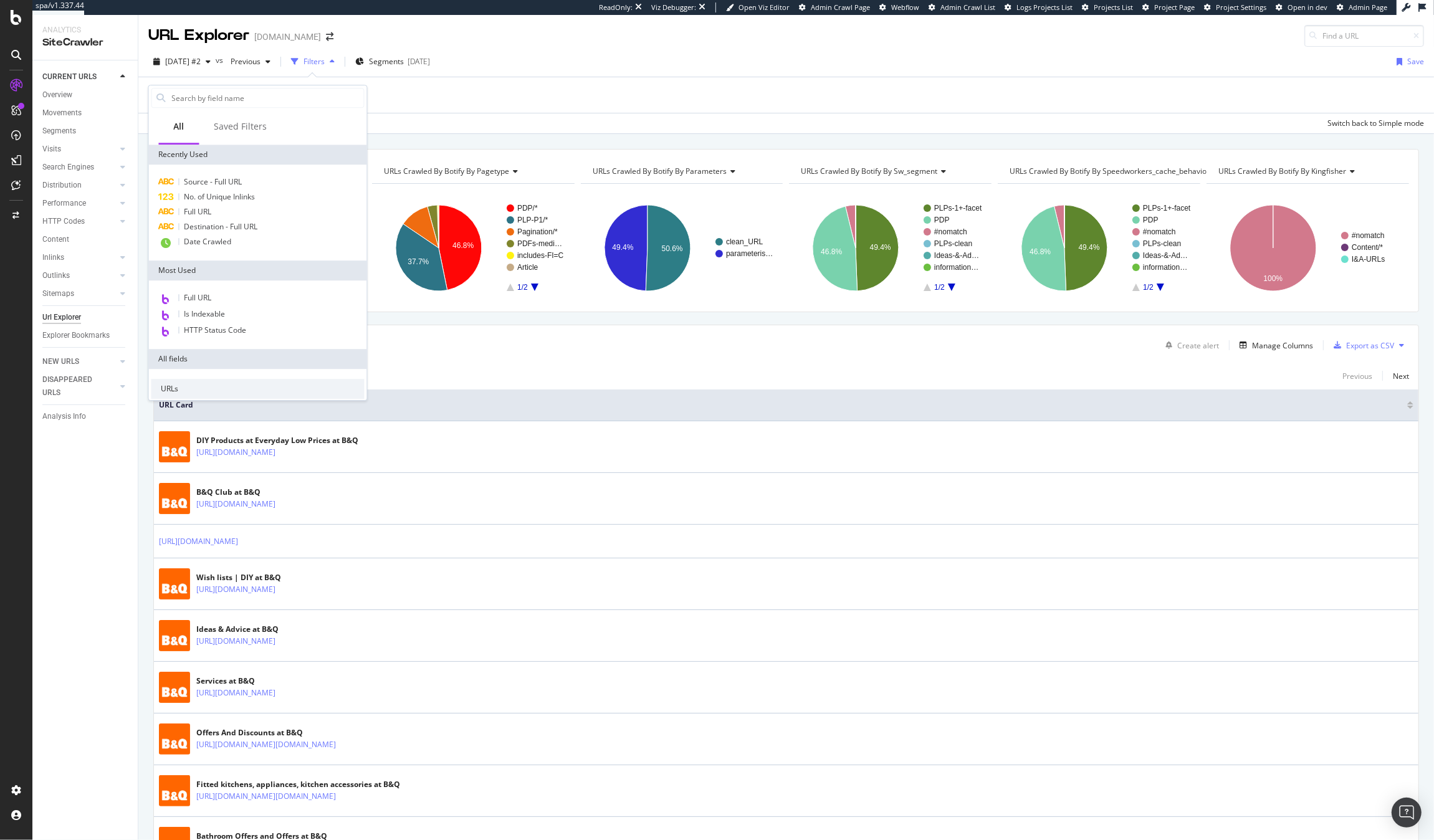
click at [520, 100] on div "Add Filter Add Filter Group" at bounding box center [786, 95] width 1276 height 36
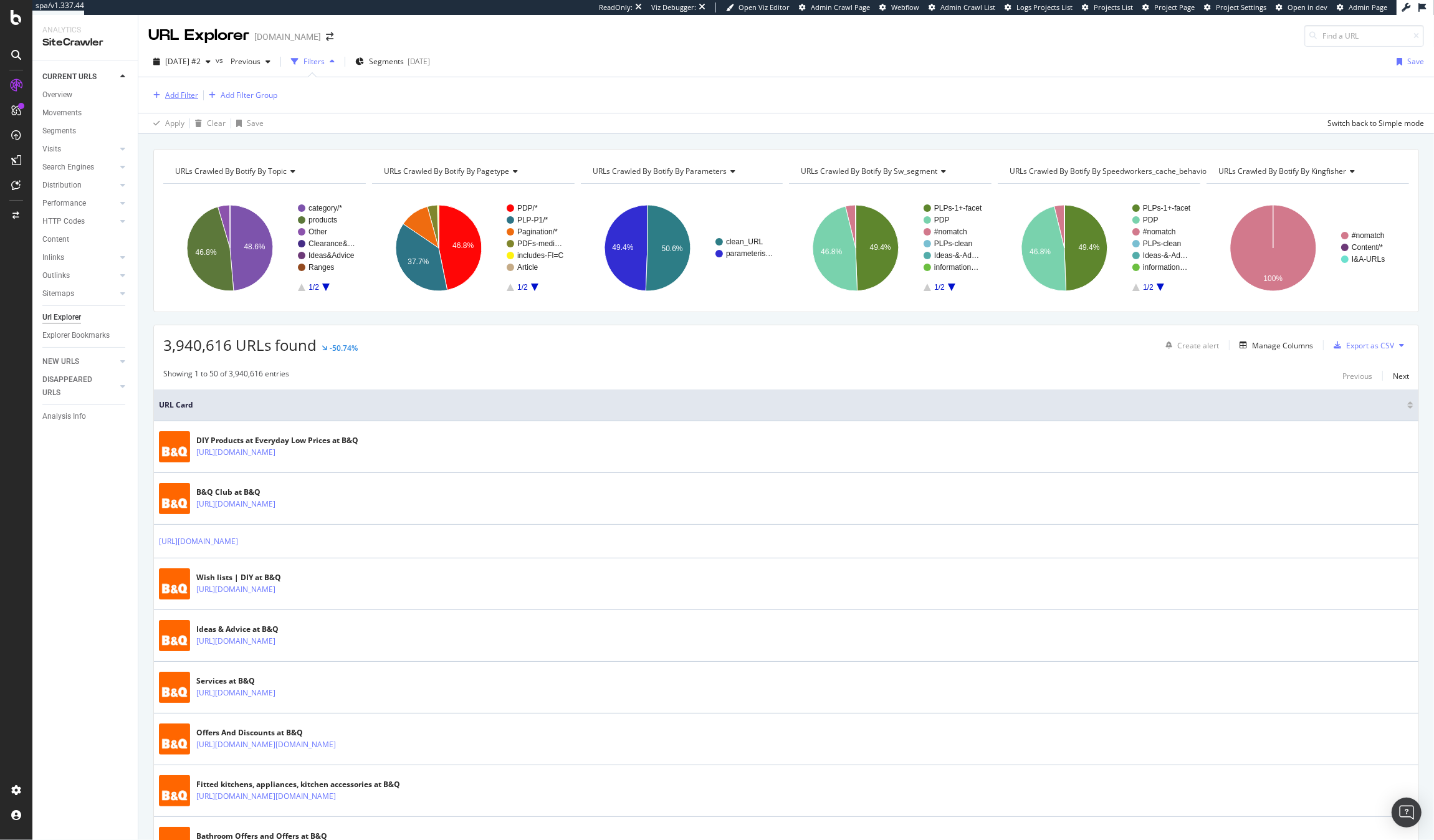
click at [174, 91] on div "Add Filter" at bounding box center [182, 95] width 33 height 10
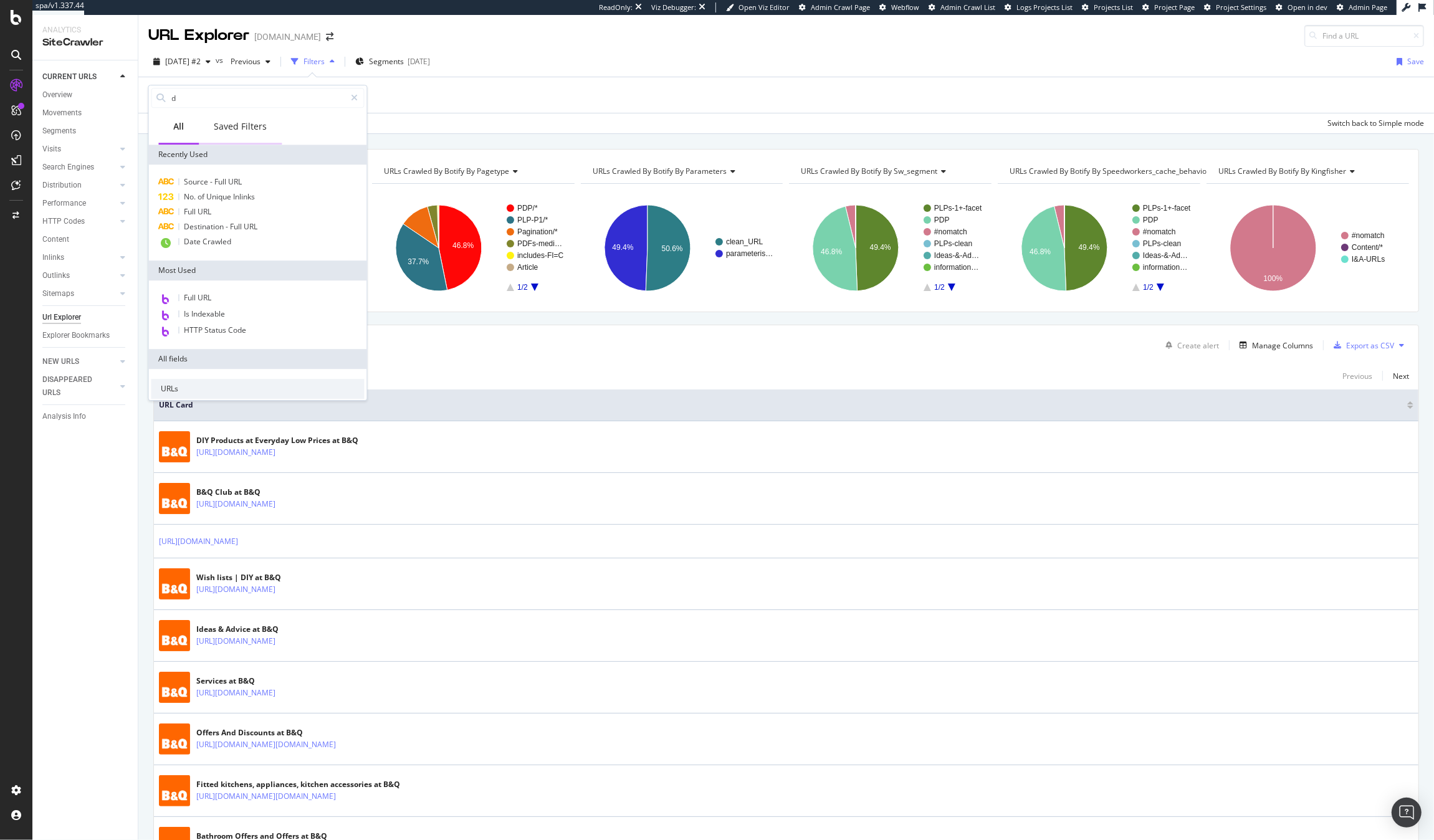
type input "de"
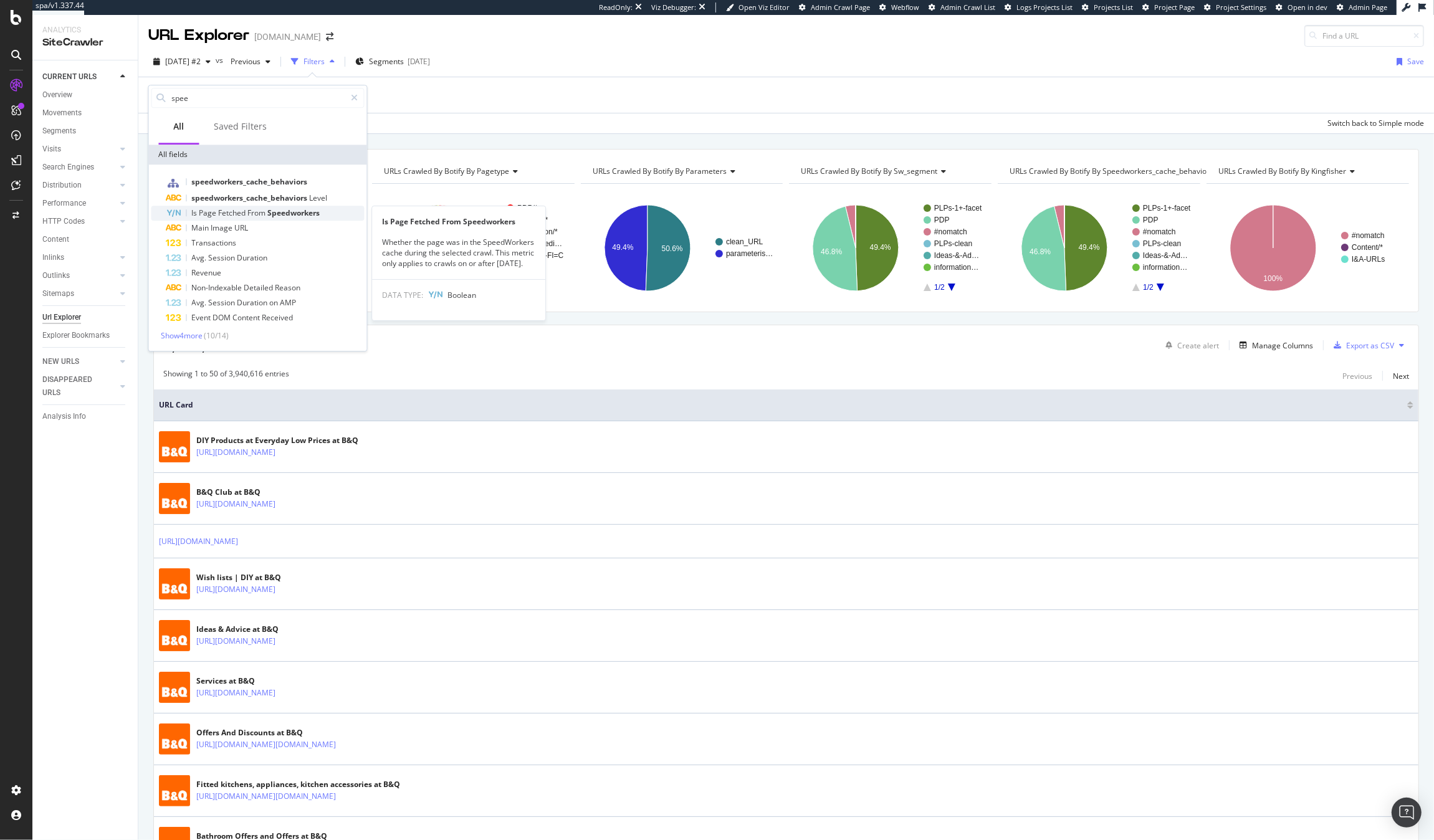
type input "spee"
click at [275, 216] on span "Speedworkers" at bounding box center [294, 213] width 52 height 10
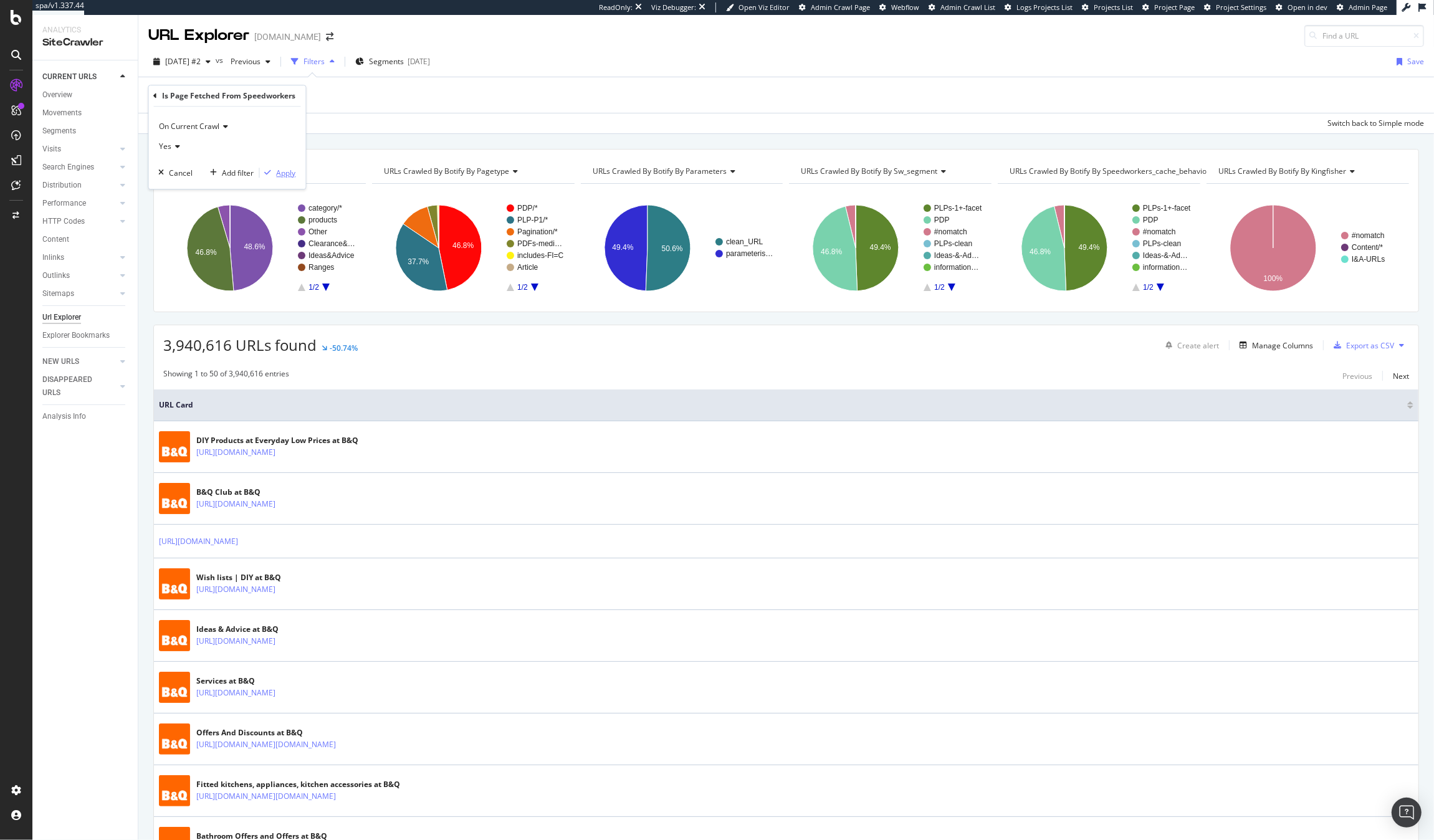
click at [281, 168] on div "Apply" at bounding box center [286, 173] width 19 height 10
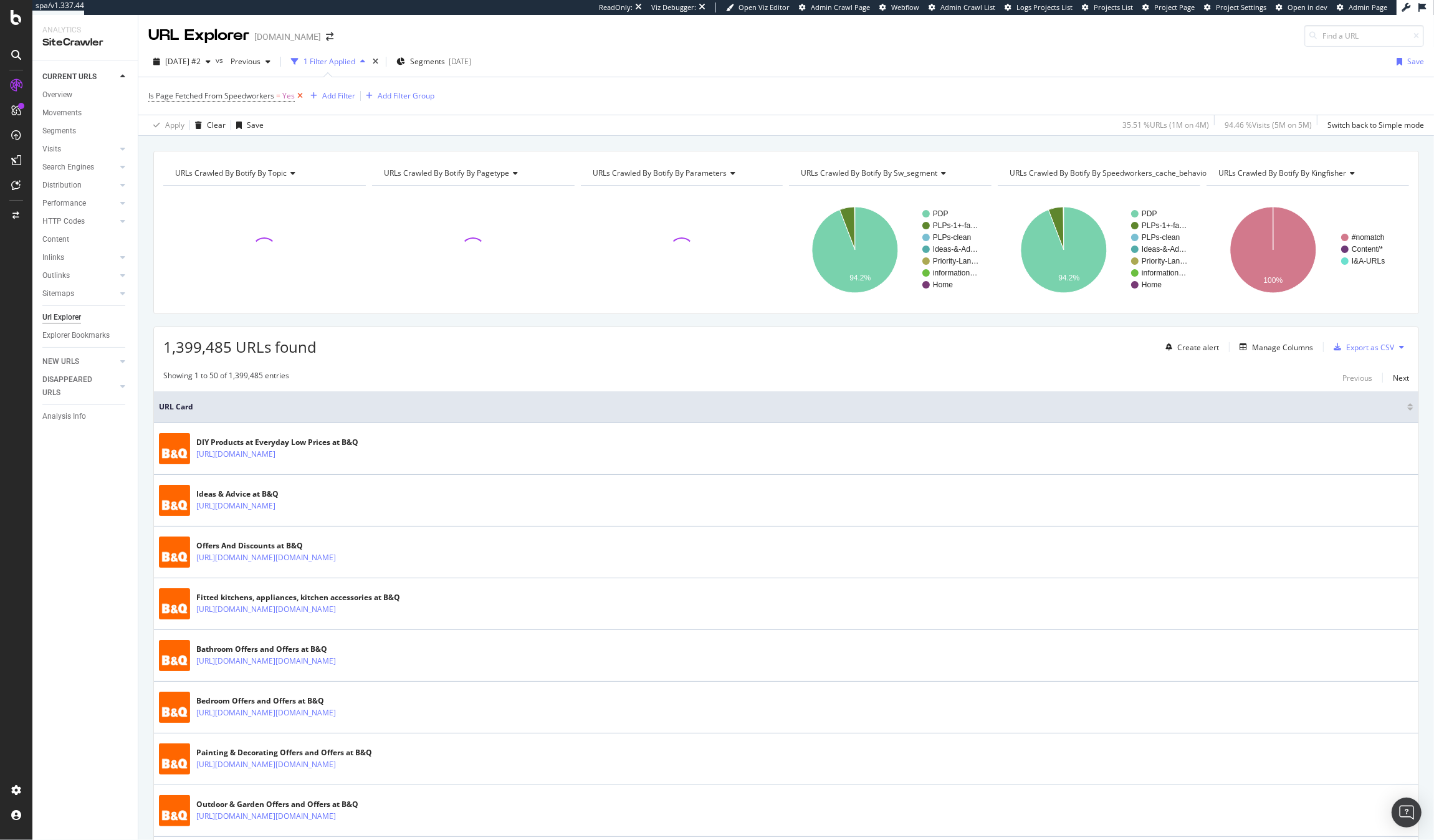
click at [301, 97] on icon at bounding box center [300, 96] width 10 height 12
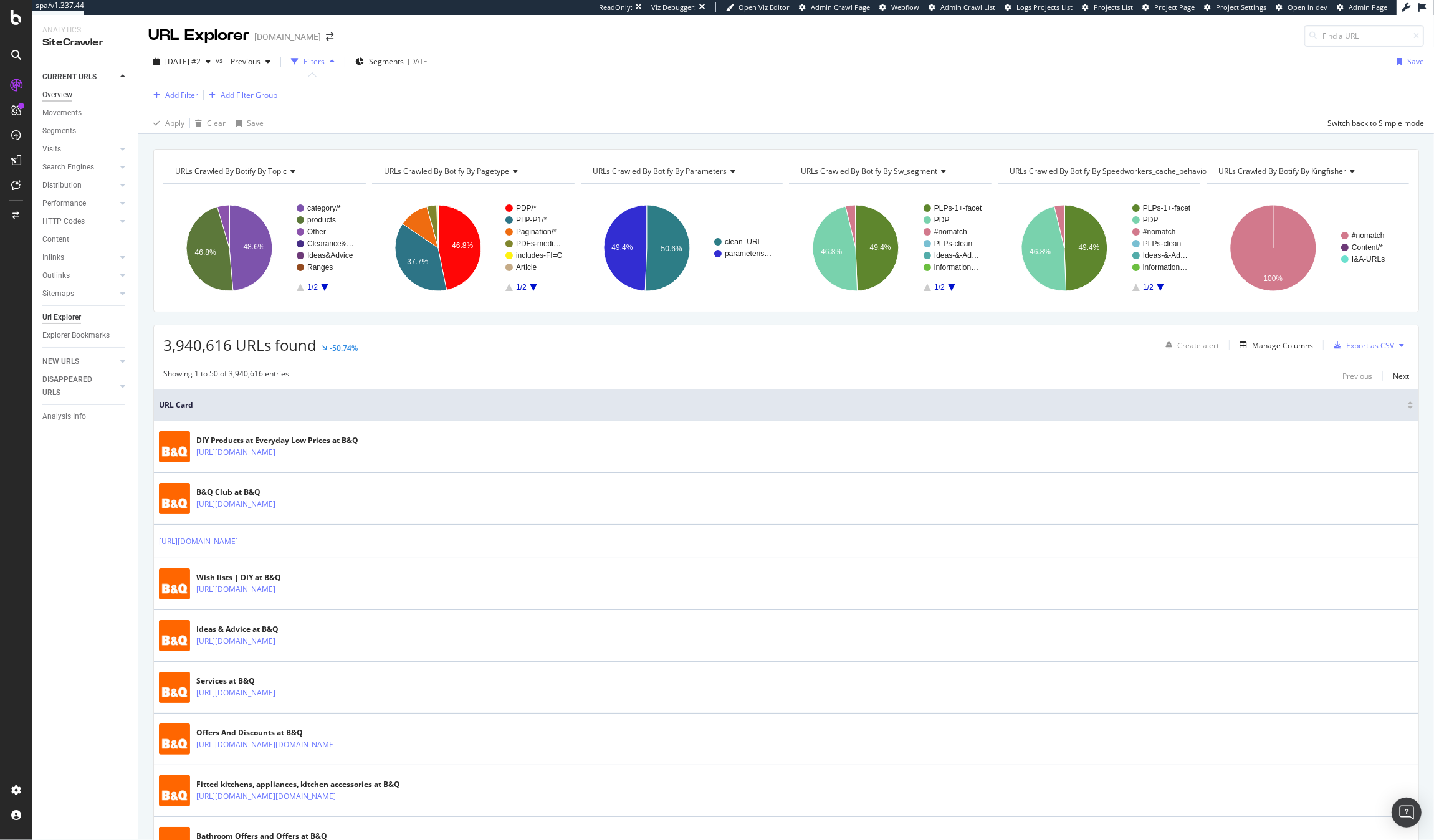
click at [53, 94] on div "Overview" at bounding box center [58, 95] width 30 height 13
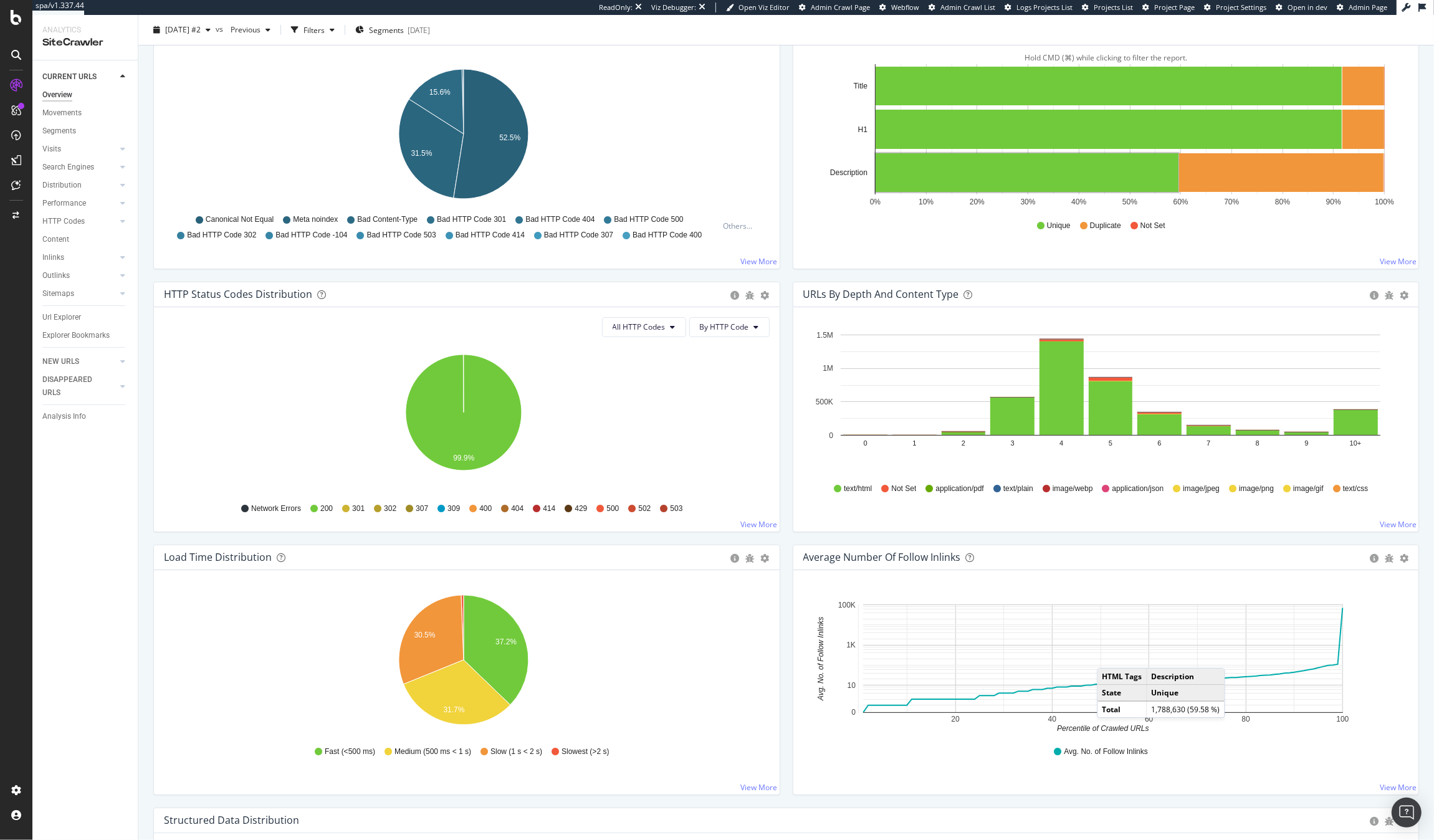
scroll to position [947, 0]
